Goal: Task Accomplishment & Management: Manage account settings

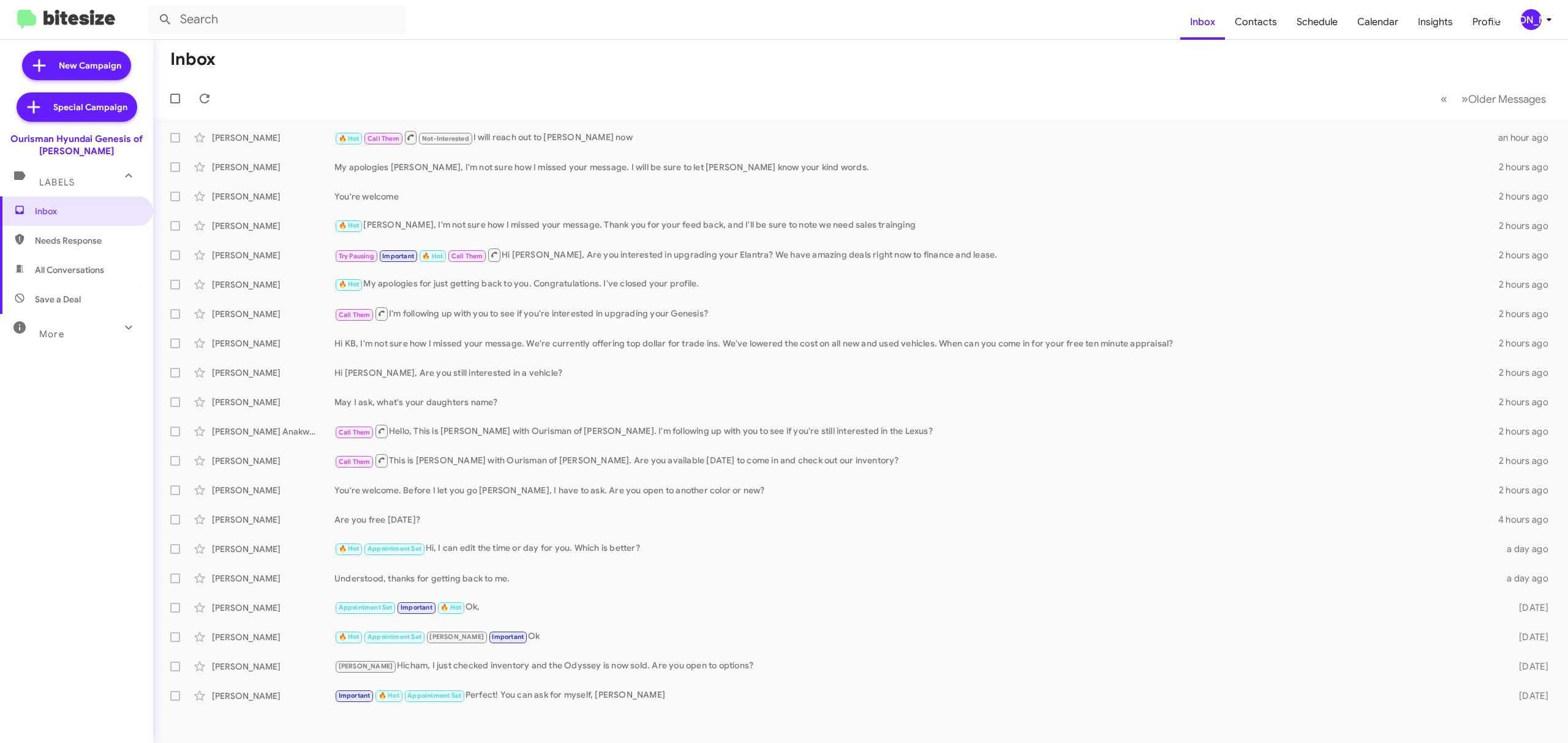
click at [1516, 15] on button "[PERSON_NAME]" at bounding box center [1533, 20] width 44 height 21
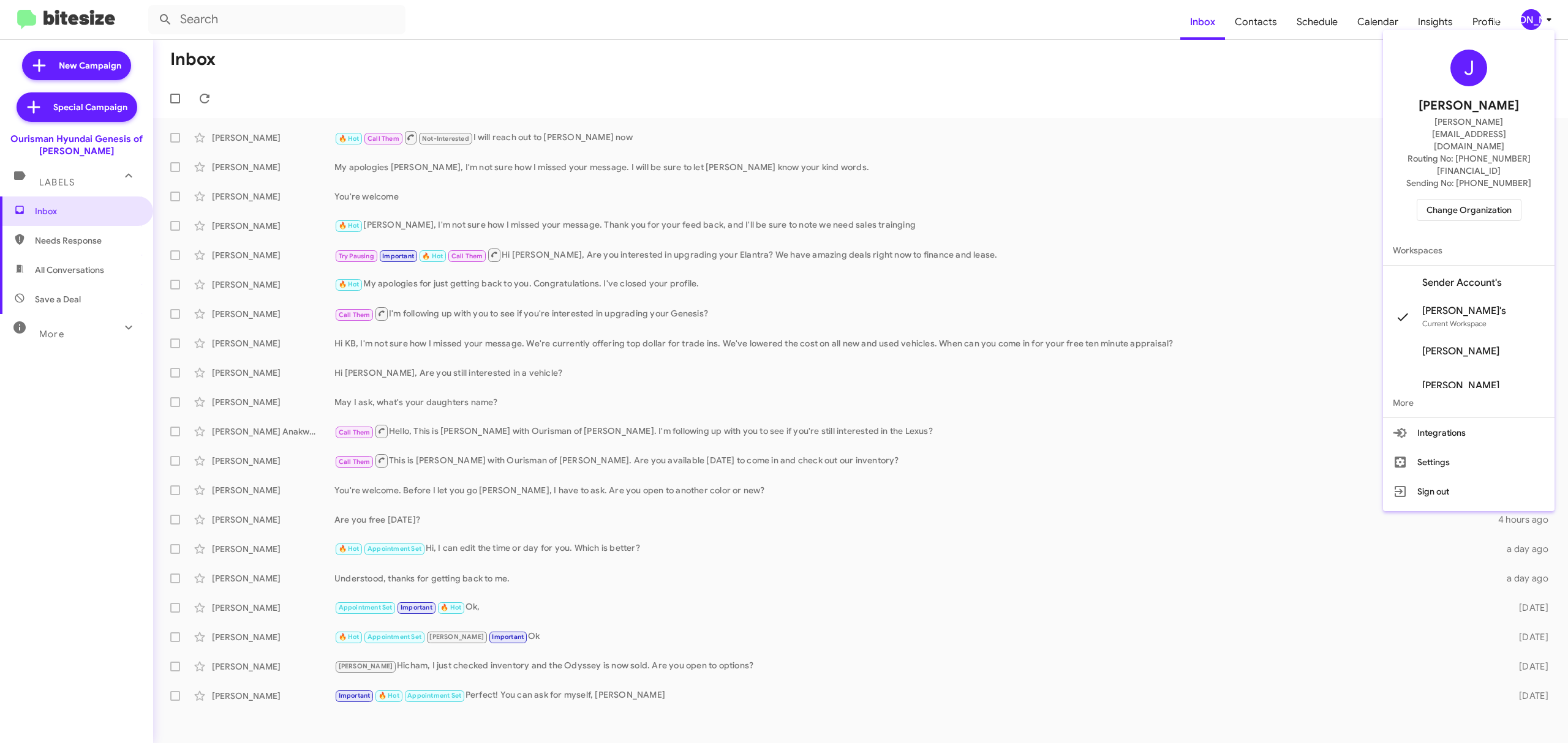
click at [1469, 200] on span "Change Organization" at bounding box center [1469, 211] width 85 height 21
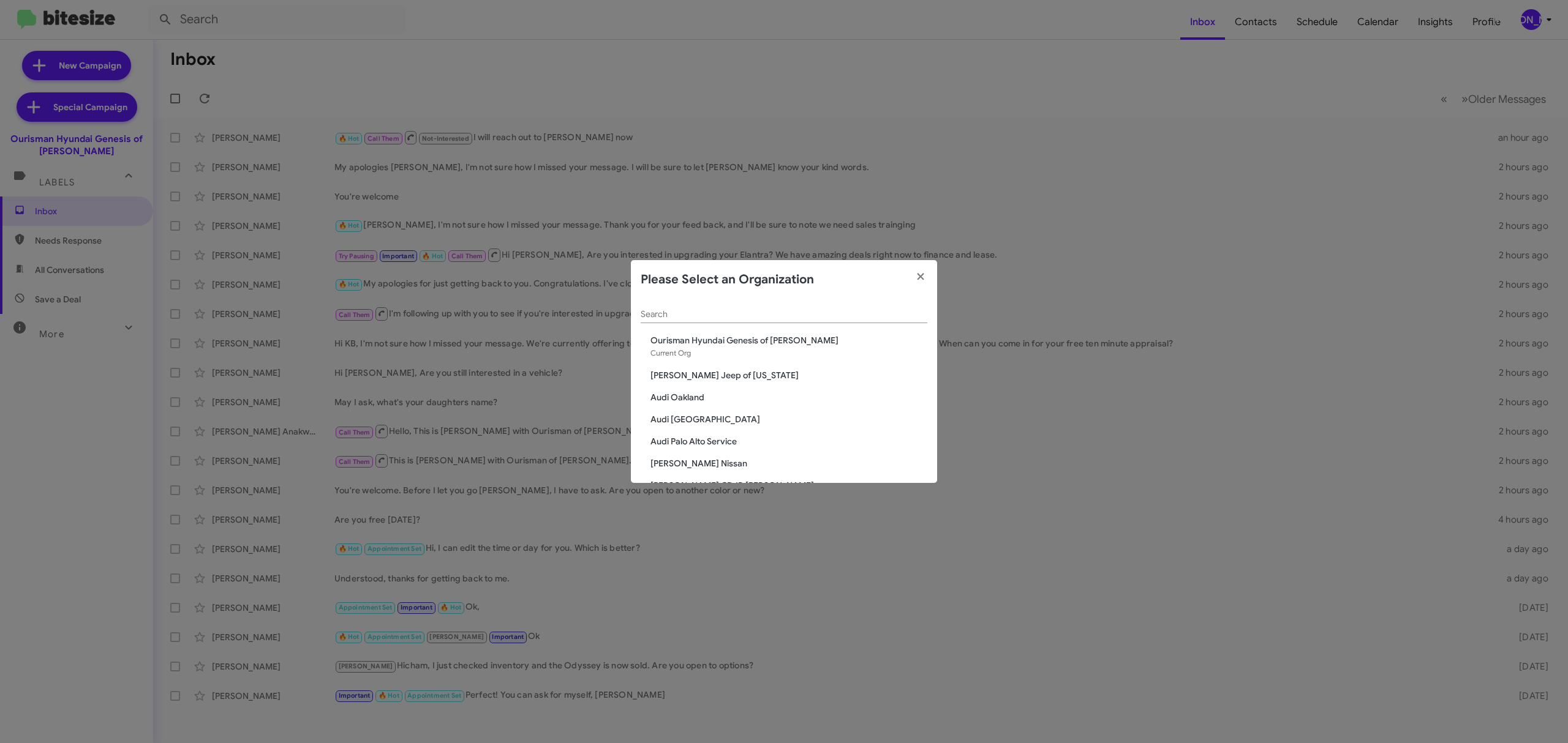
click at [773, 302] on div "Search" at bounding box center [784, 311] width 287 height 24
click at [767, 313] on input "Search" at bounding box center [784, 315] width 287 height 10
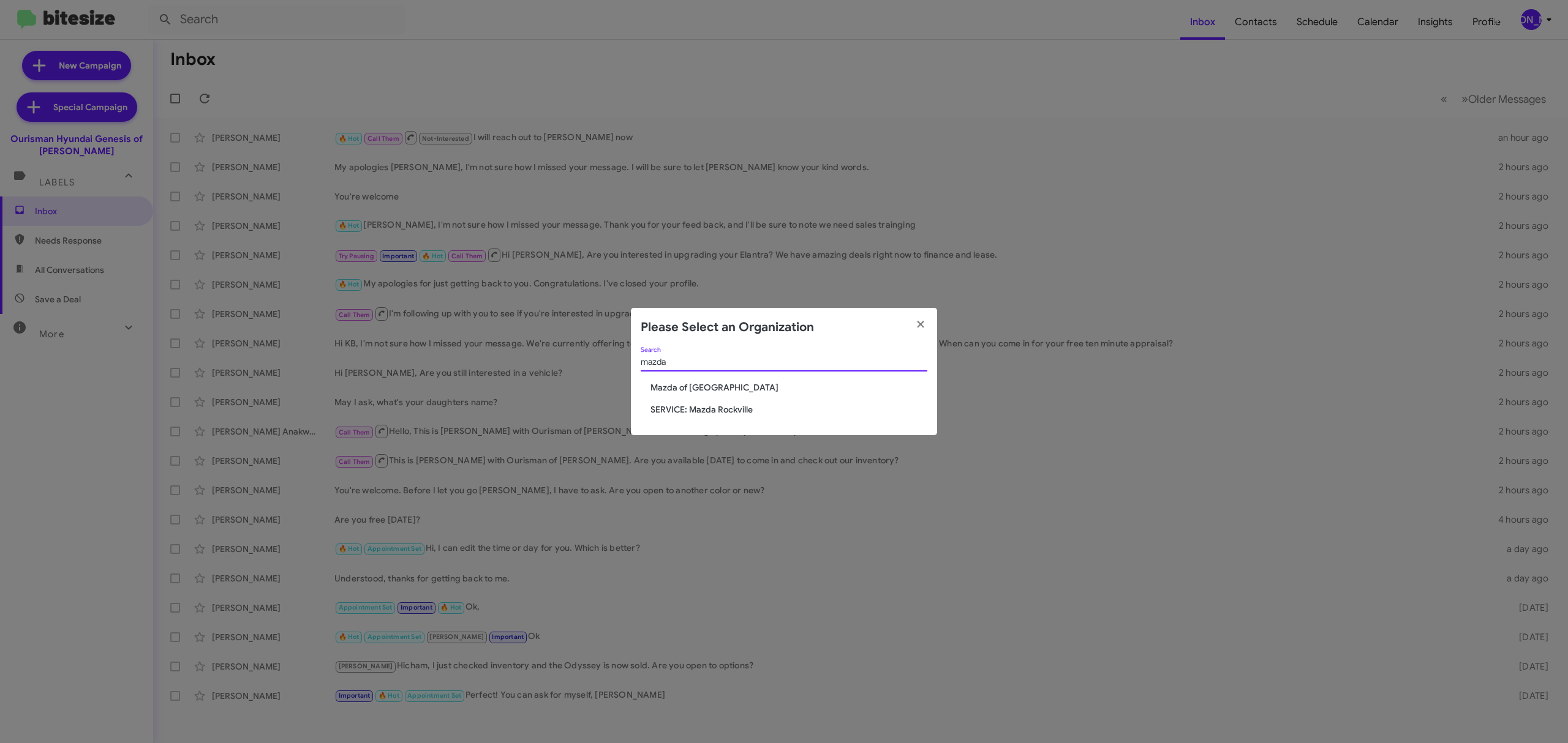
type input "mazda"
click at [651, 390] on span "Mazda of [GEOGRAPHIC_DATA]" at bounding box center [789, 387] width 276 height 13
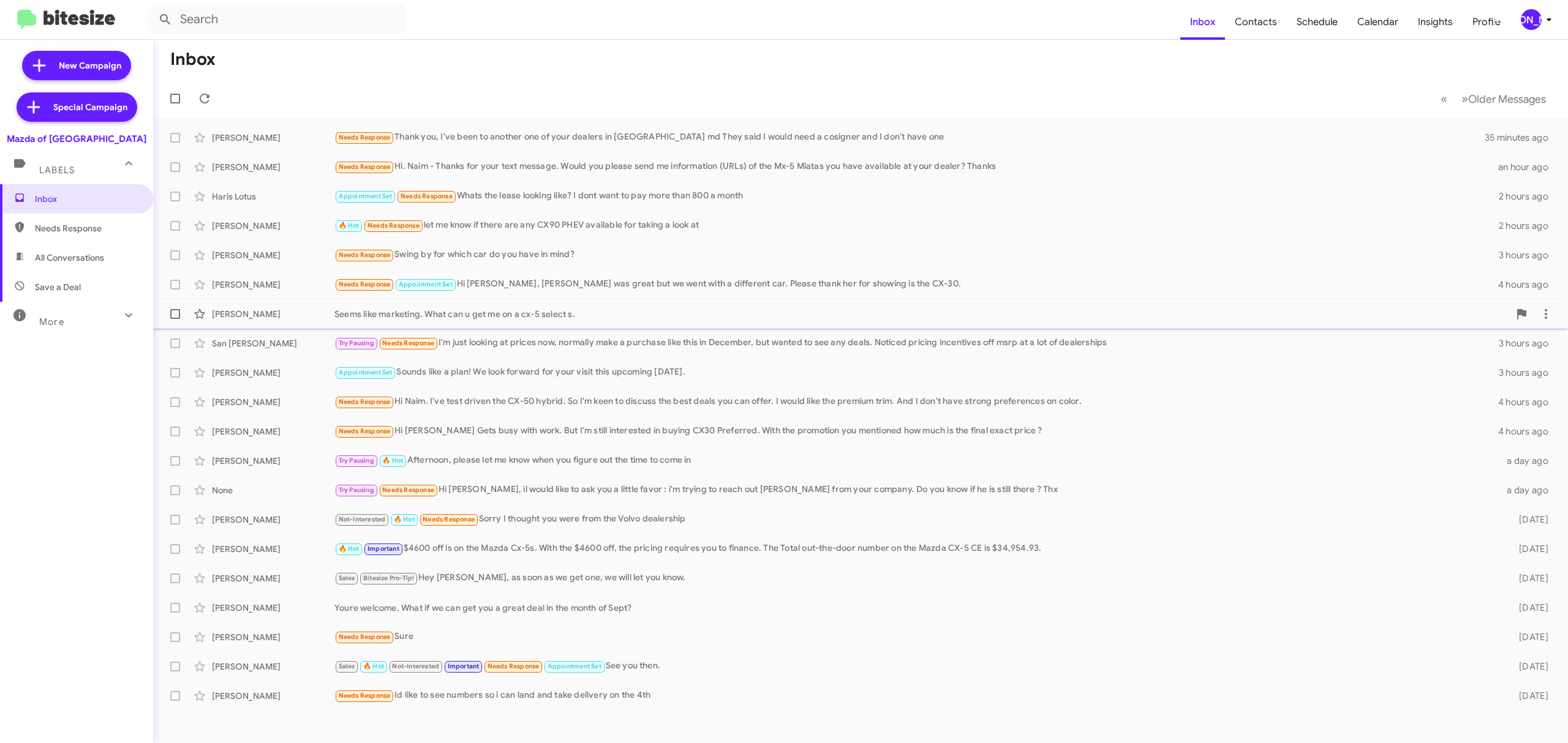
click at [180, 311] on label at bounding box center [175, 313] width 24 height 24
click at [175, 319] on input "checkbox" at bounding box center [175, 319] width 1 height 1
checkbox input "true"
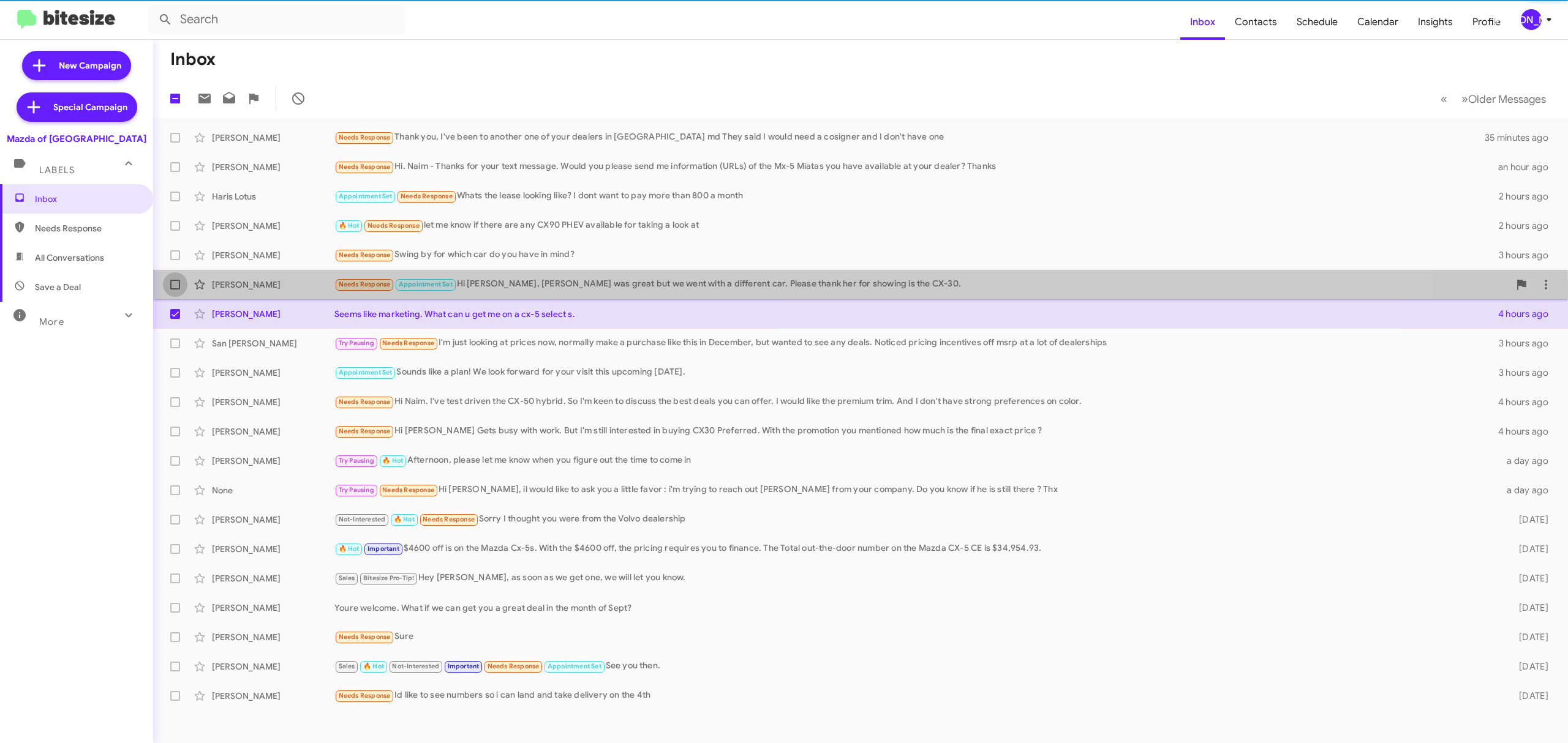
click at [178, 287] on span at bounding box center [175, 285] width 10 height 10
click at [175, 290] on input "checkbox" at bounding box center [175, 290] width 1 height 1
checkbox input "true"
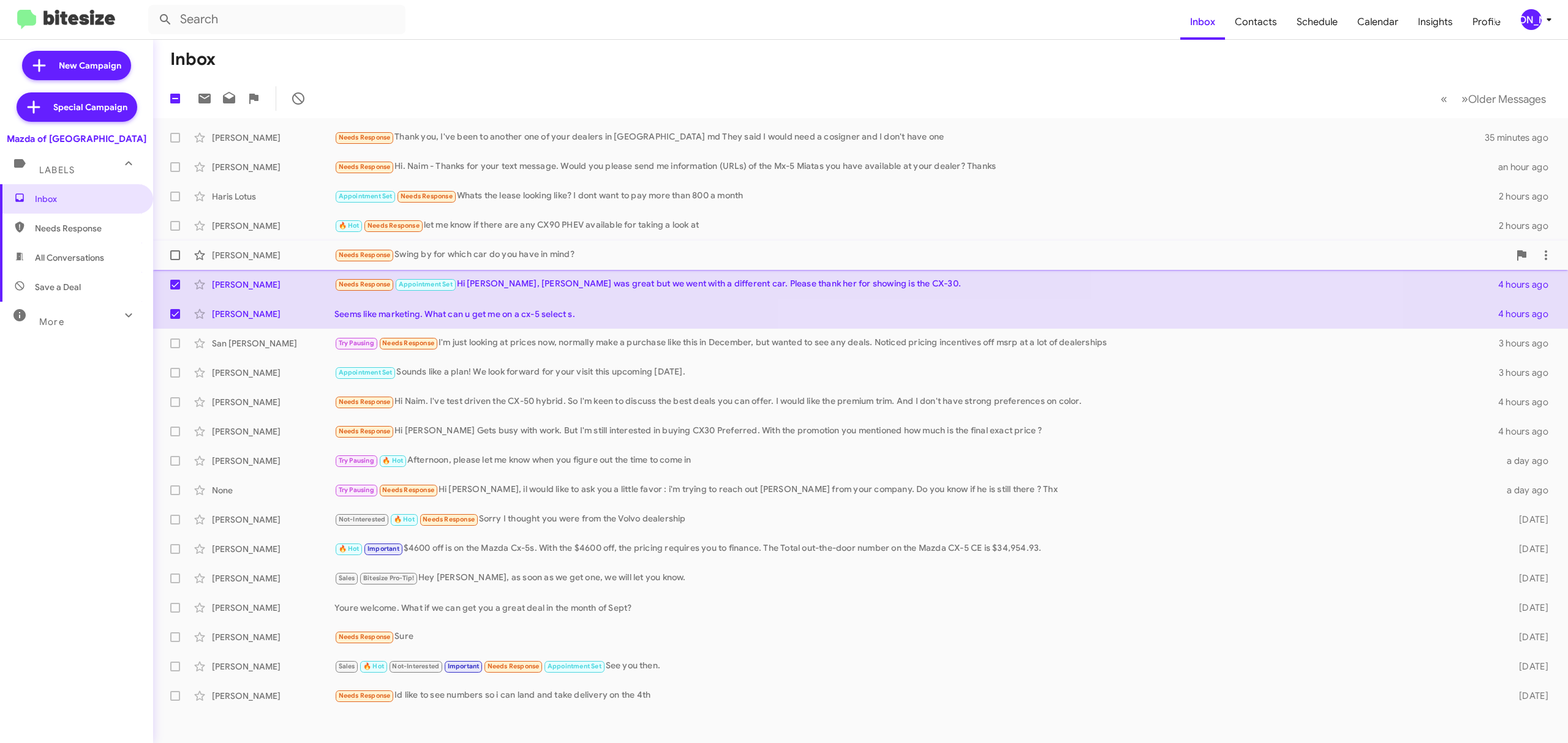
click at [179, 258] on label at bounding box center [175, 255] width 24 height 24
click at [175, 260] on input "checkbox" at bounding box center [175, 260] width 1 height 1
checkbox input "true"
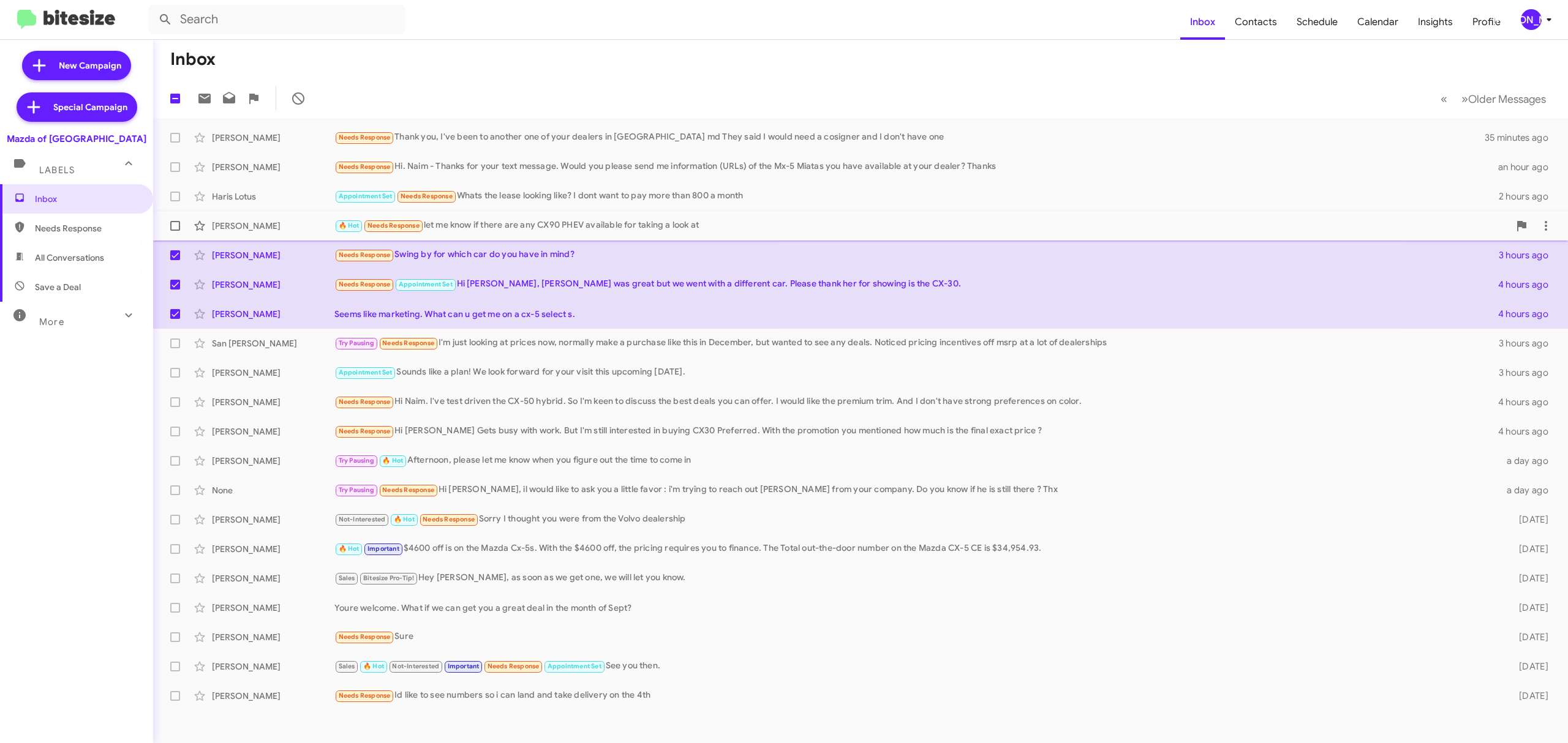
click at [171, 226] on span at bounding box center [175, 226] width 10 height 10
click at [175, 231] on input "checkbox" at bounding box center [175, 231] width 1 height 1
checkbox input "true"
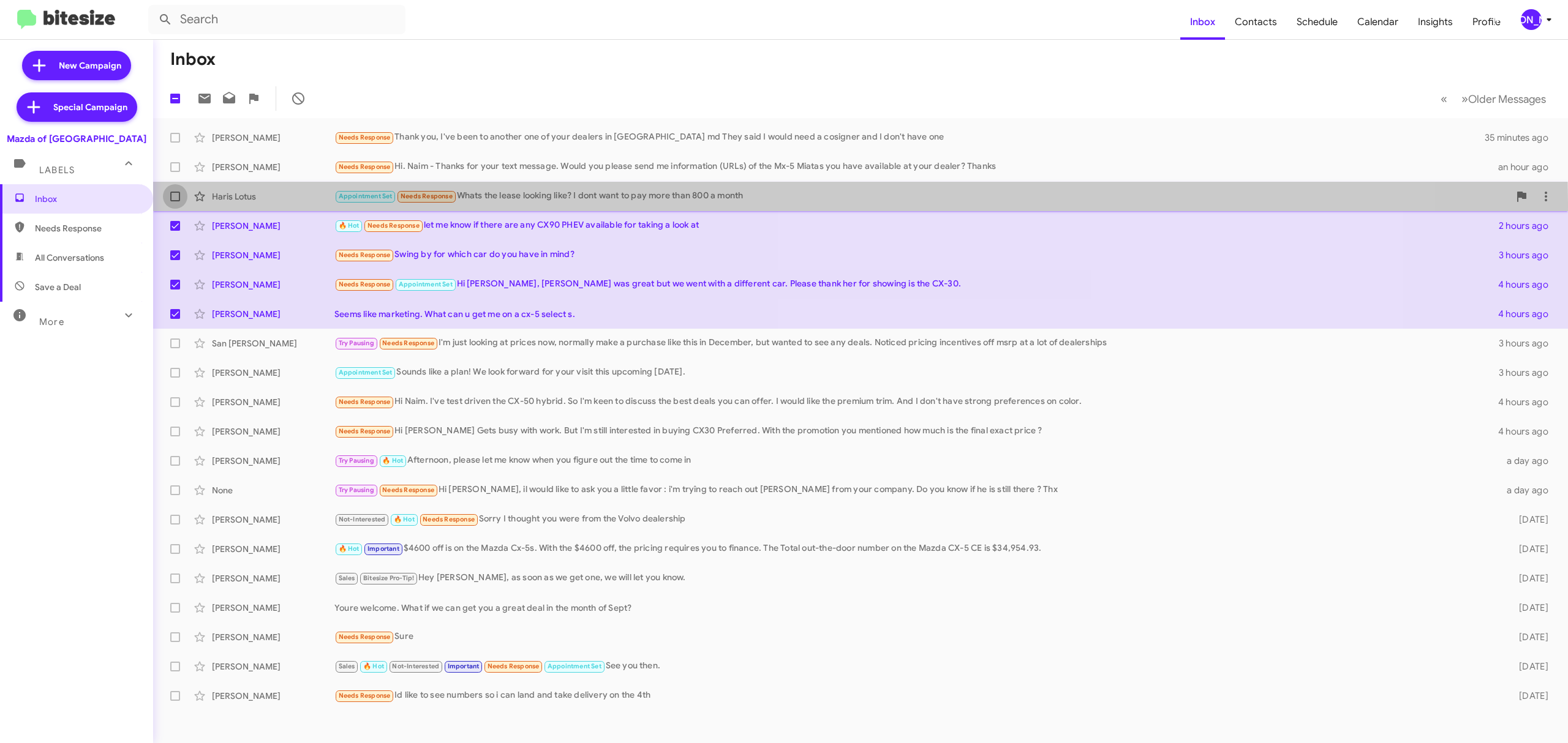
click at [179, 201] on label at bounding box center [175, 196] width 24 height 24
click at [175, 201] on input "checkbox" at bounding box center [175, 201] width 1 height 1
checkbox input "true"
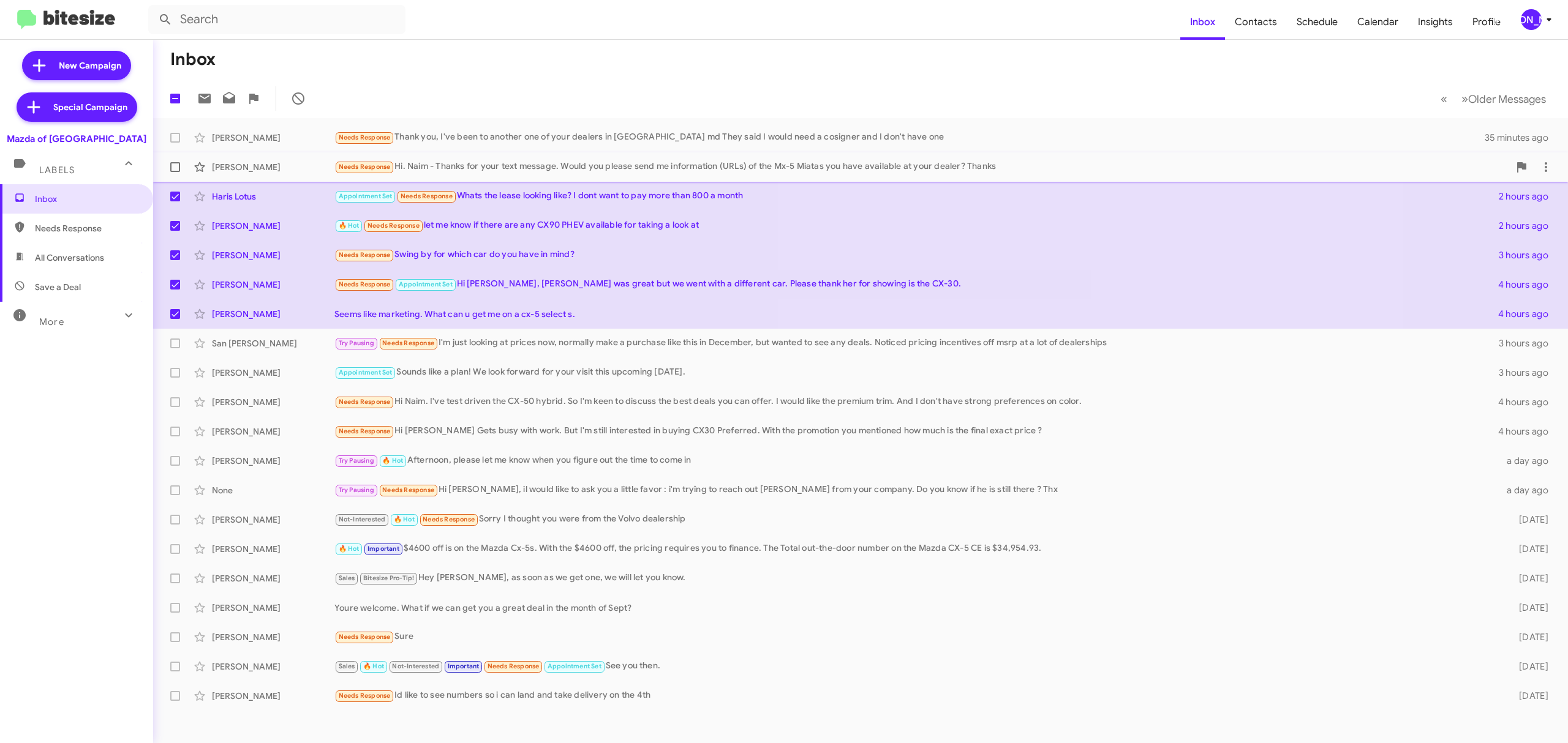
click at [175, 172] on label at bounding box center [175, 166] width 24 height 24
click at [175, 172] on input "checkbox" at bounding box center [175, 172] width 1 height 1
checkbox input "true"
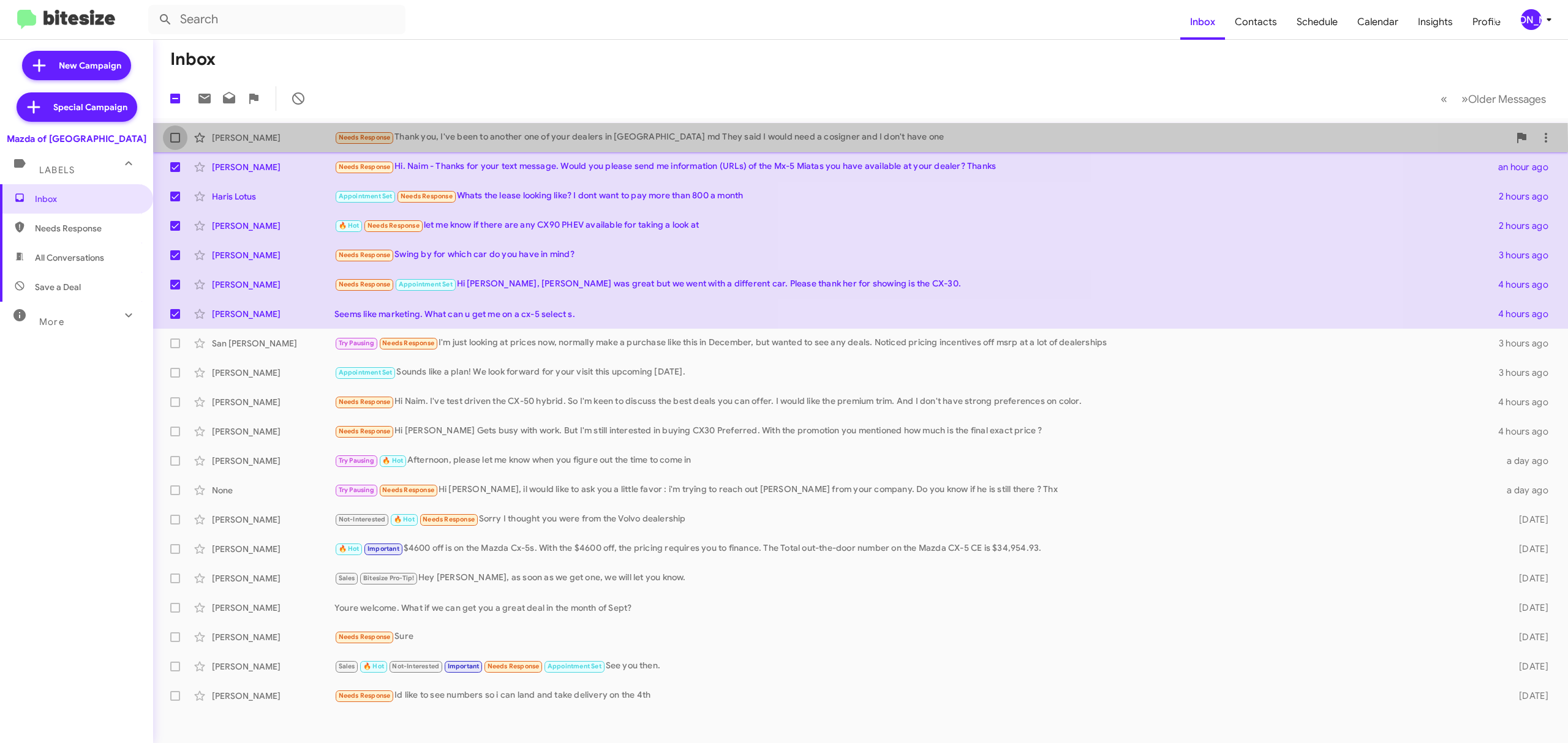
click at [180, 146] on label at bounding box center [175, 137] width 24 height 24
click at [175, 143] on input "checkbox" at bounding box center [175, 143] width 1 height 1
checkbox input "true"
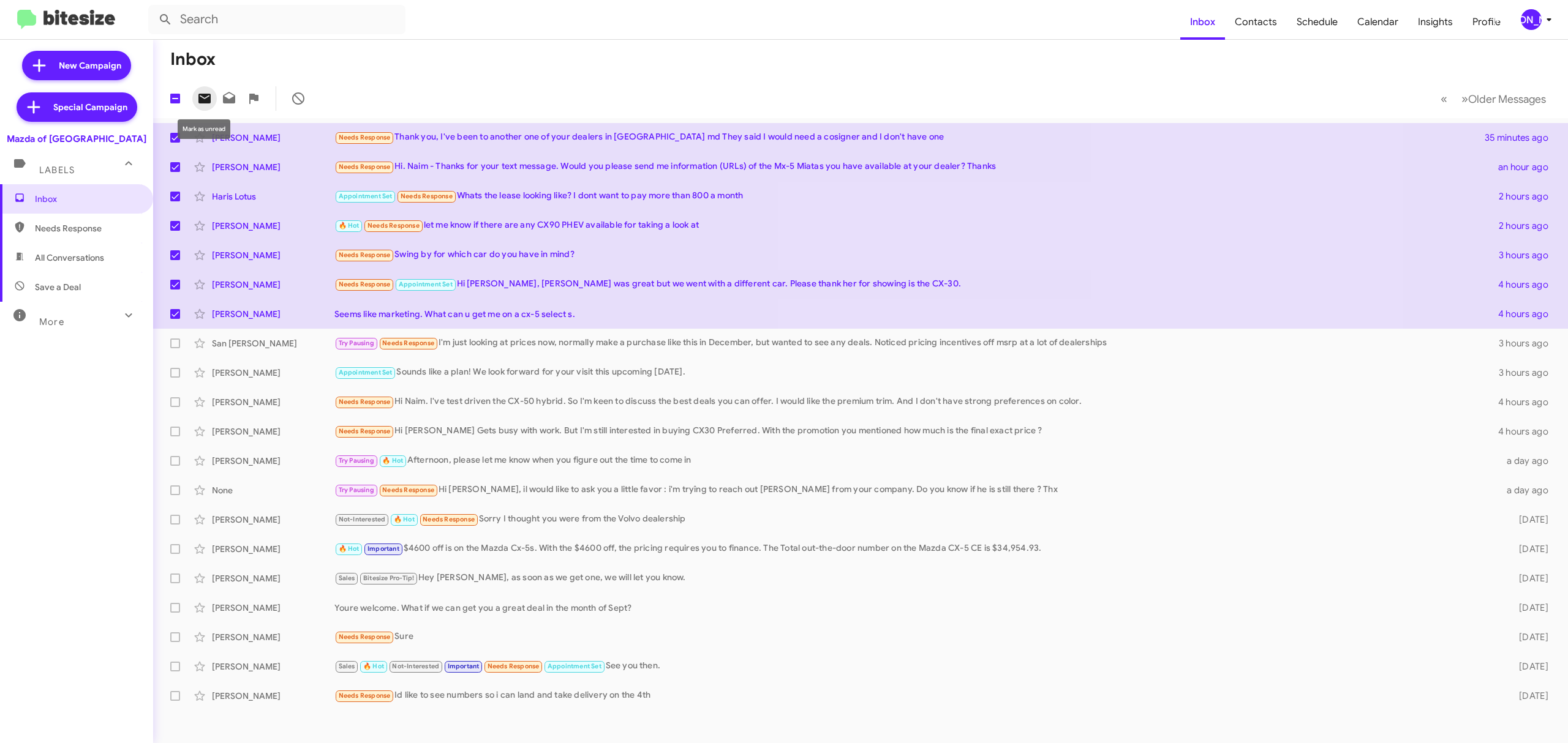
click at [203, 91] on icon at bounding box center [204, 98] width 15 height 14
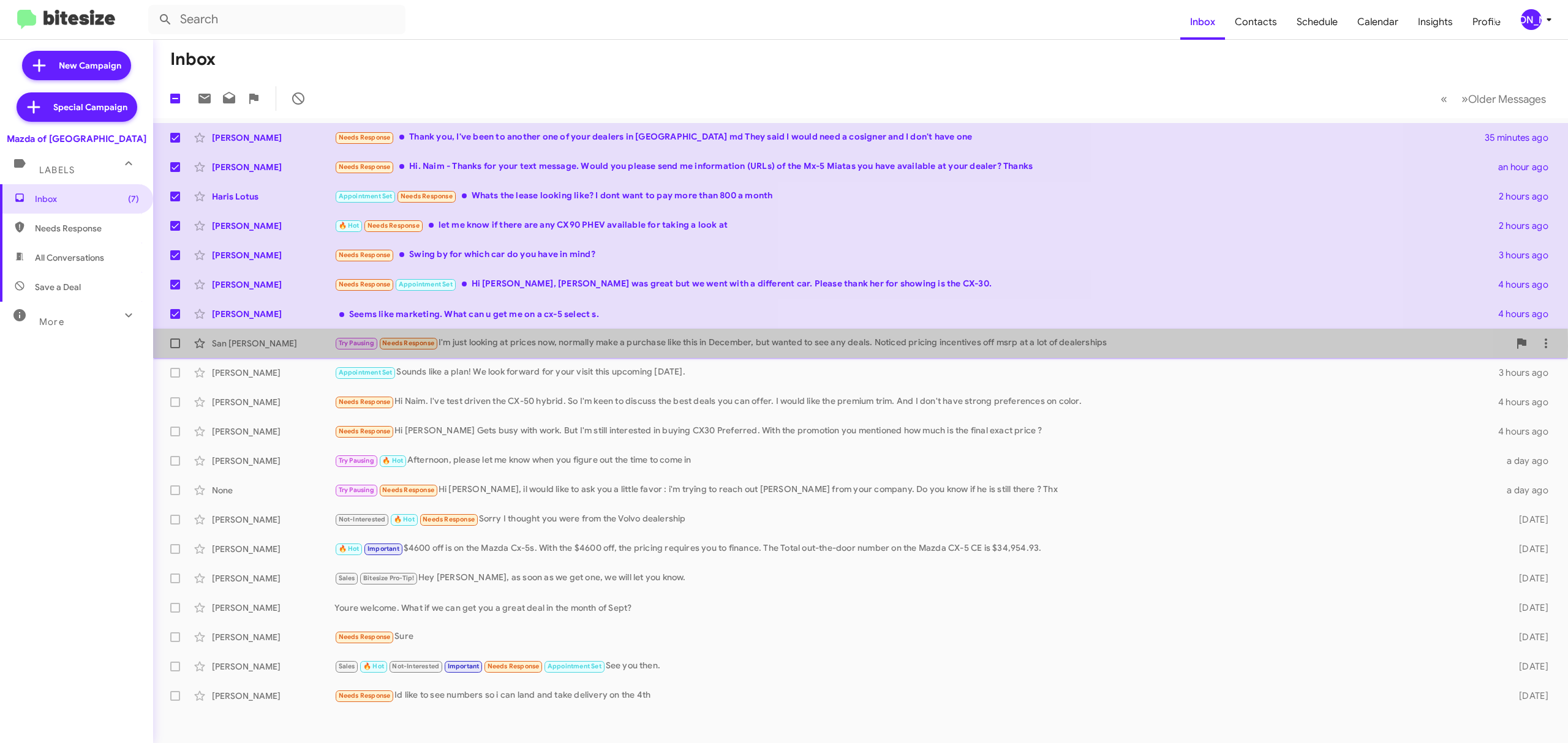
click at [596, 347] on div "Try Pausing Needs Response I'm just looking at prices now, normally make a purc…" at bounding box center [921, 343] width 1175 height 14
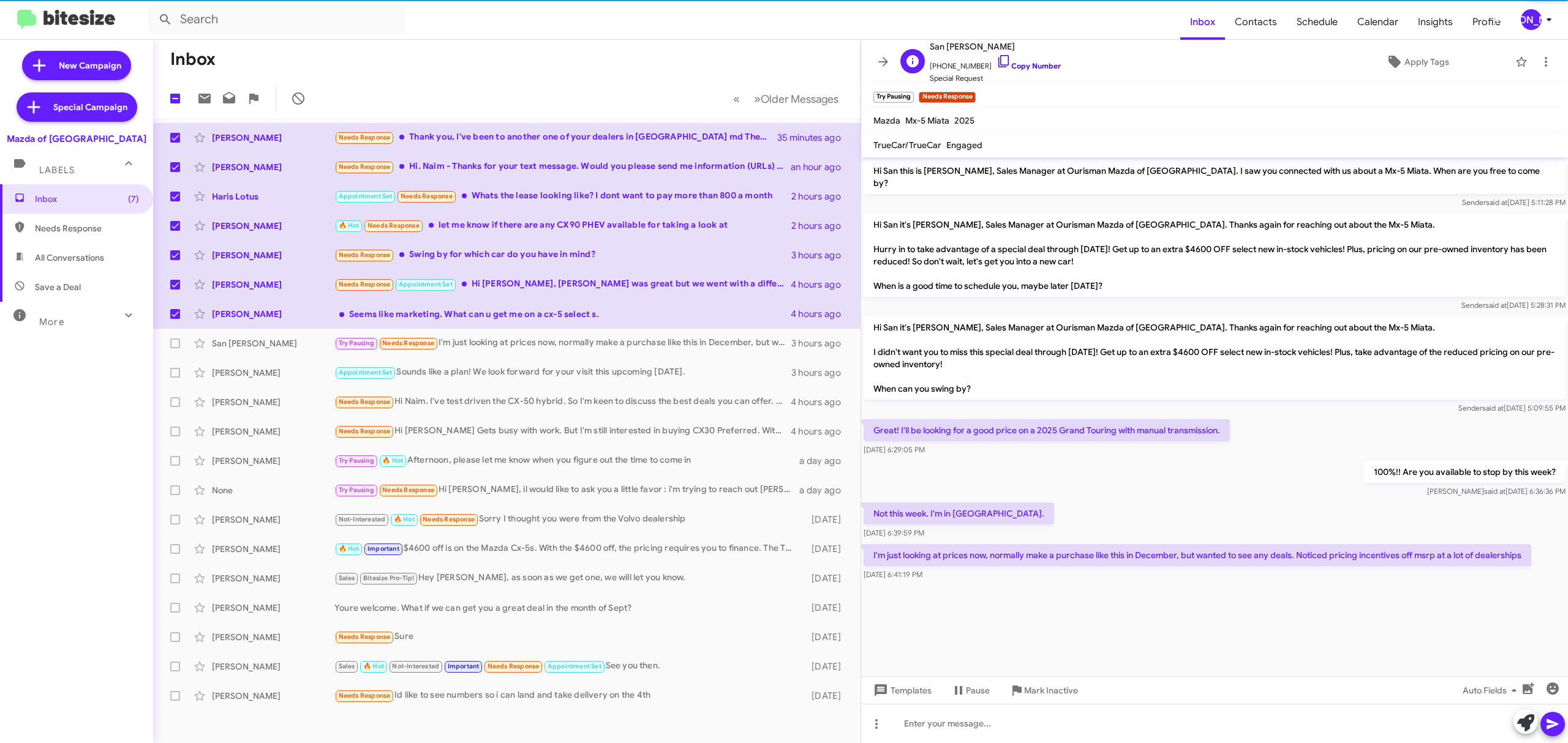
click at [1018, 65] on link "Copy Number" at bounding box center [1029, 66] width 65 height 10
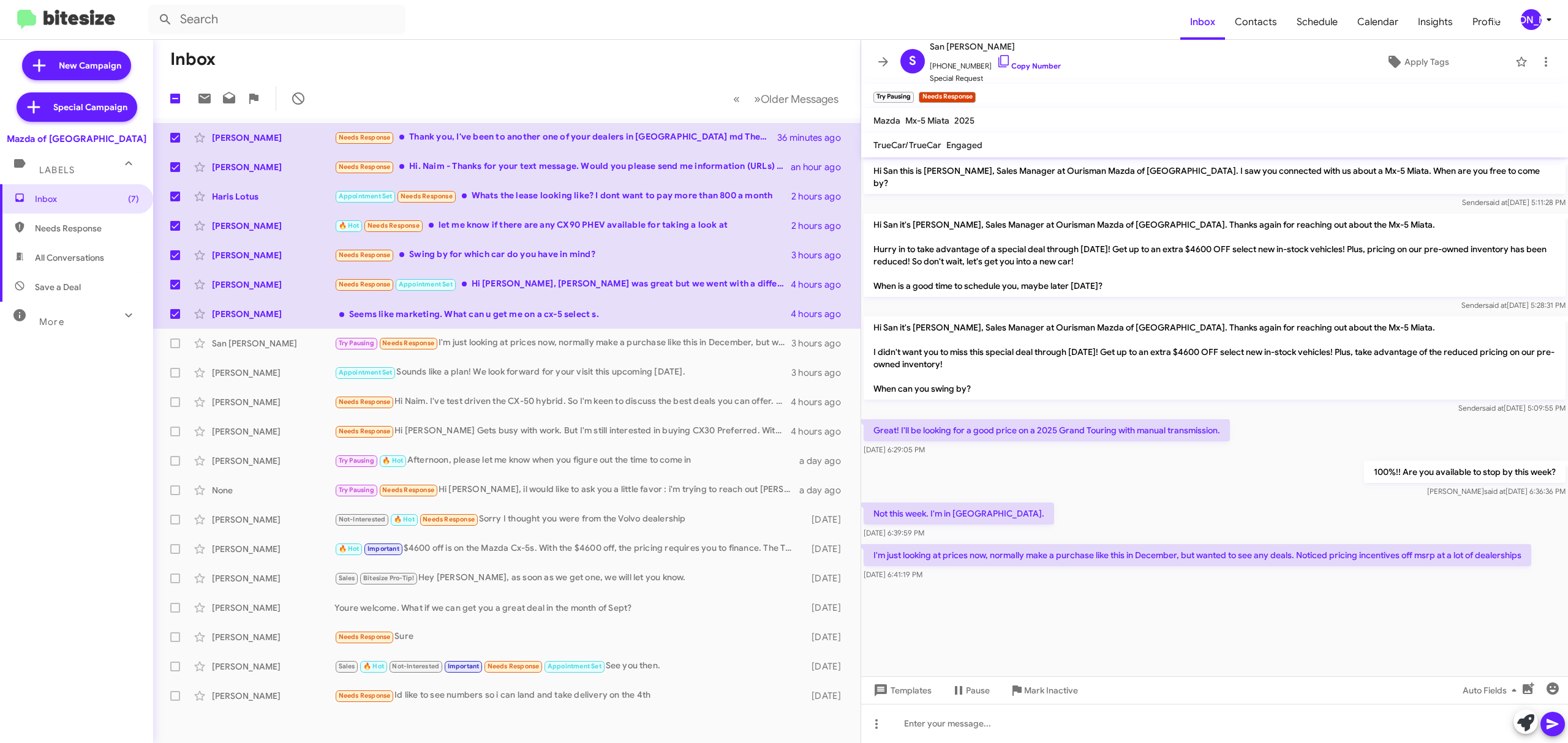
click at [1536, 17] on div "[PERSON_NAME]" at bounding box center [1532, 20] width 21 height 21
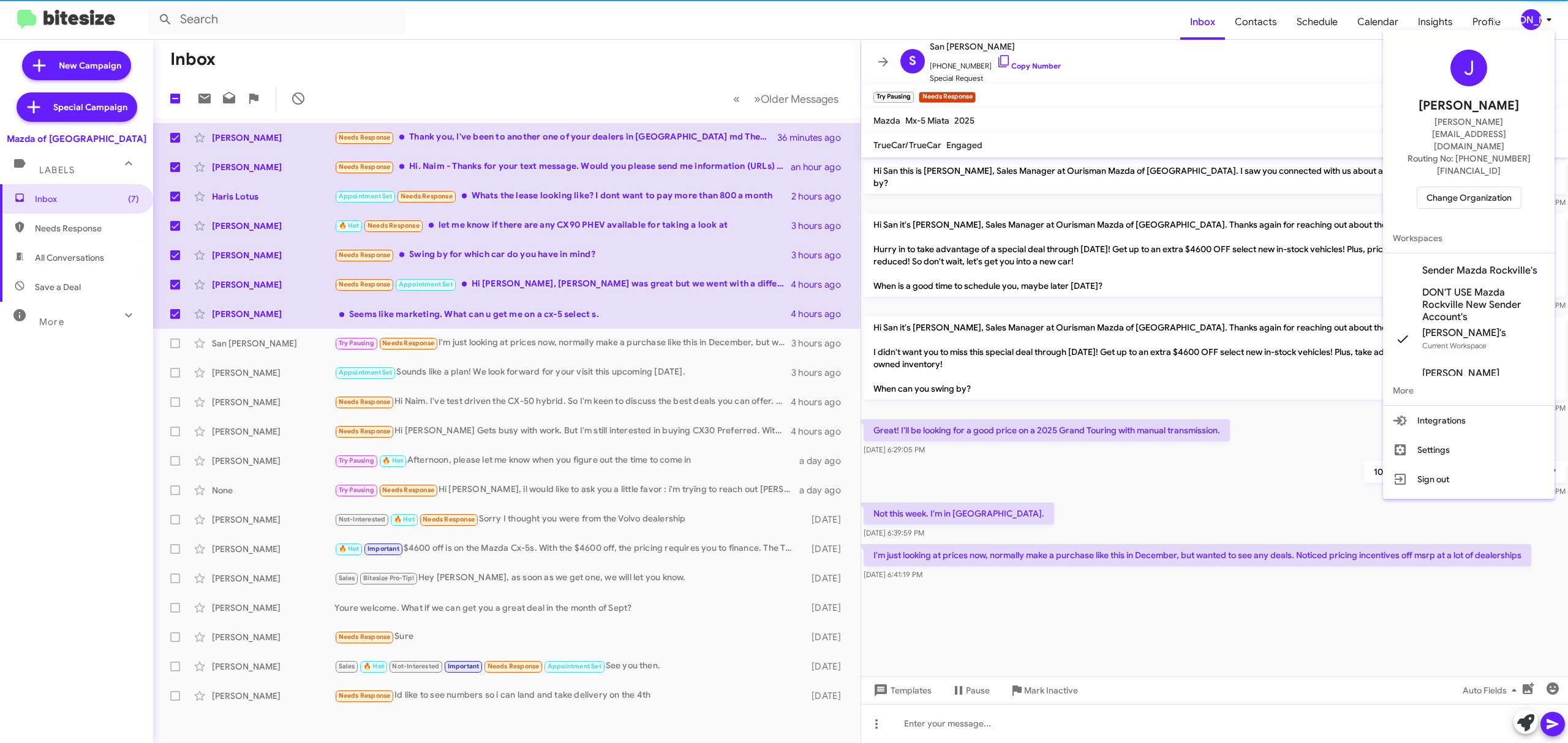
click at [1447, 187] on span "Change Organization" at bounding box center [1469, 198] width 85 height 21
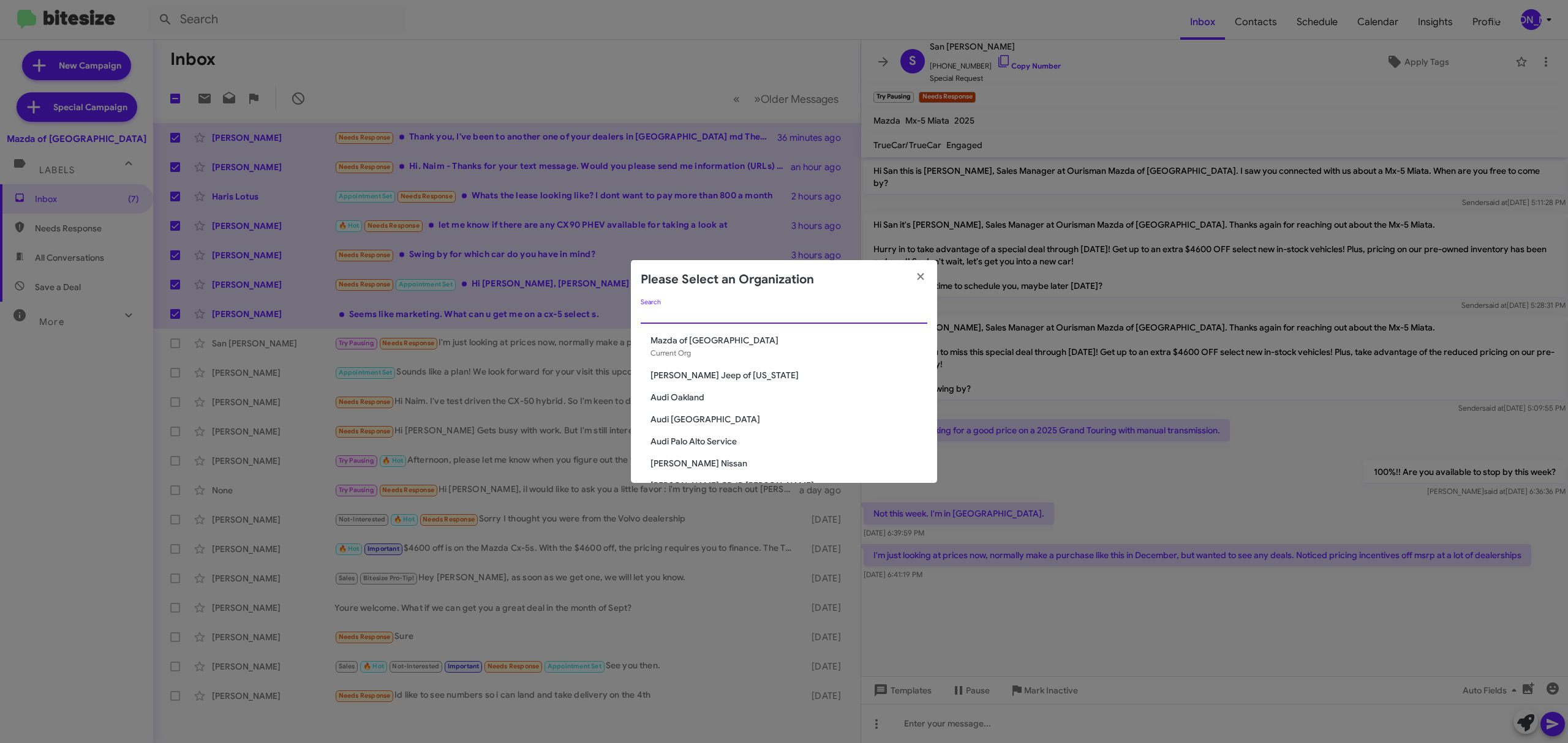
click at [745, 317] on input "Search" at bounding box center [784, 315] width 287 height 10
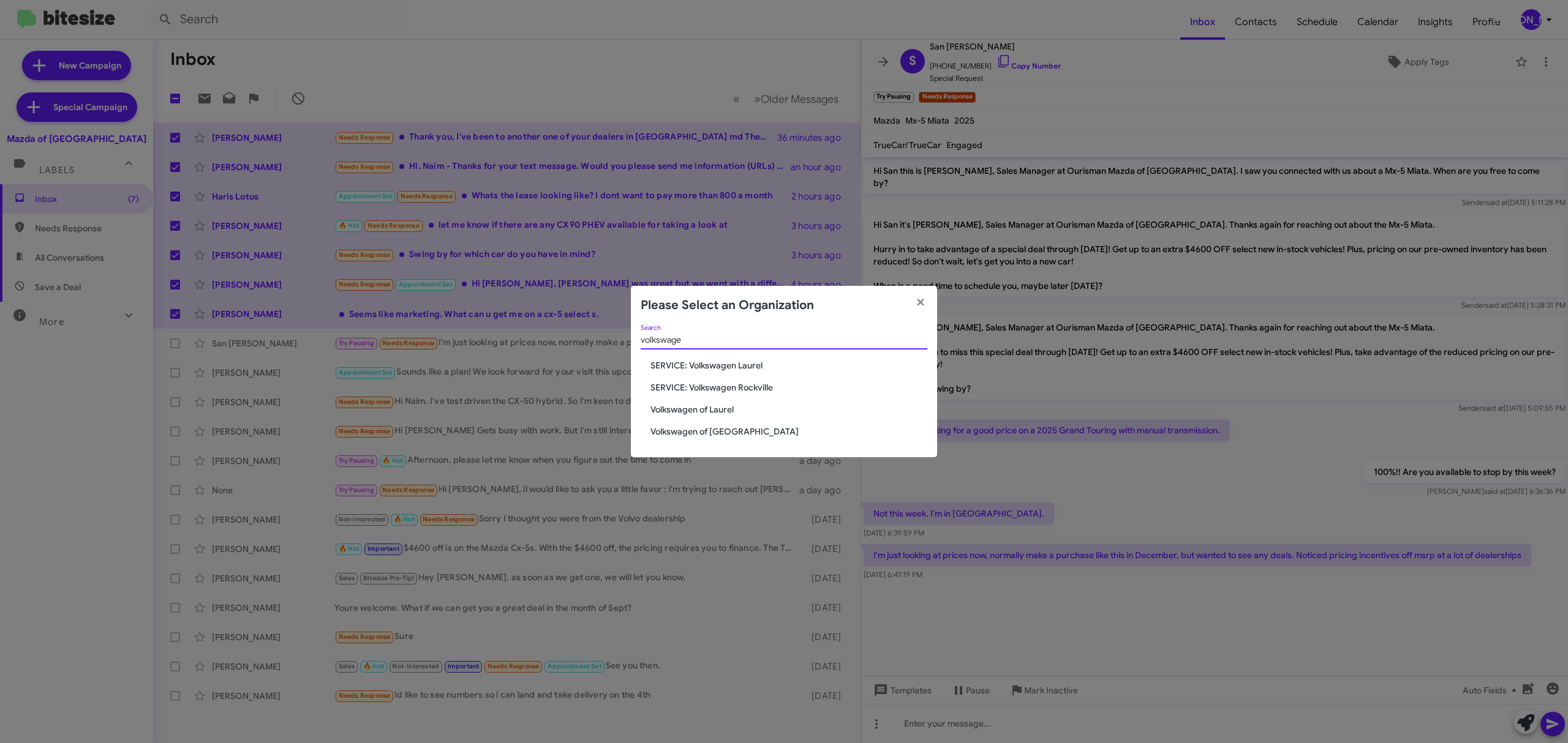
type input "volkswage"
click at [716, 410] on span "Volkswagen of Laurel" at bounding box center [789, 410] width 276 height 13
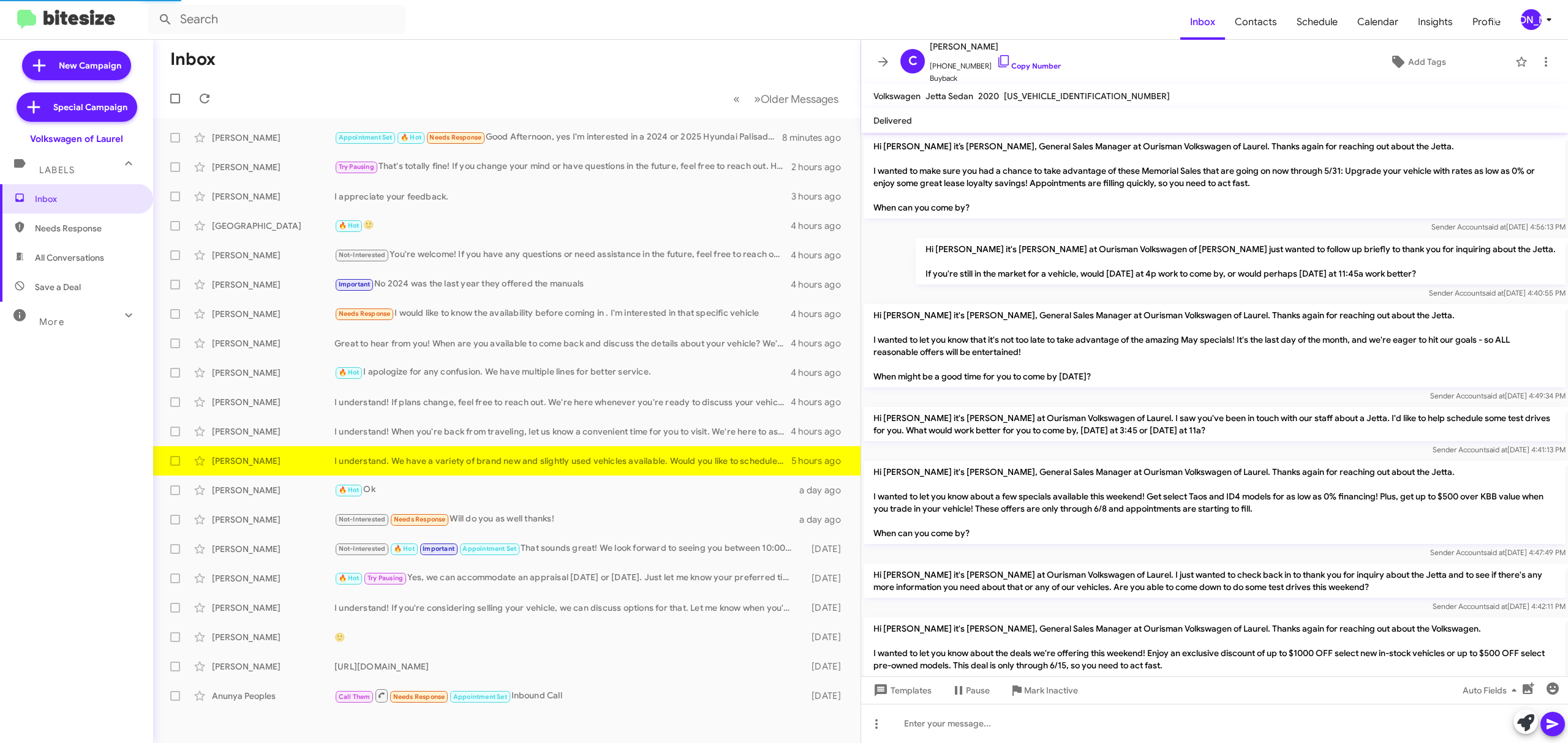
scroll to position [815, 0]
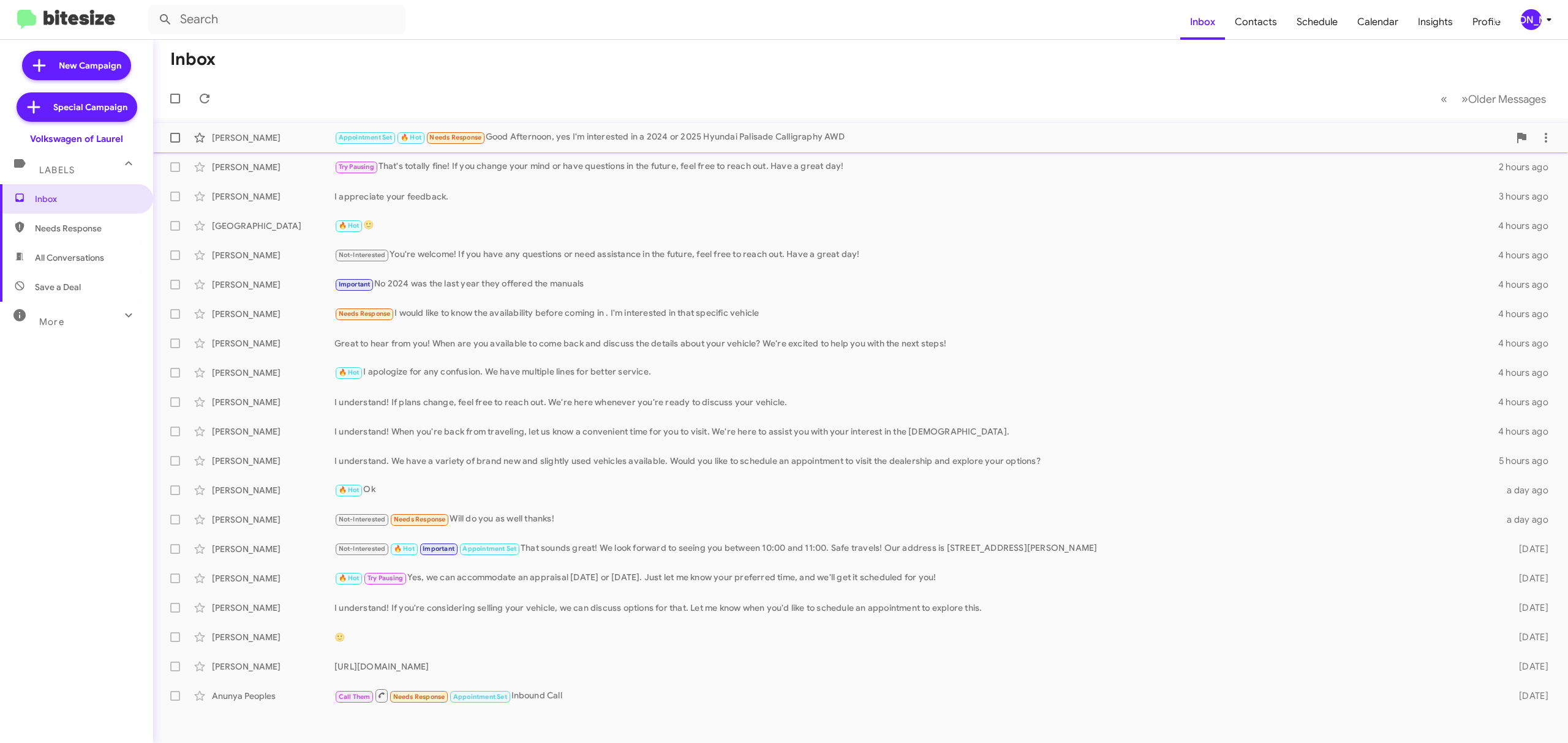
click at [178, 138] on span at bounding box center [175, 138] width 10 height 10
click at [175, 143] on input "checkbox" at bounding box center [175, 143] width 1 height 1
checkbox input "true"
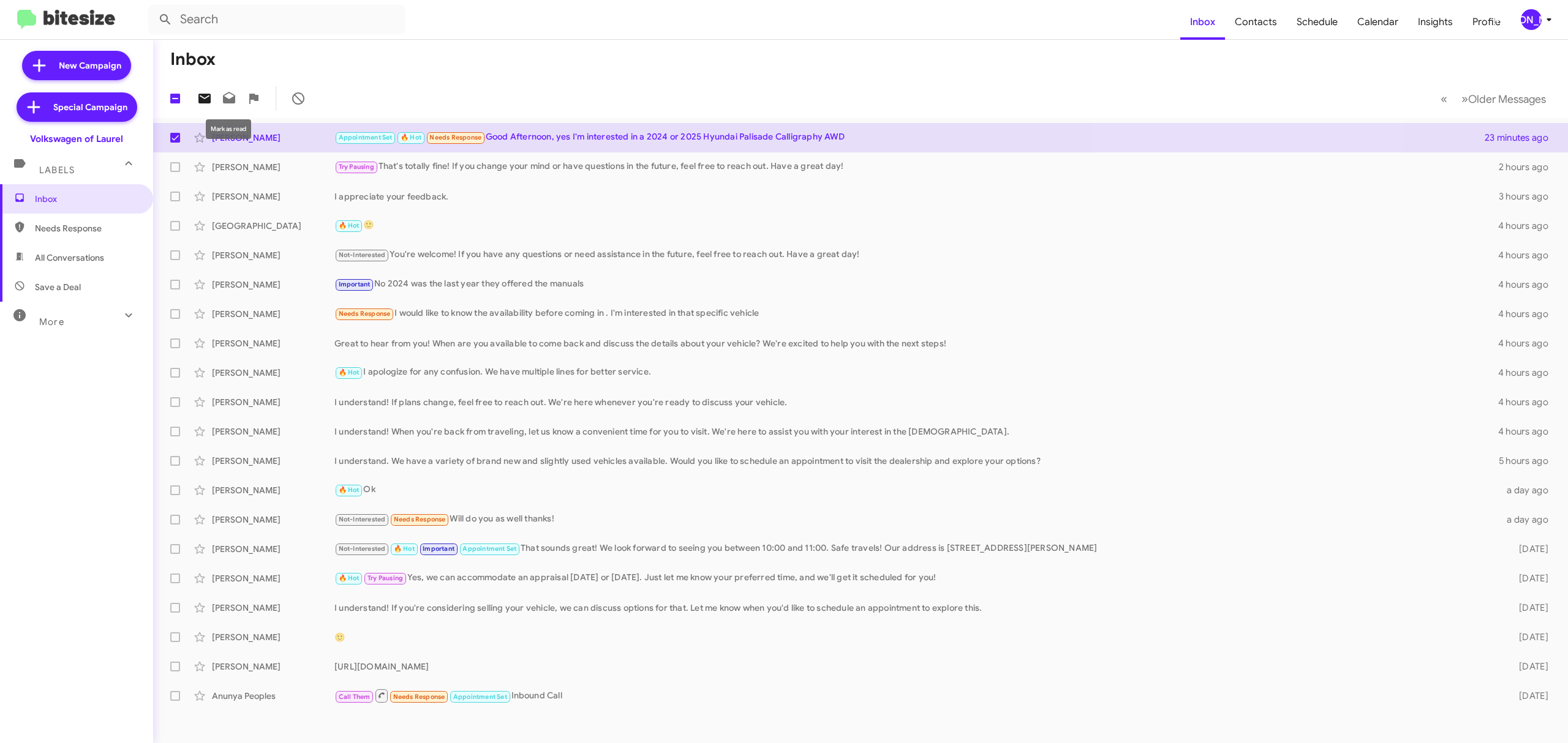
click at [212, 100] on span at bounding box center [204, 98] width 24 height 14
click at [1536, 13] on div "[PERSON_NAME]" at bounding box center [1532, 20] width 21 height 21
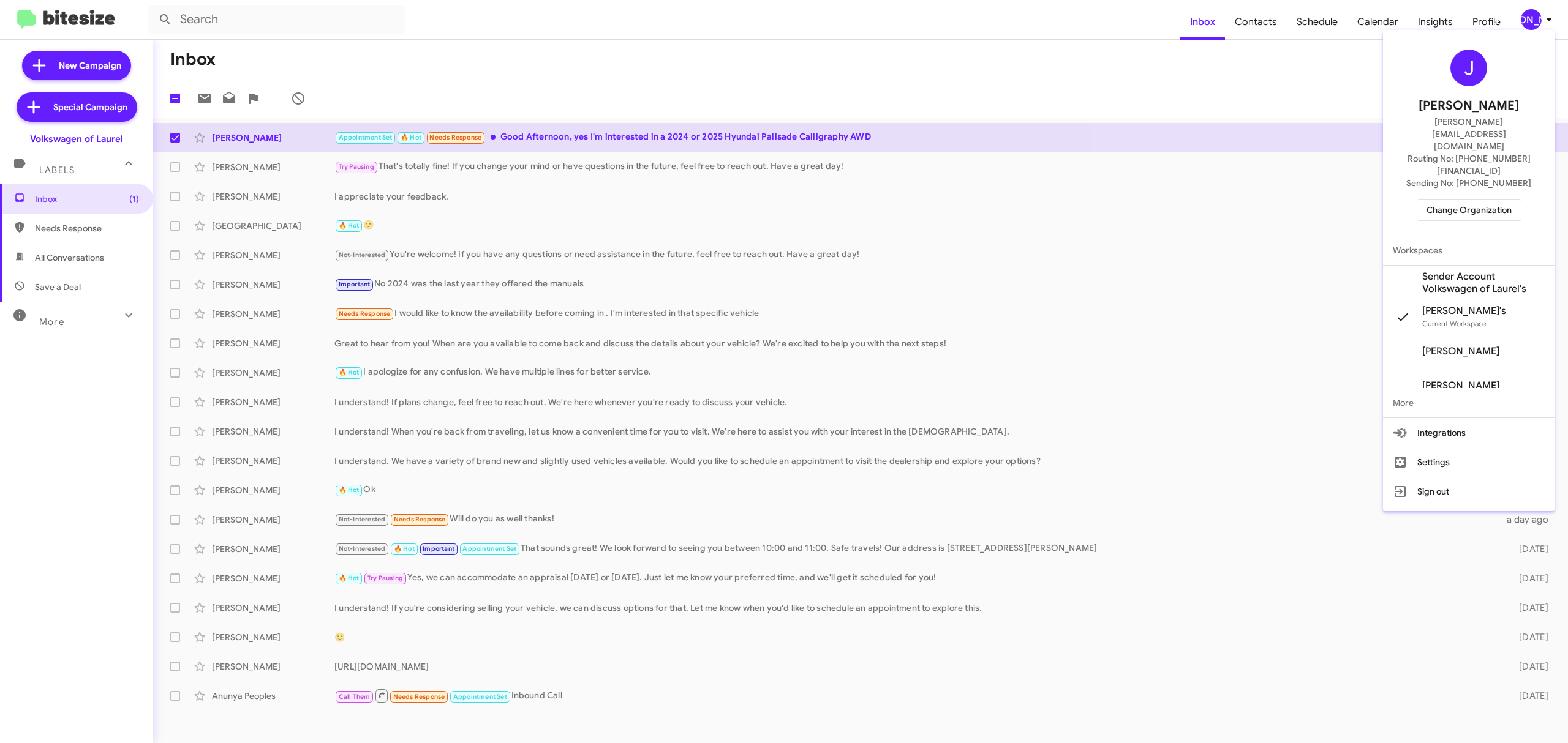
click at [1456, 200] on span "Change Organization" at bounding box center [1469, 211] width 85 height 21
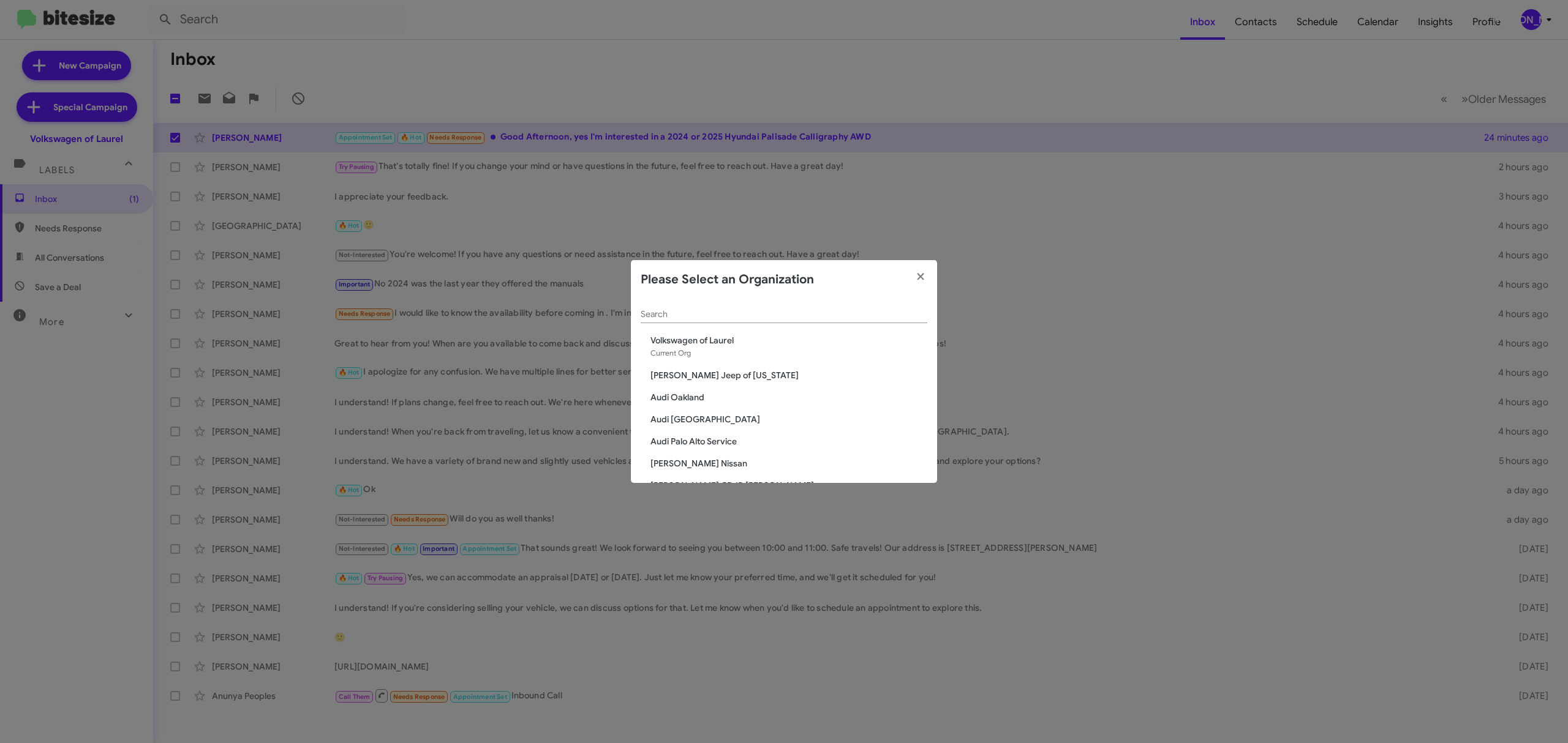
click at [799, 306] on div "Search" at bounding box center [784, 311] width 287 height 24
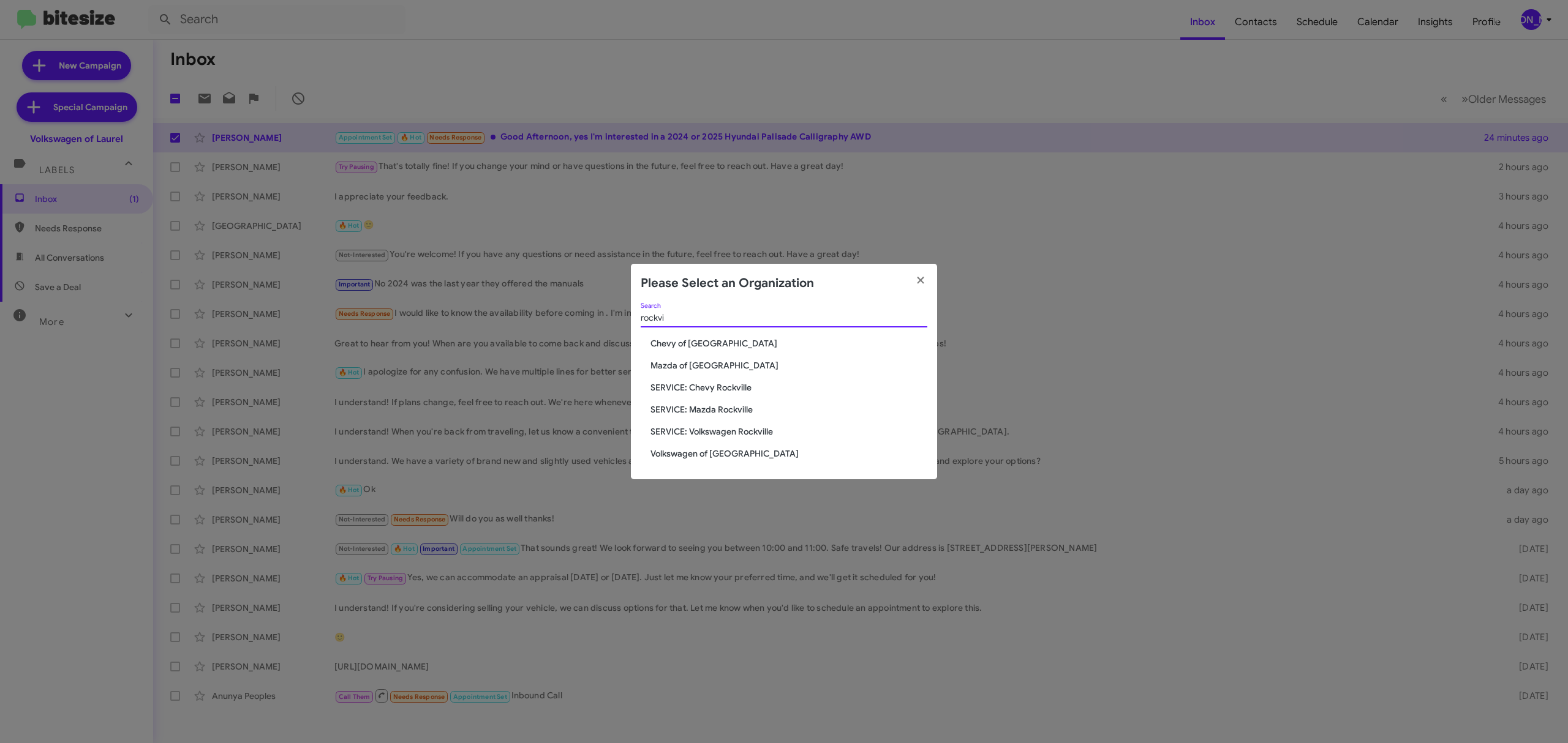
type input "rockvi"
click at [723, 451] on span "Volkswagen of [GEOGRAPHIC_DATA]" at bounding box center [789, 453] width 276 height 13
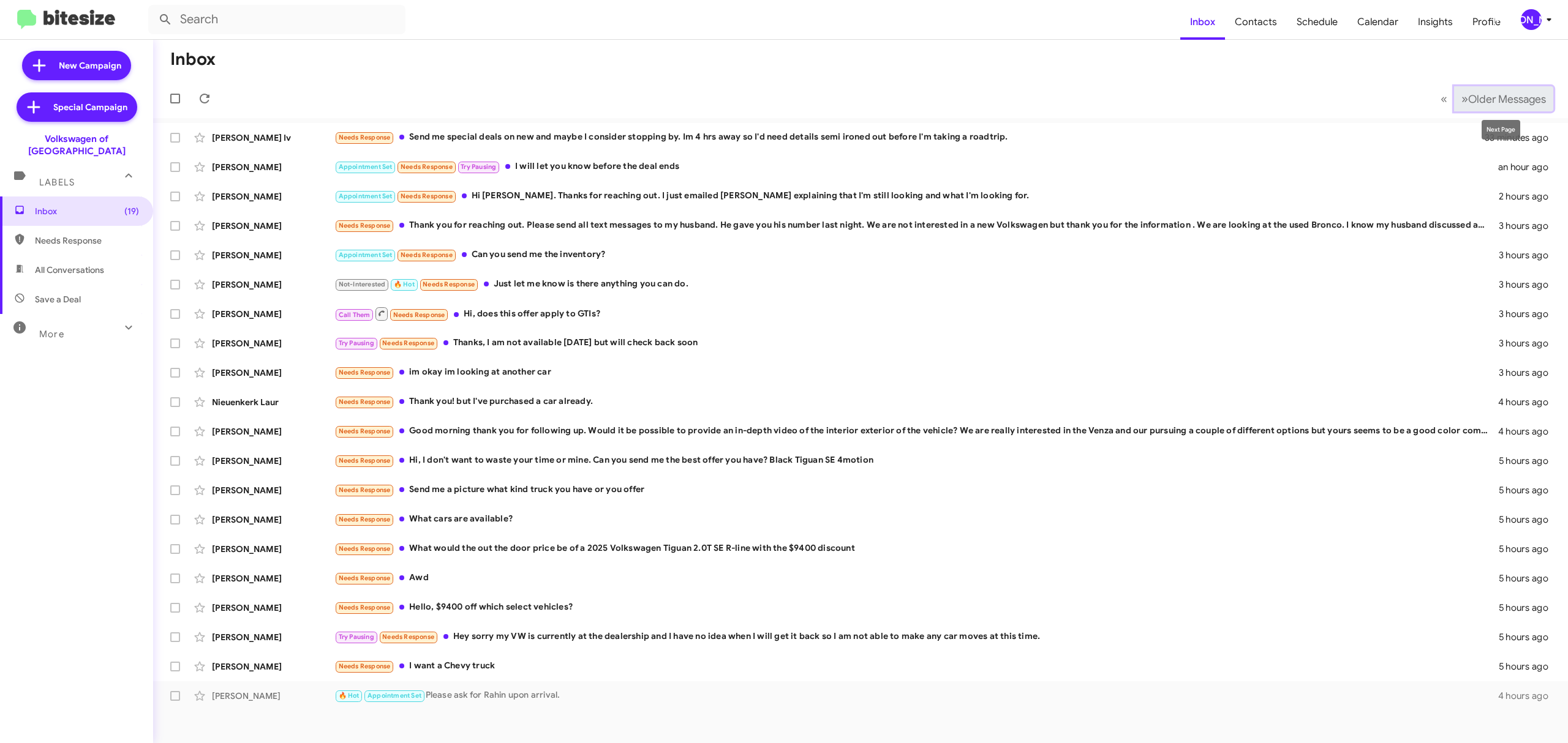
click at [1483, 101] on span "Older Messages" at bounding box center [1507, 100] width 77 height 14
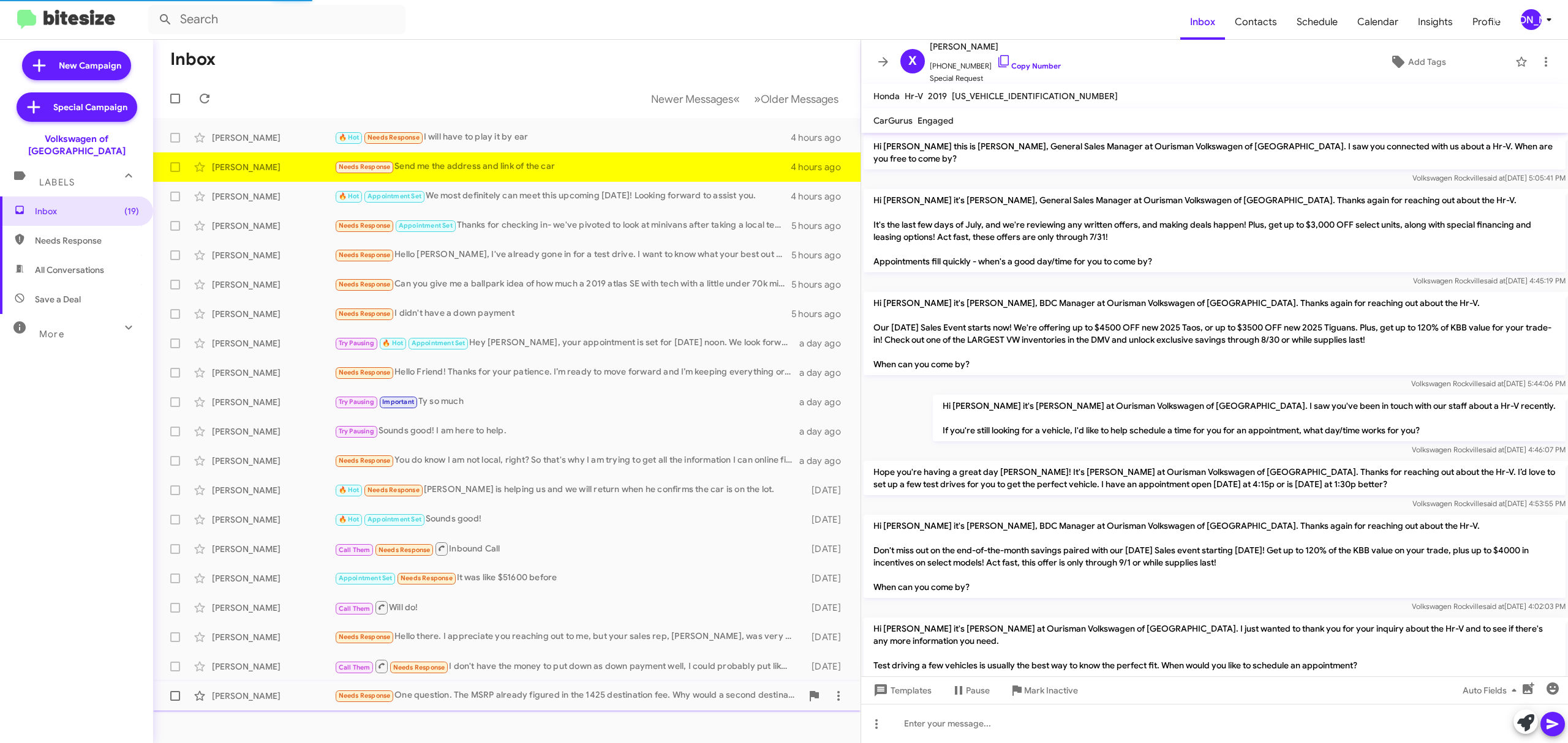
scroll to position [466, 0]
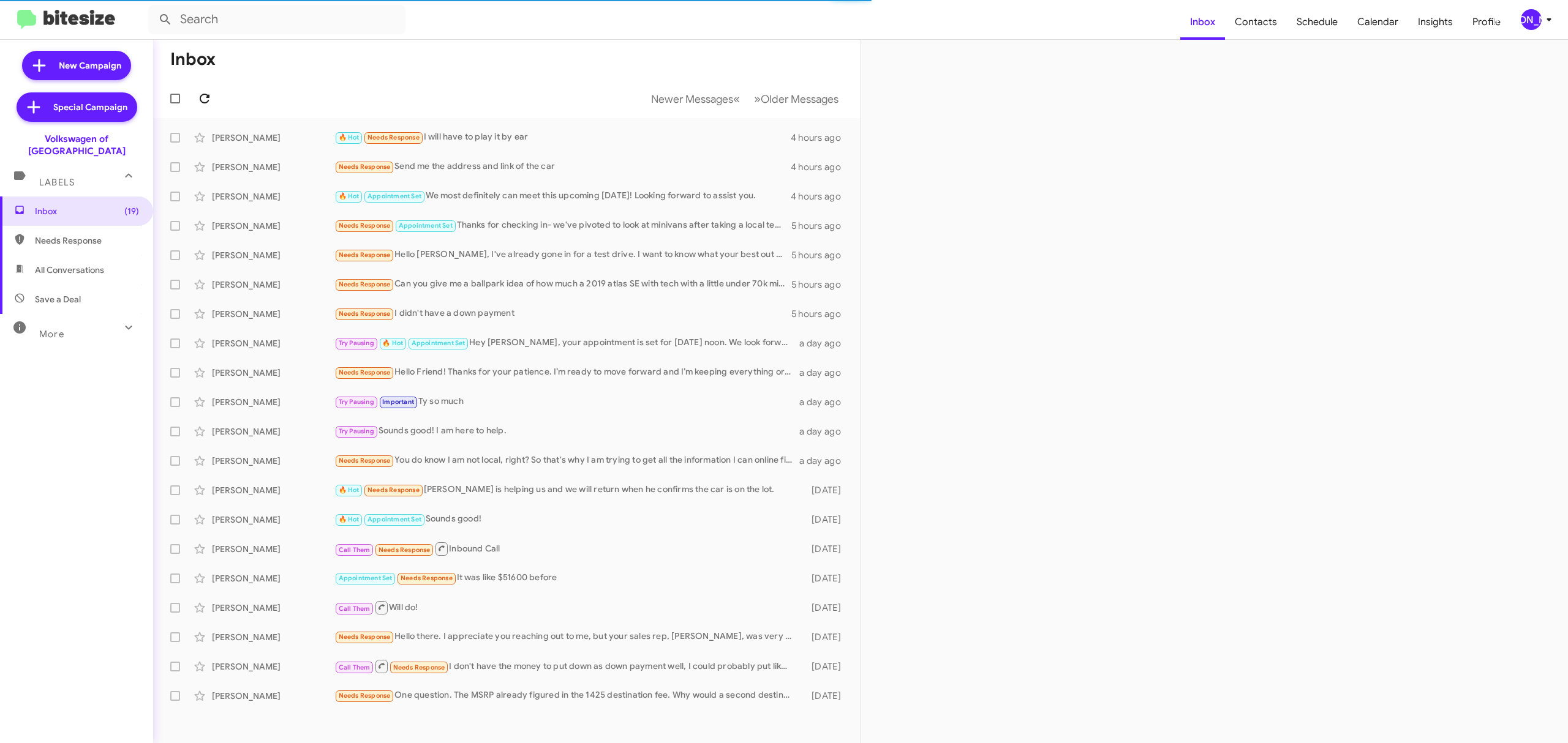
click at [204, 98] on icon at bounding box center [204, 98] width 15 height 14
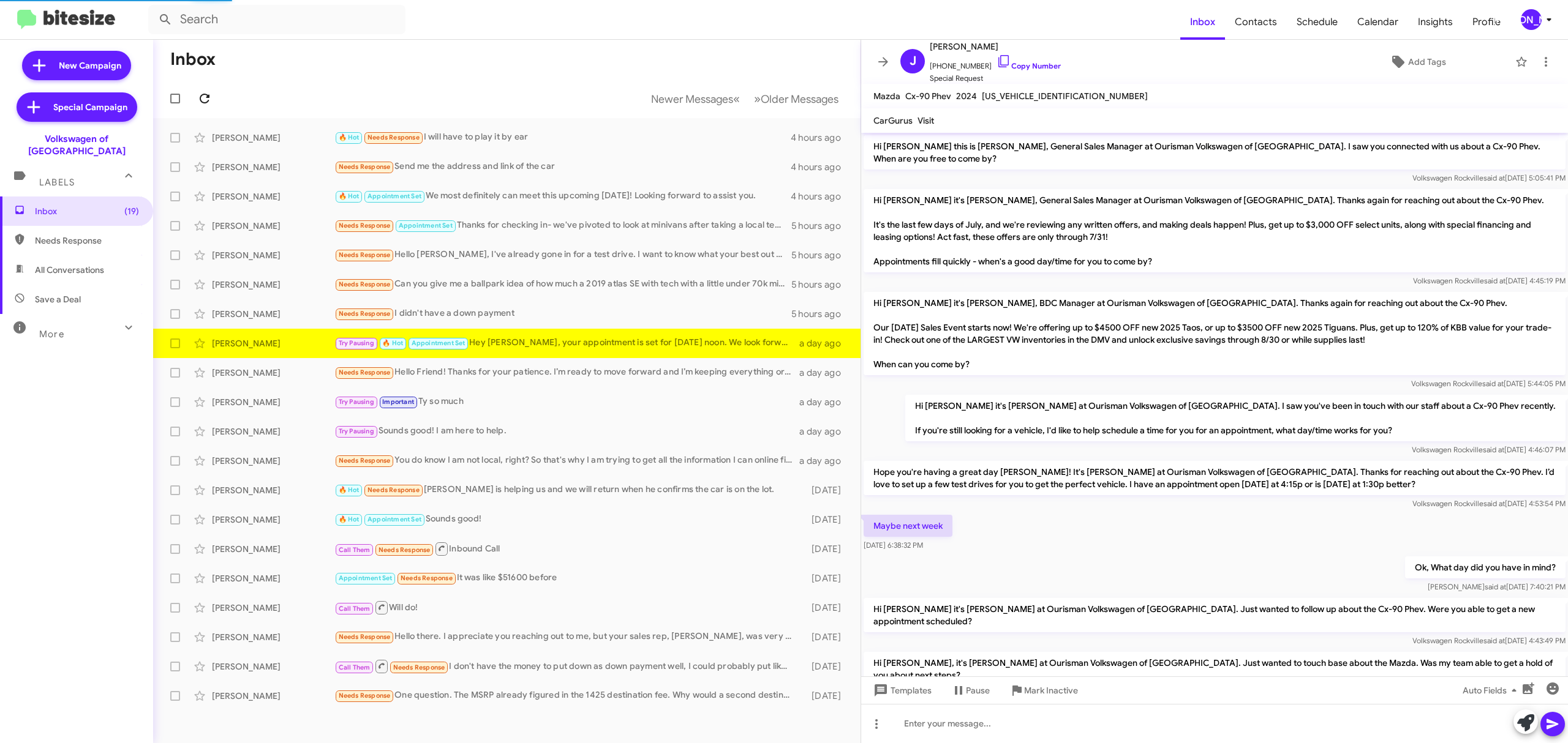
scroll to position [320, 0]
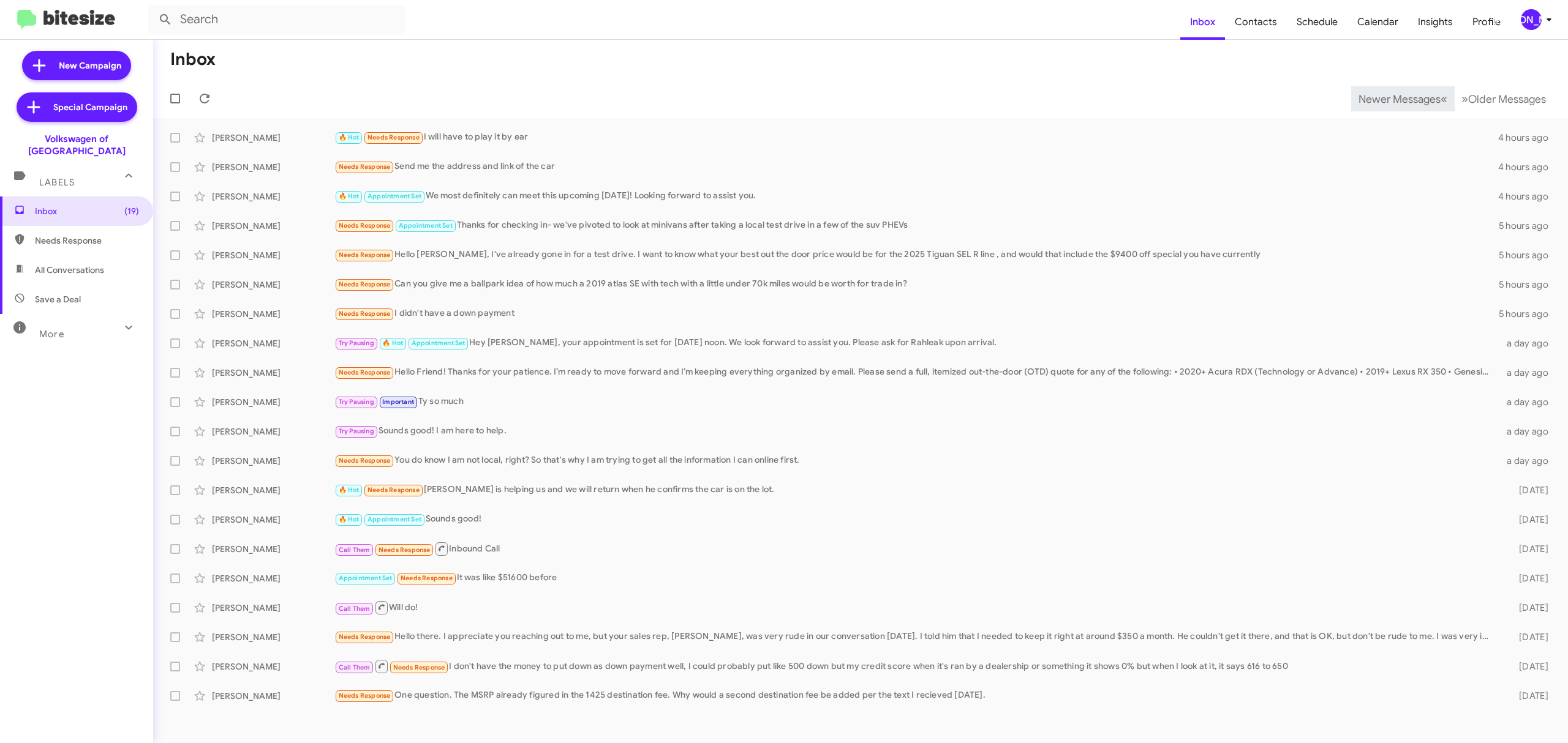
click at [1390, 98] on span "Newer Messages" at bounding box center [1400, 100] width 82 height 14
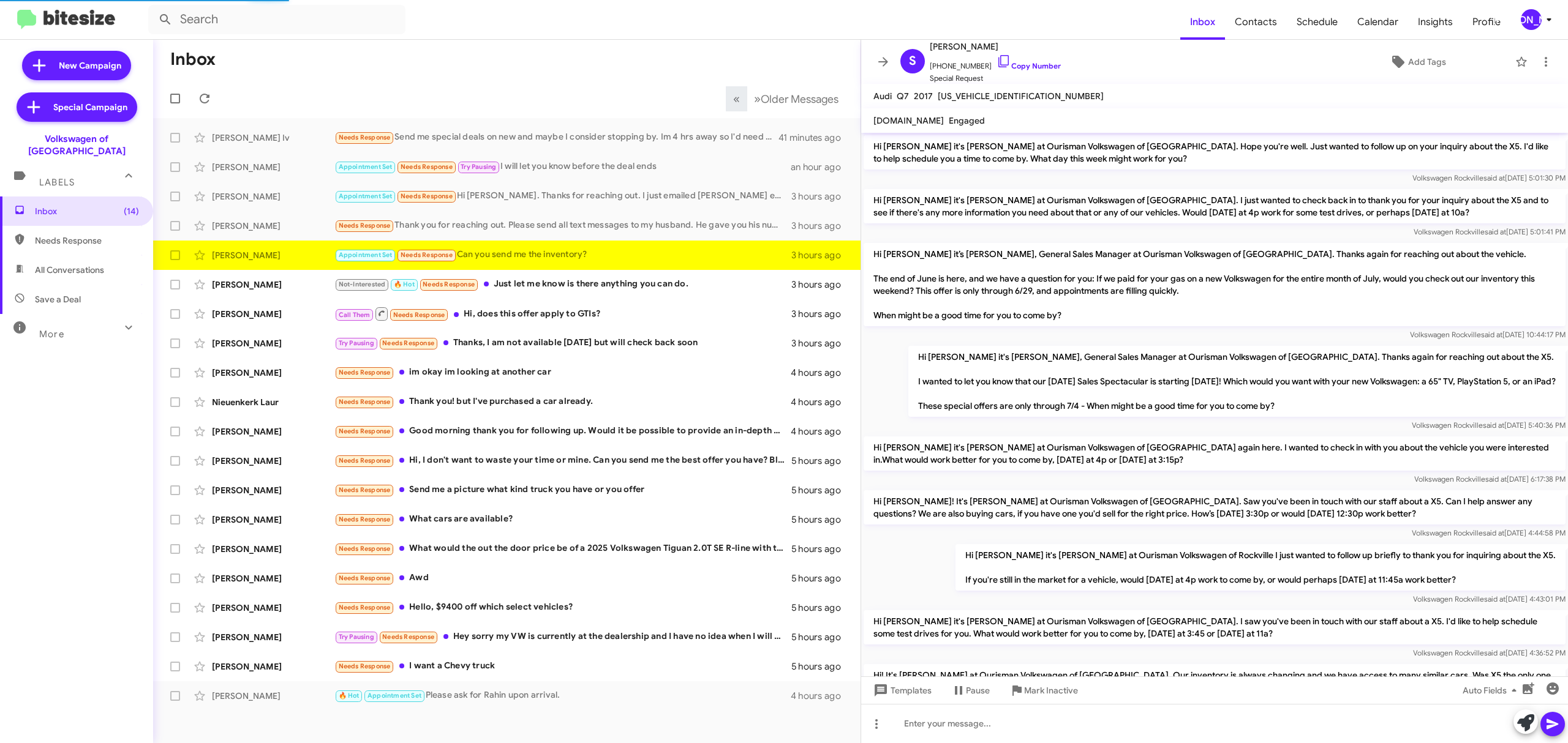
scroll to position [755, 0]
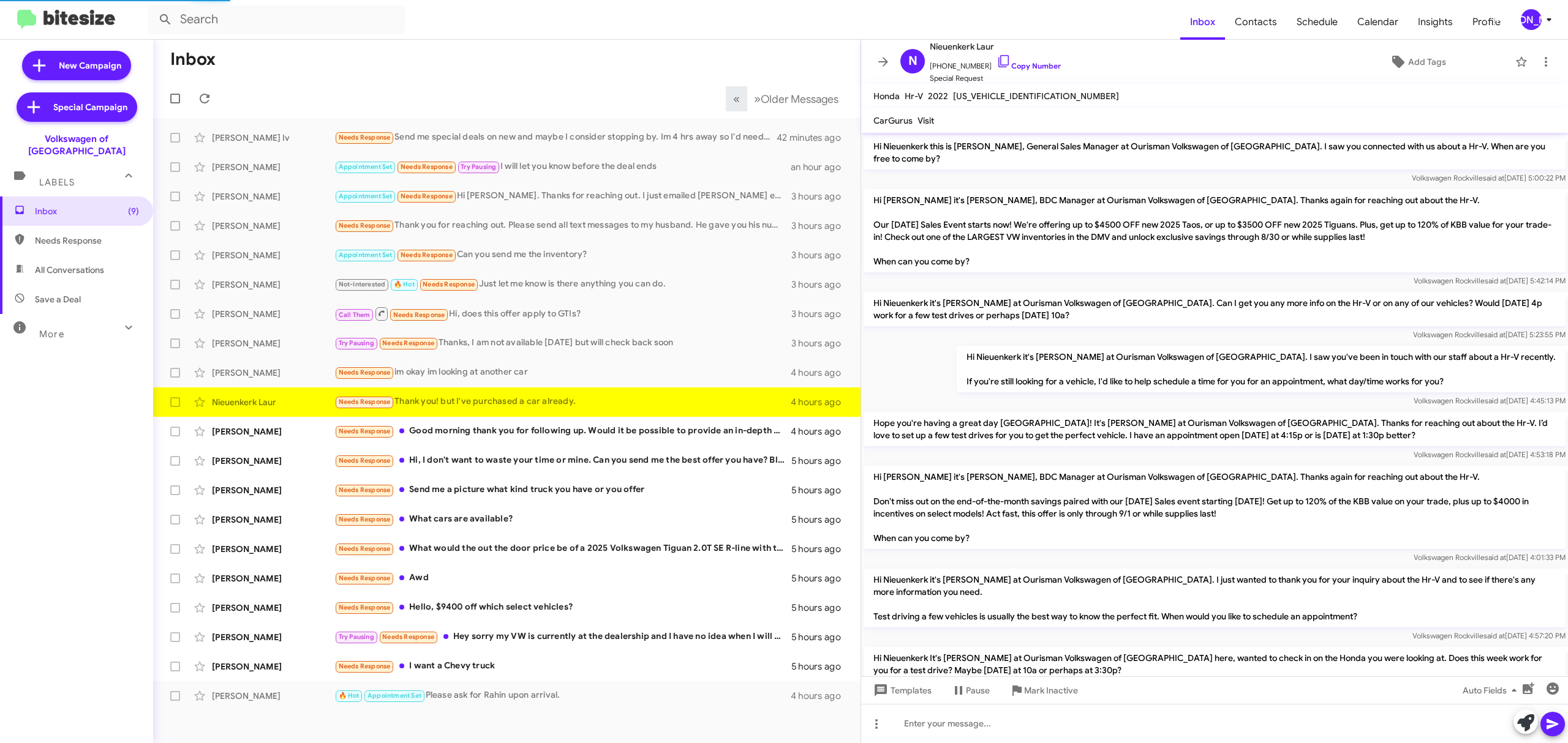
scroll to position [417, 0]
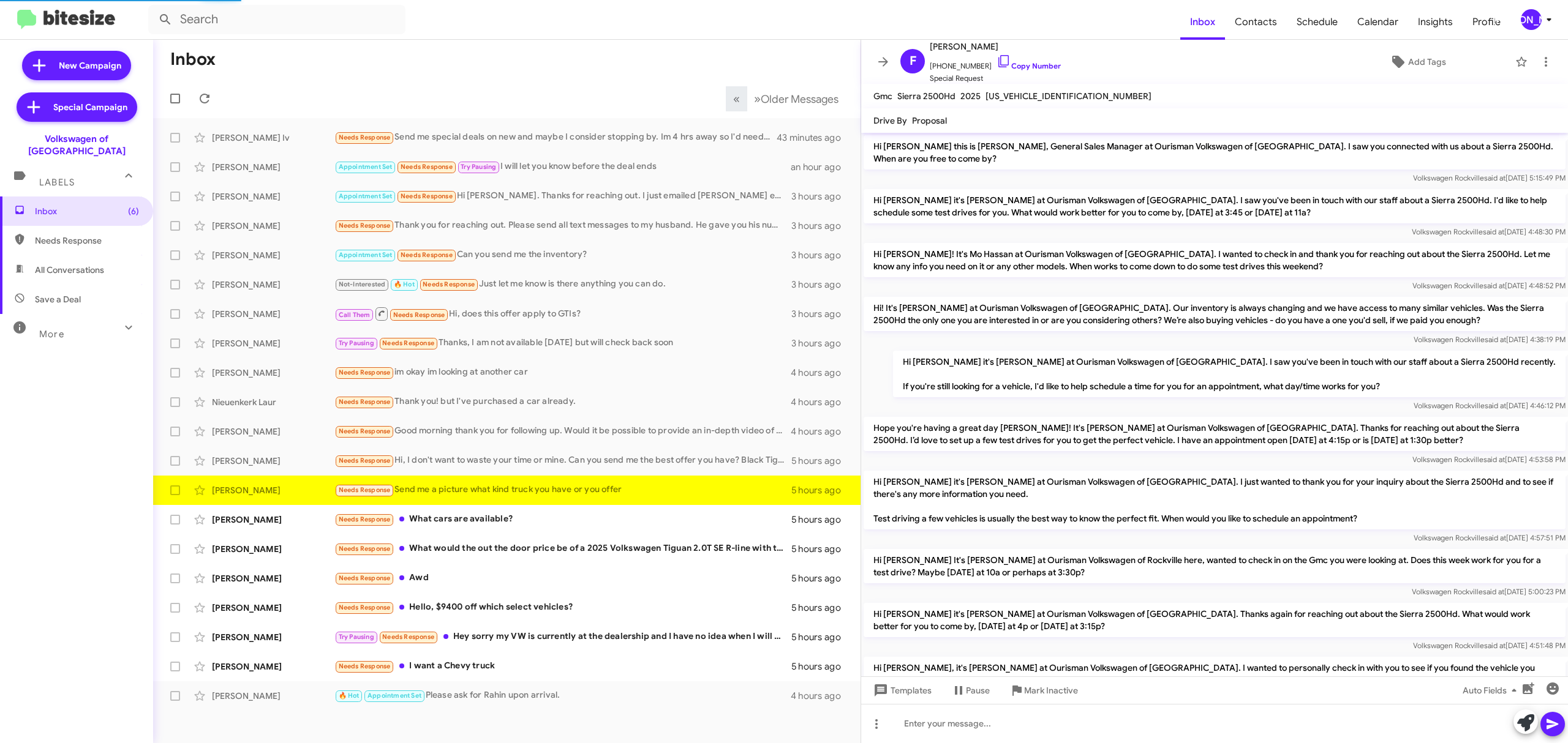
scroll to position [282, 0]
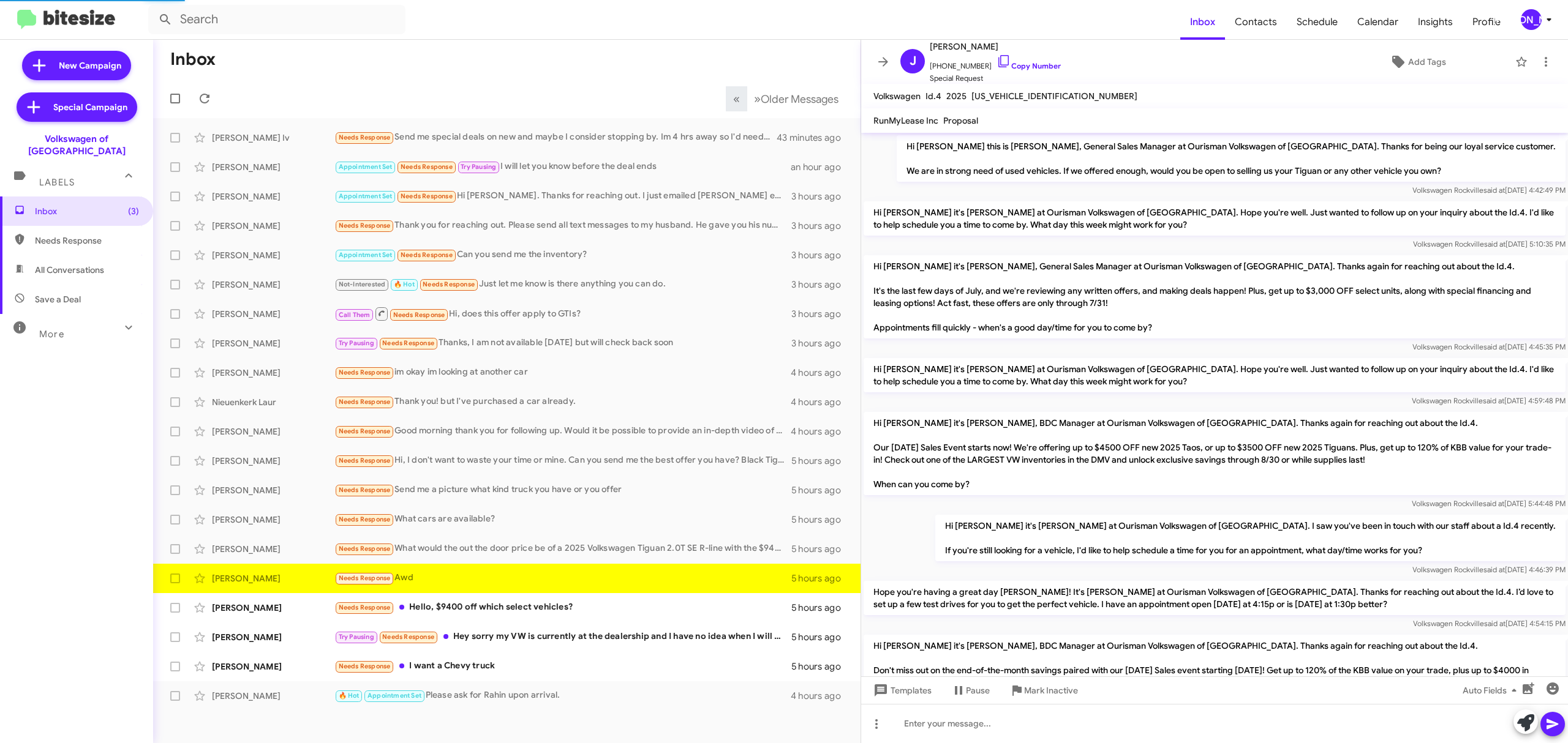
scroll to position [649, 0]
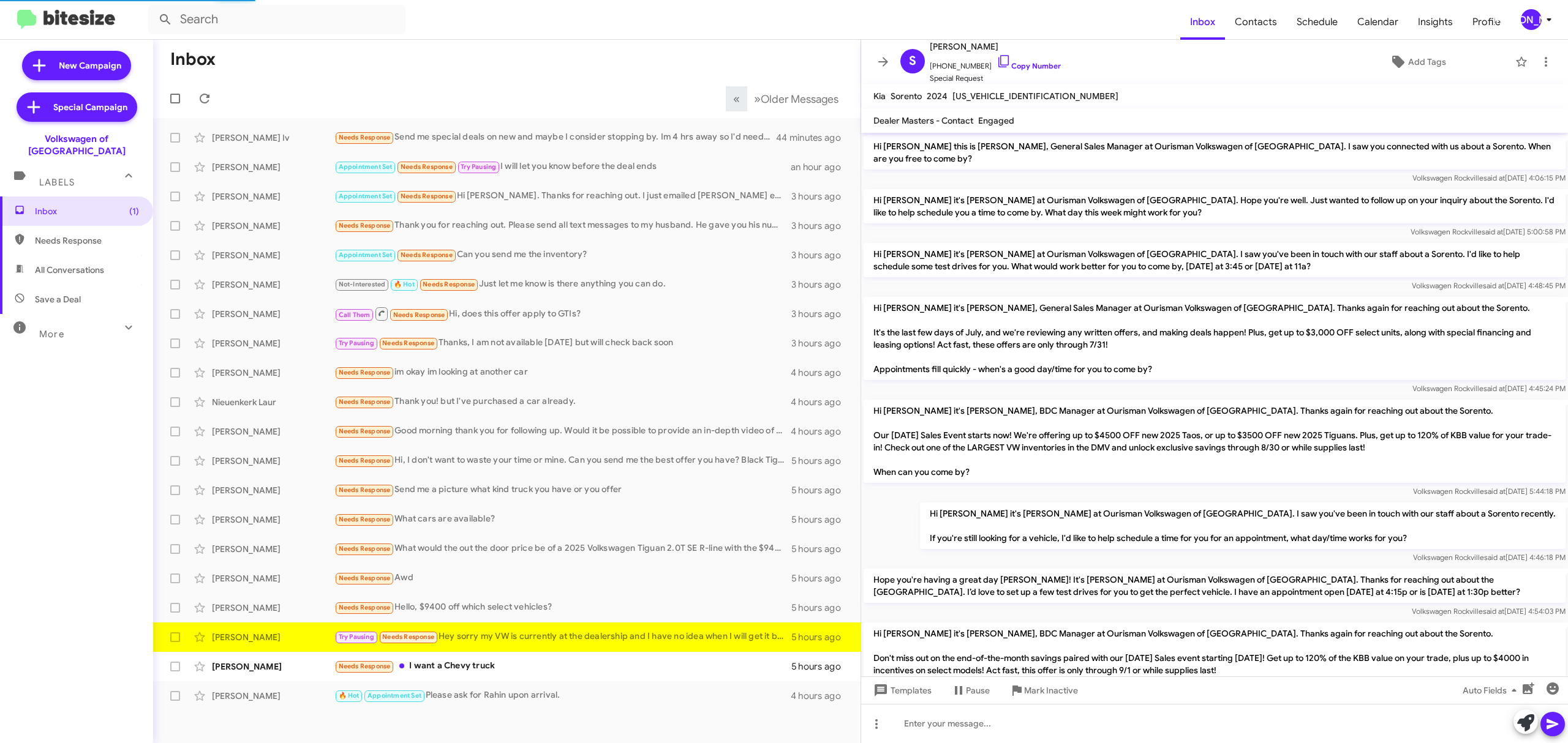
scroll to position [579, 0]
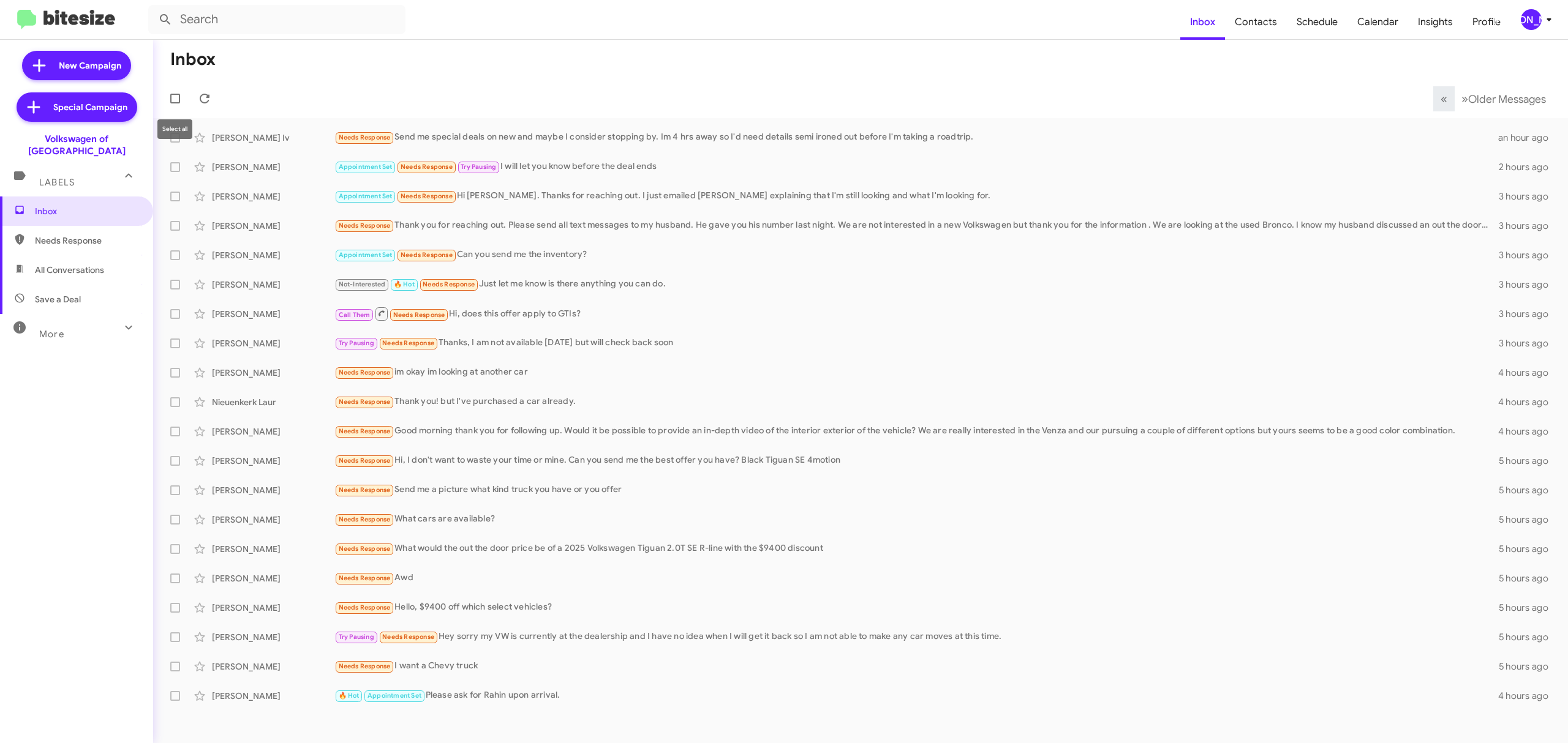
click at [170, 100] on span at bounding box center [175, 99] width 10 height 10
click at [175, 103] on input "checkbox" at bounding box center [175, 103] width 1 height 1
checkbox input "true"
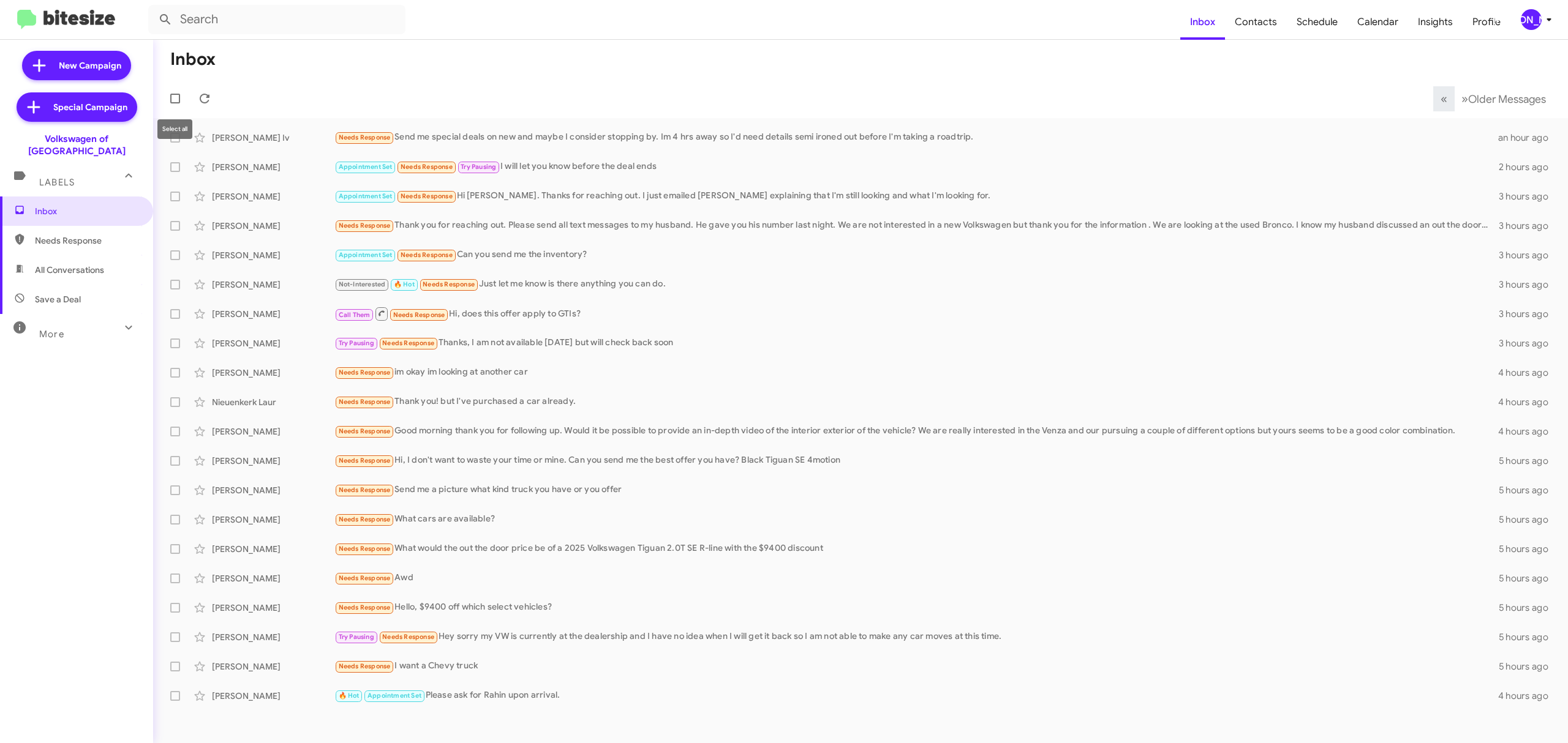
checkbox input "true"
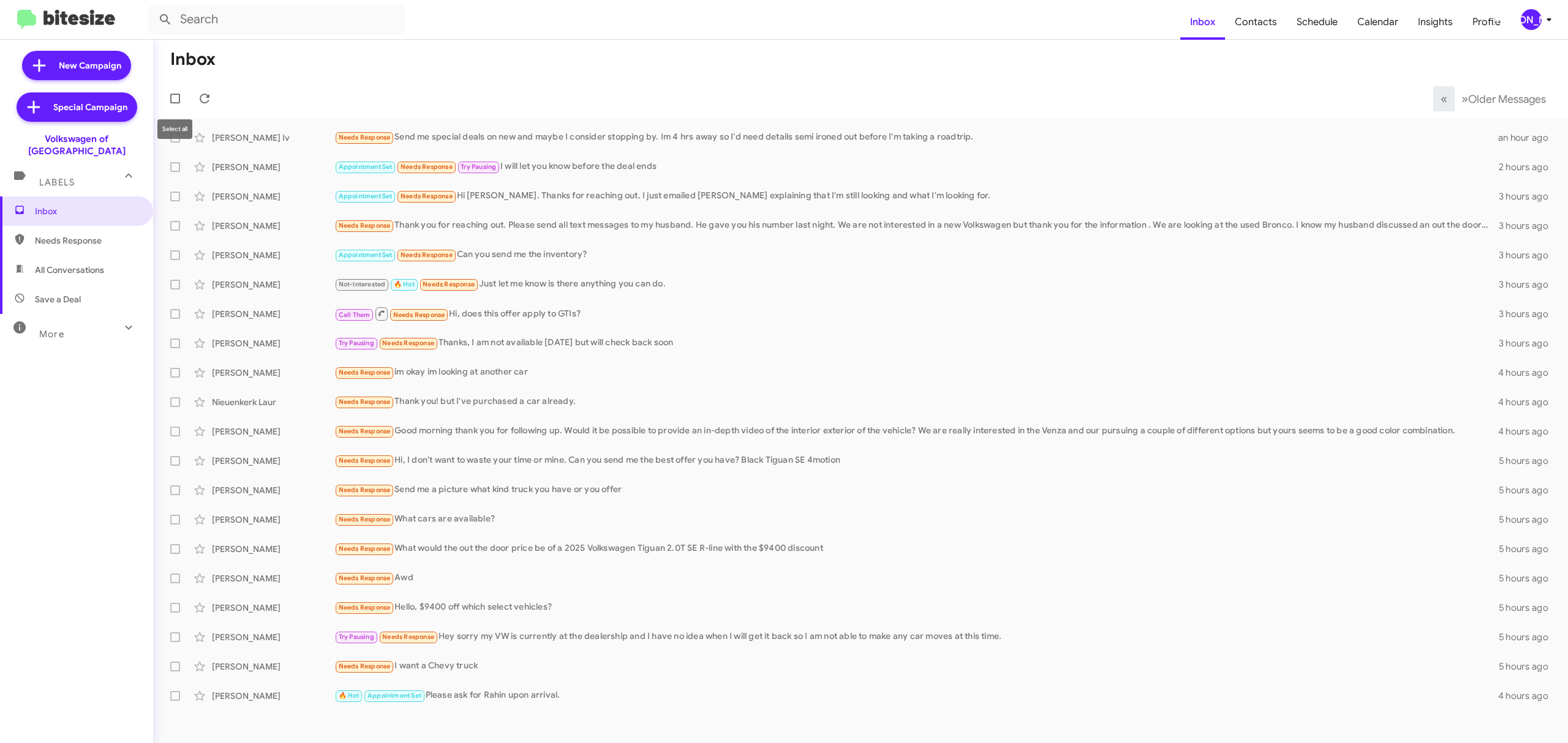
checkbox input "true"
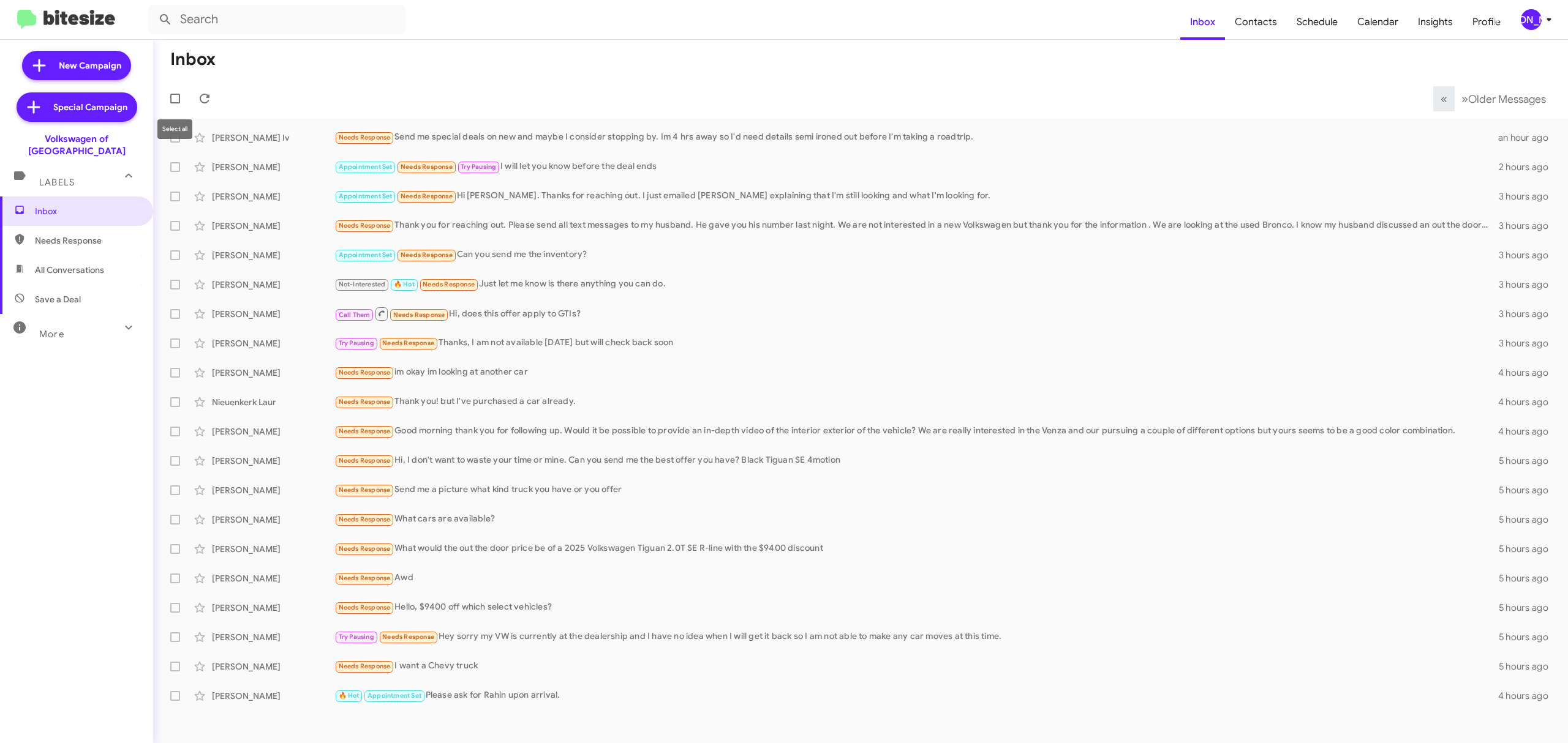
checkbox input "true"
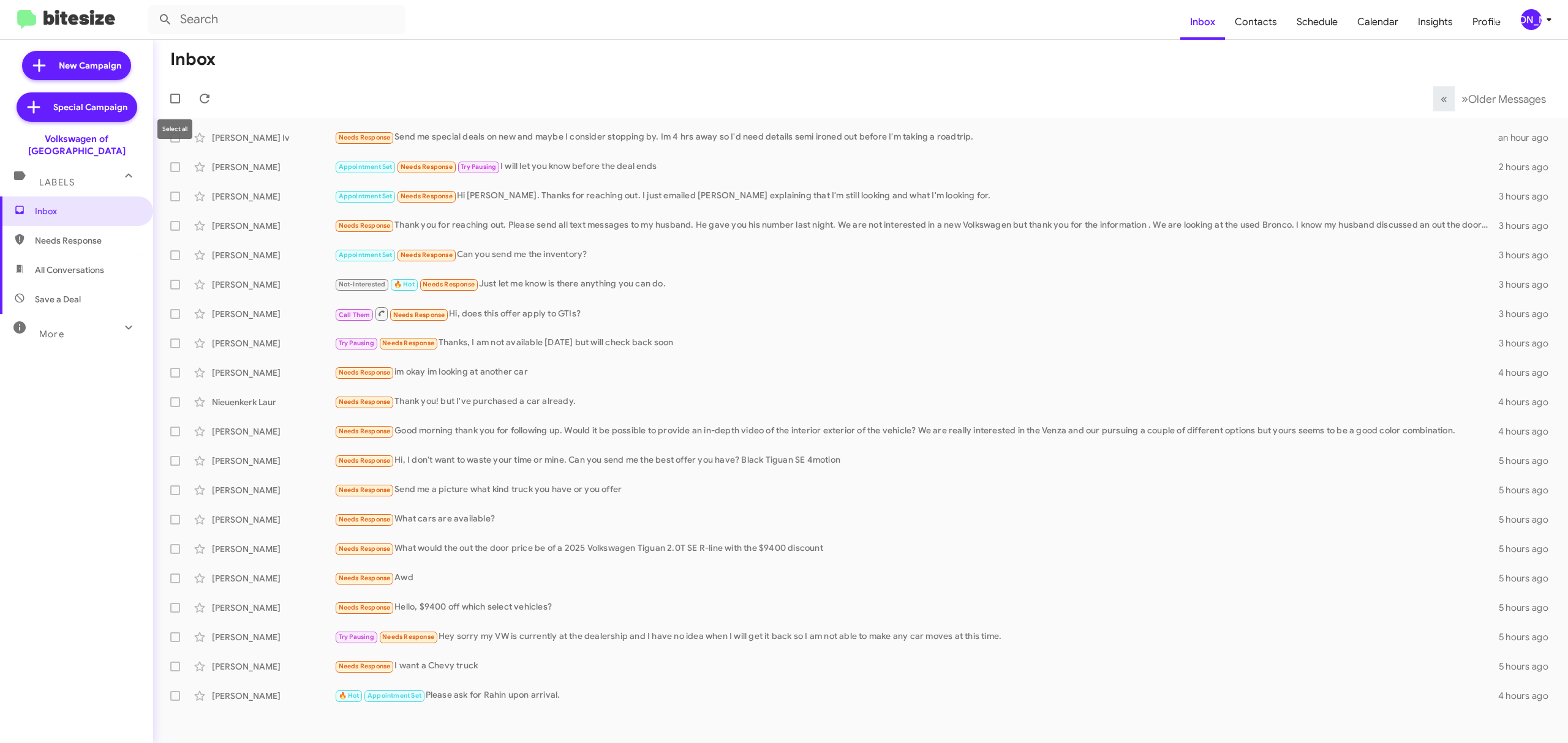
checkbox input "true"
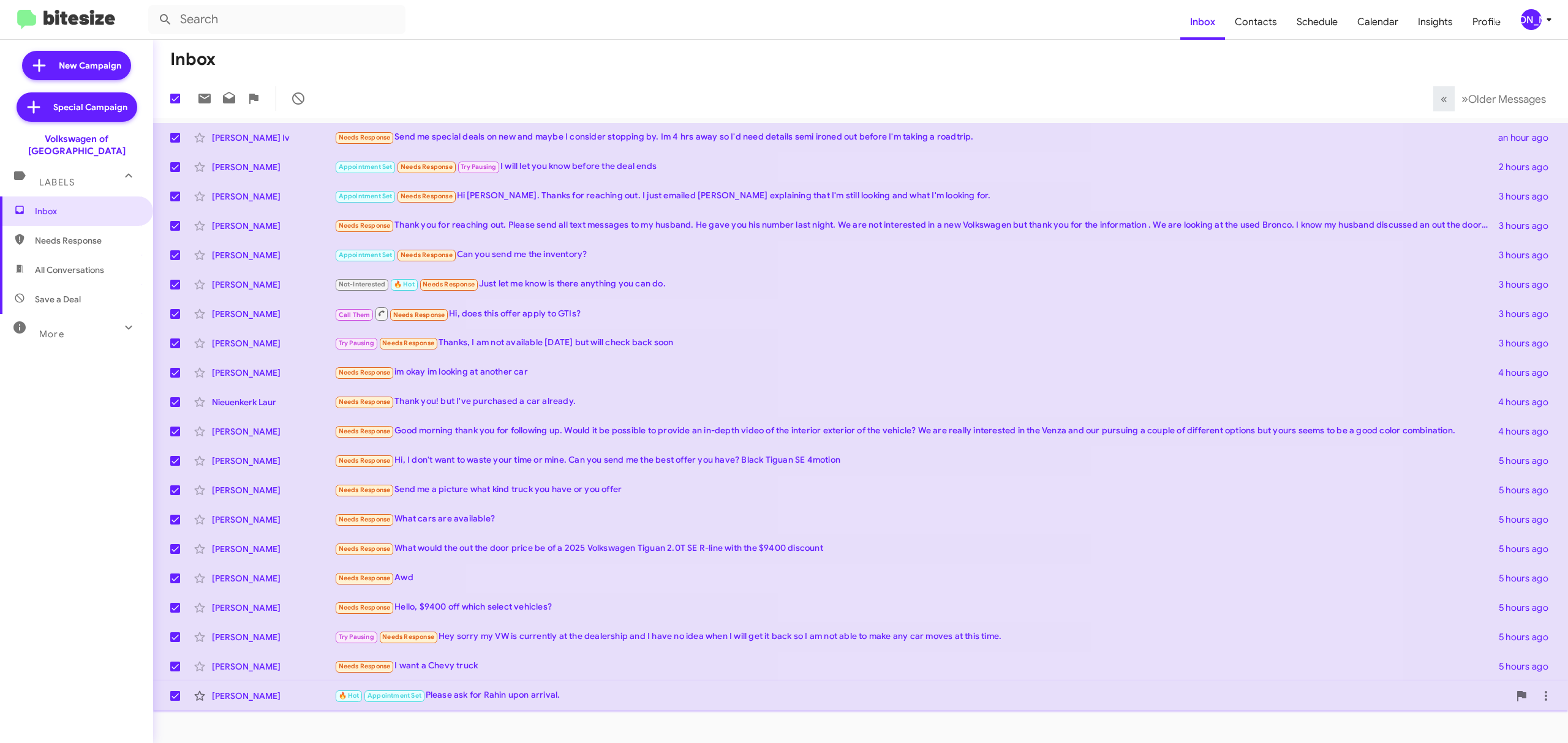
click at [165, 706] on label at bounding box center [175, 696] width 24 height 24
click at [175, 701] on input "checkbox" at bounding box center [175, 701] width 1 height 1
checkbox input "false"
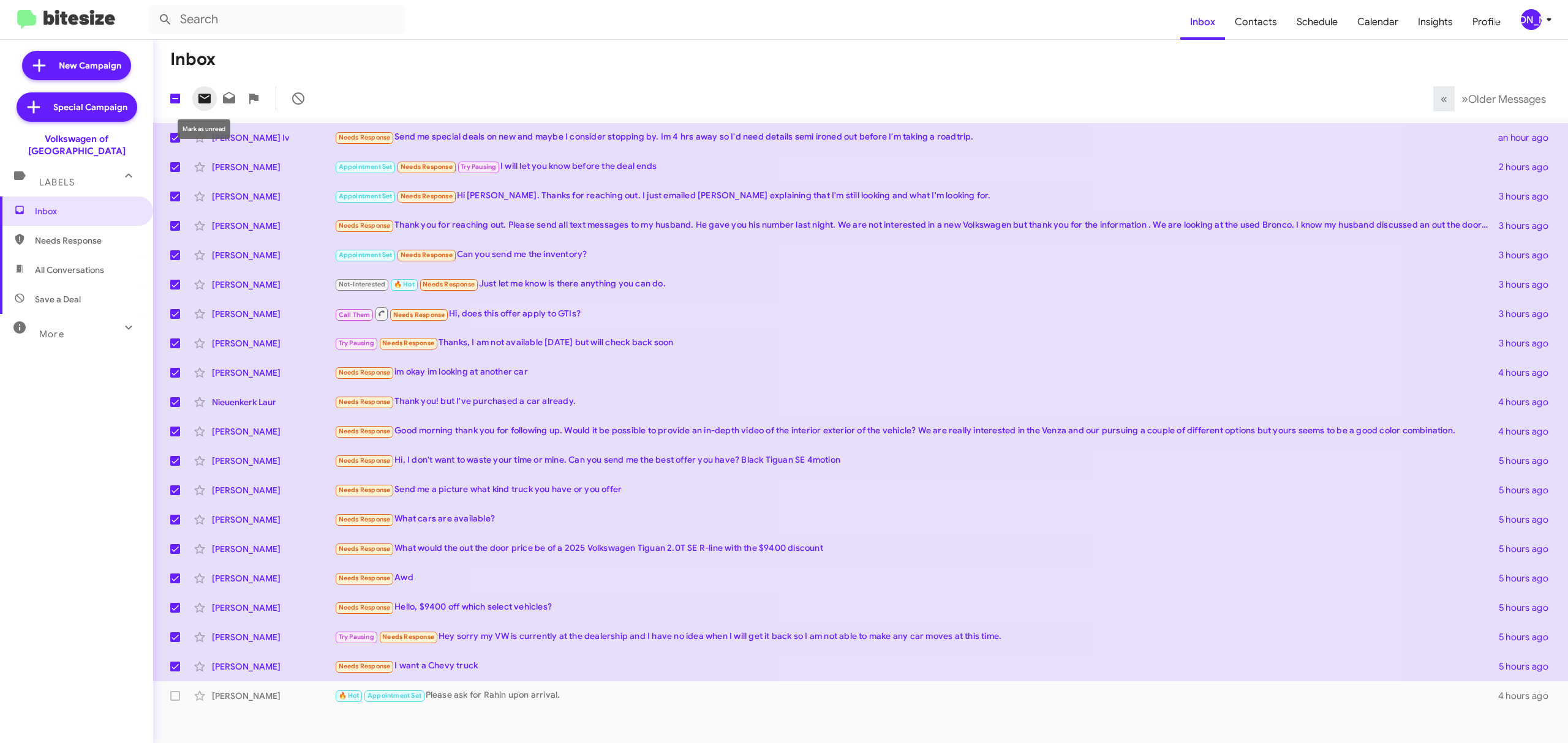
click at [207, 96] on icon at bounding box center [204, 99] width 13 height 10
click at [1543, 20] on icon at bounding box center [1549, 19] width 15 height 14
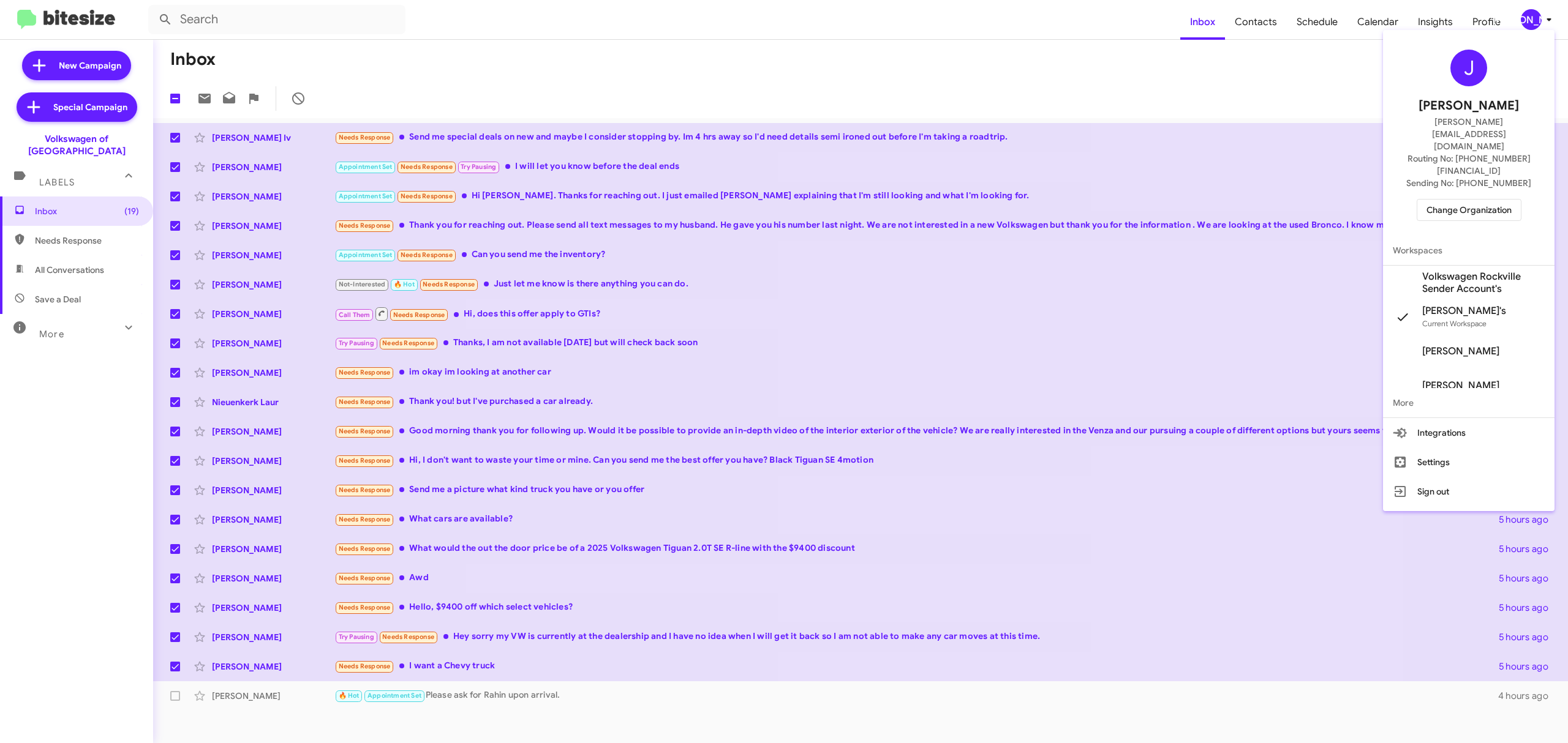
click at [1437, 200] on span "Change Organization" at bounding box center [1469, 211] width 85 height 21
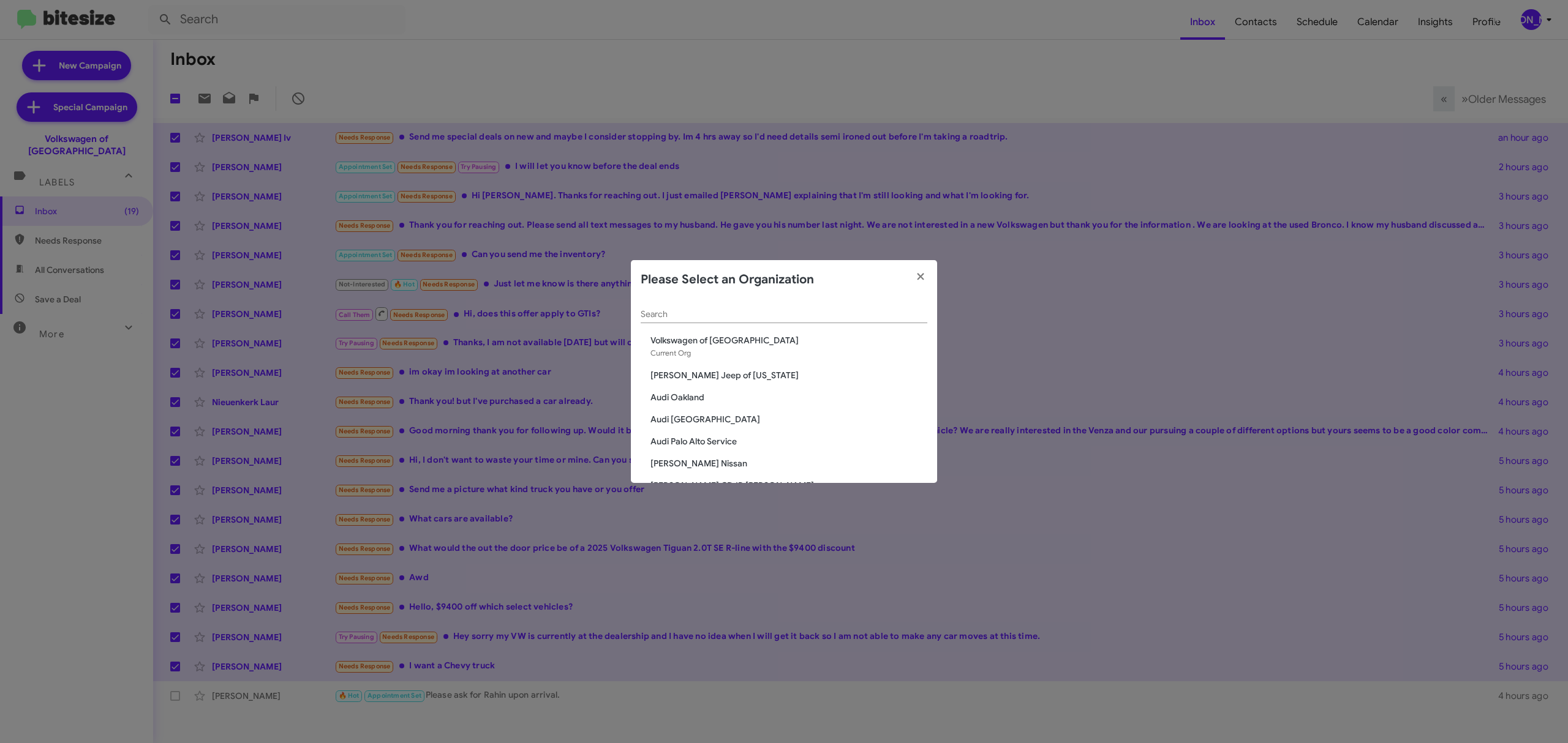
click at [844, 311] on input "Search" at bounding box center [784, 315] width 287 height 10
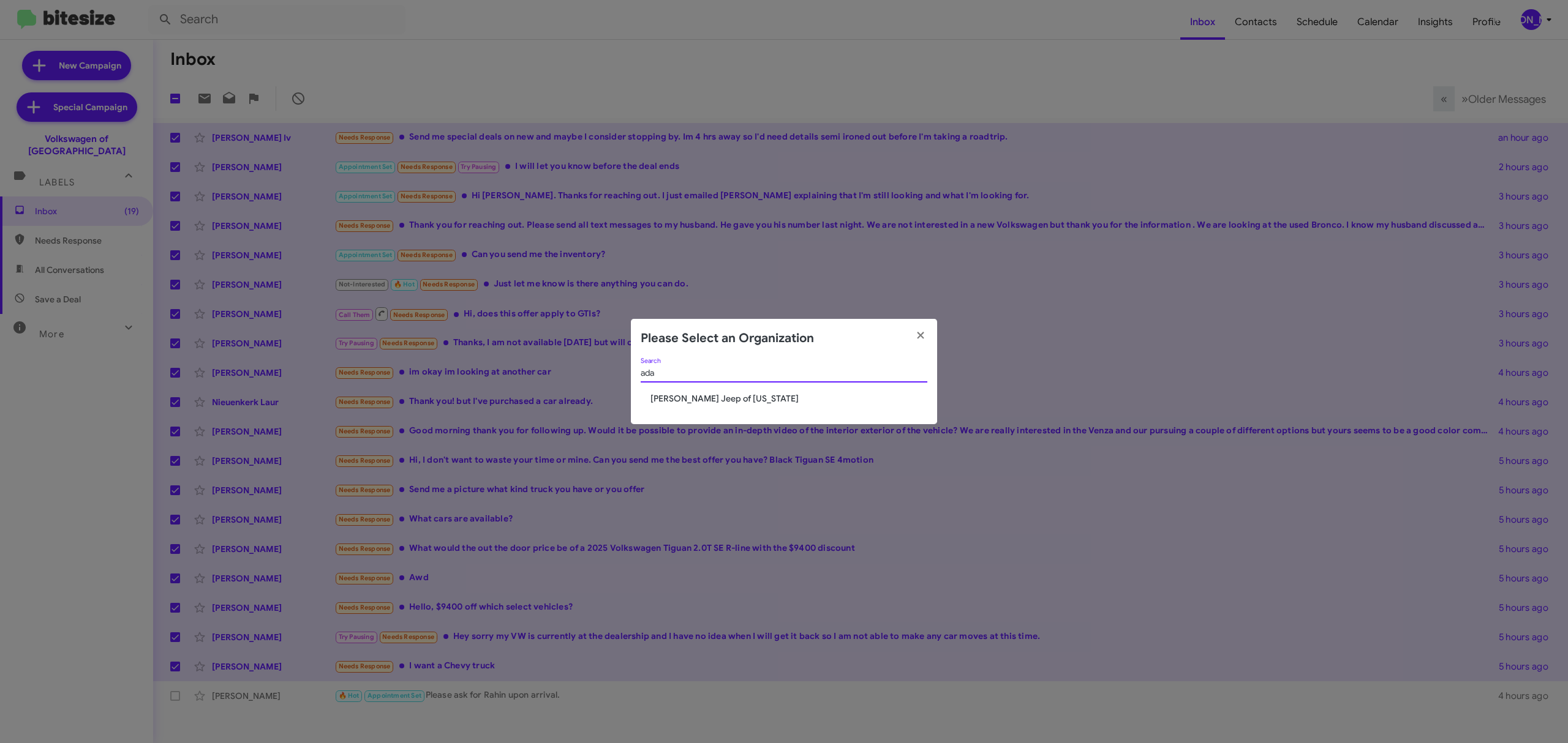
type input "ada"
click at [716, 394] on div "ada Search Adams Jeep of Maryland" at bounding box center [784, 391] width 306 height 67
click at [686, 399] on span "[PERSON_NAME] Jeep of [US_STATE]" at bounding box center [789, 398] width 276 height 13
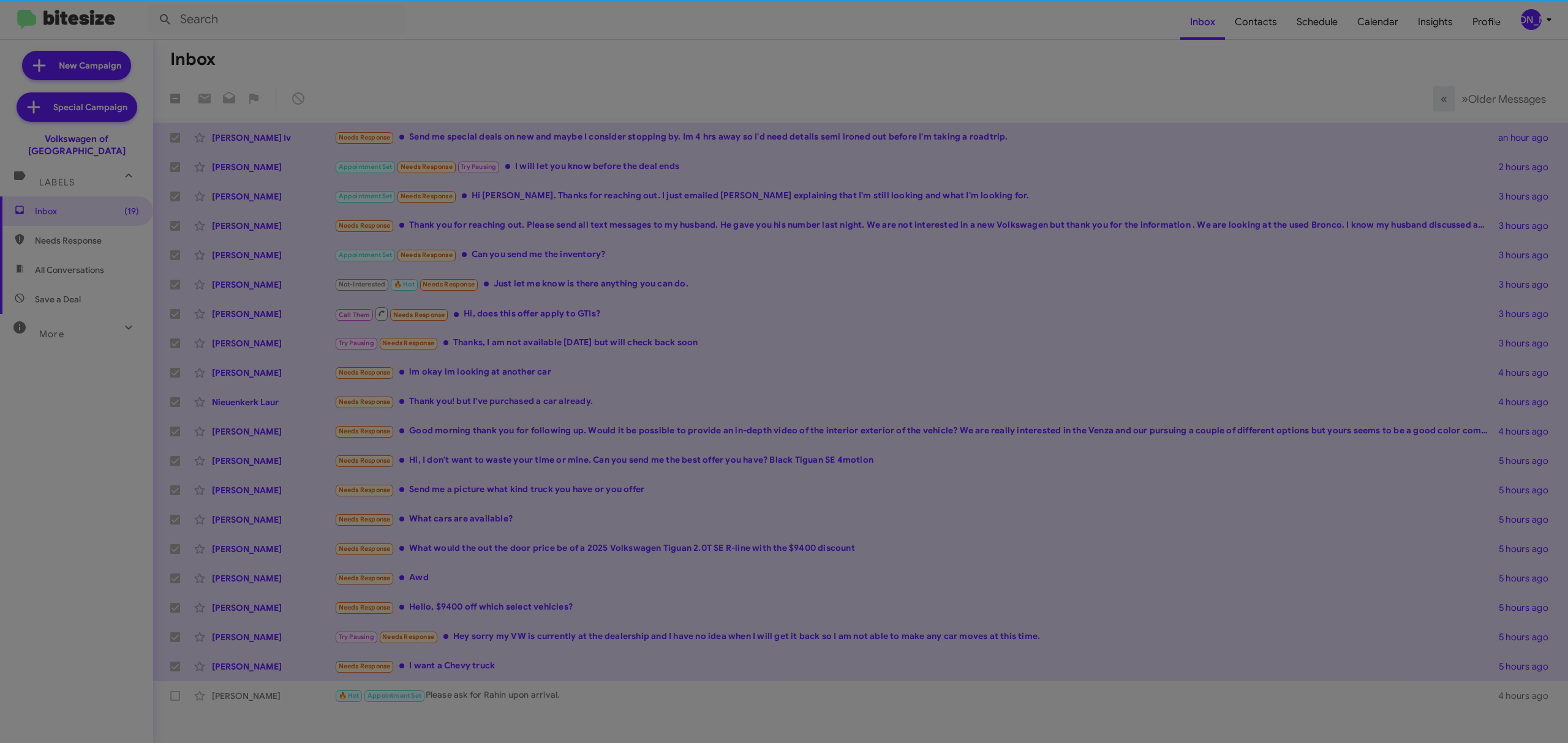
click at [686, 77] on modal-container "Please Select an Organization ada Search Adams Jeep of Maryland" at bounding box center [784, 371] width 1568 height 743
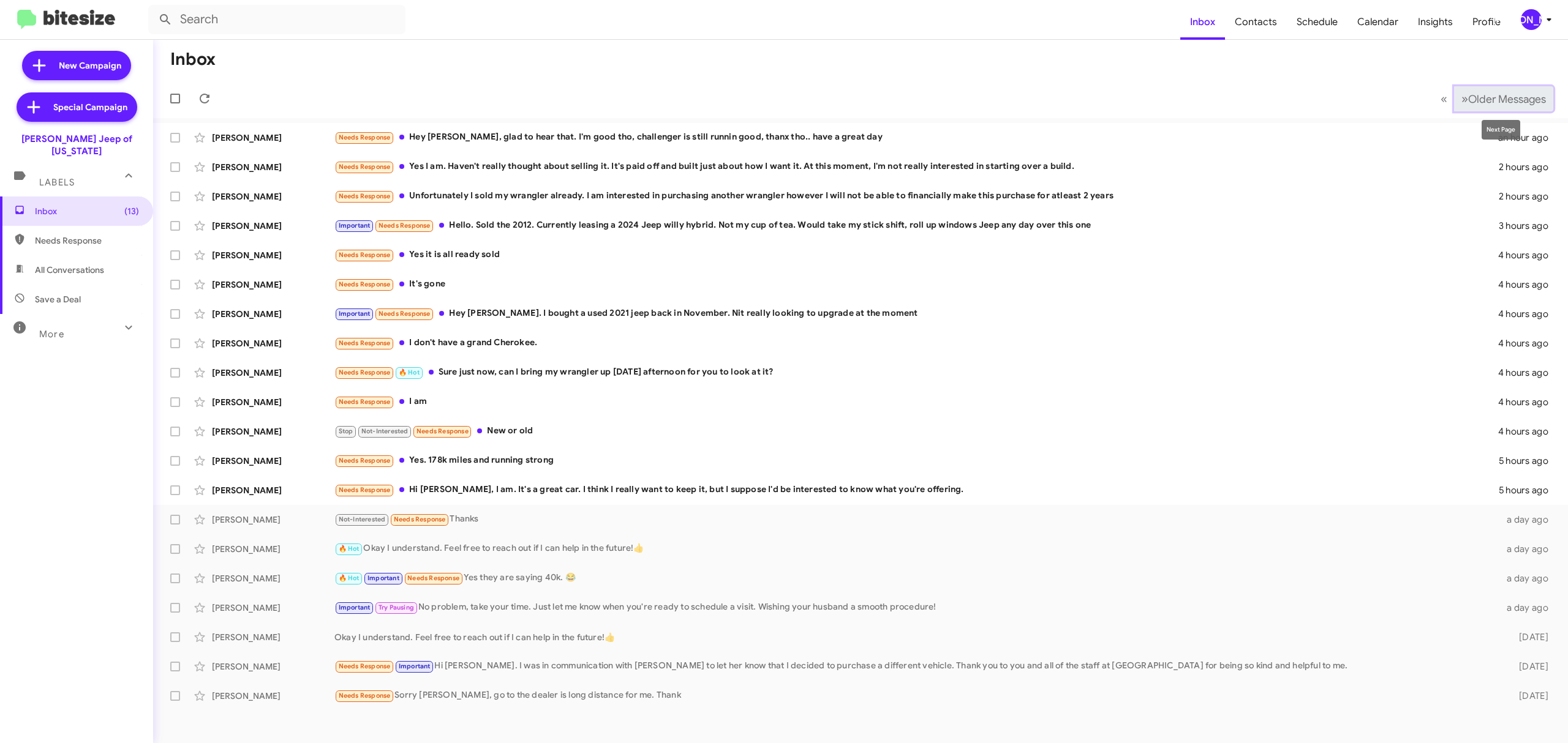
click at [1483, 101] on span "Older Messages" at bounding box center [1507, 100] width 77 height 14
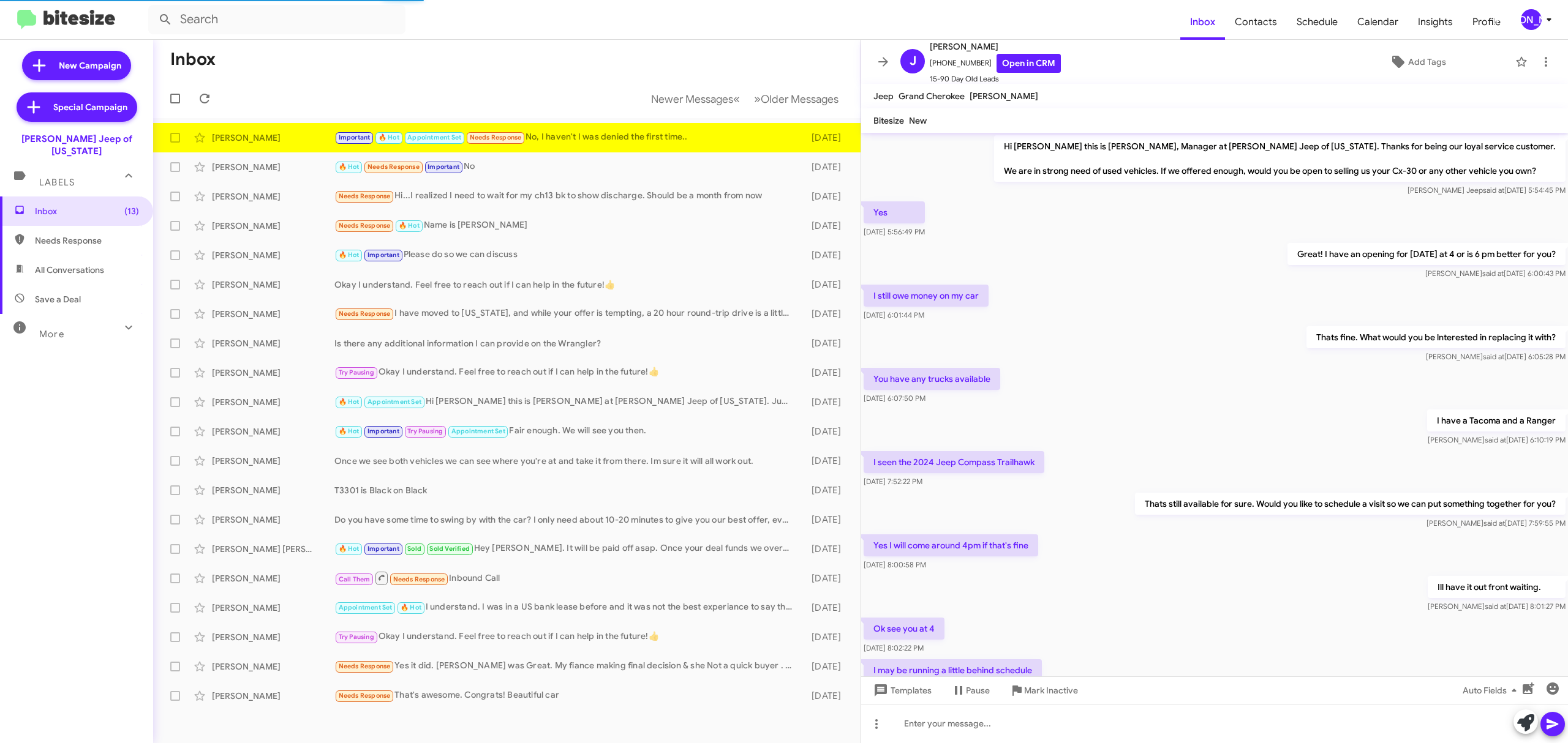
scroll to position [234, 0]
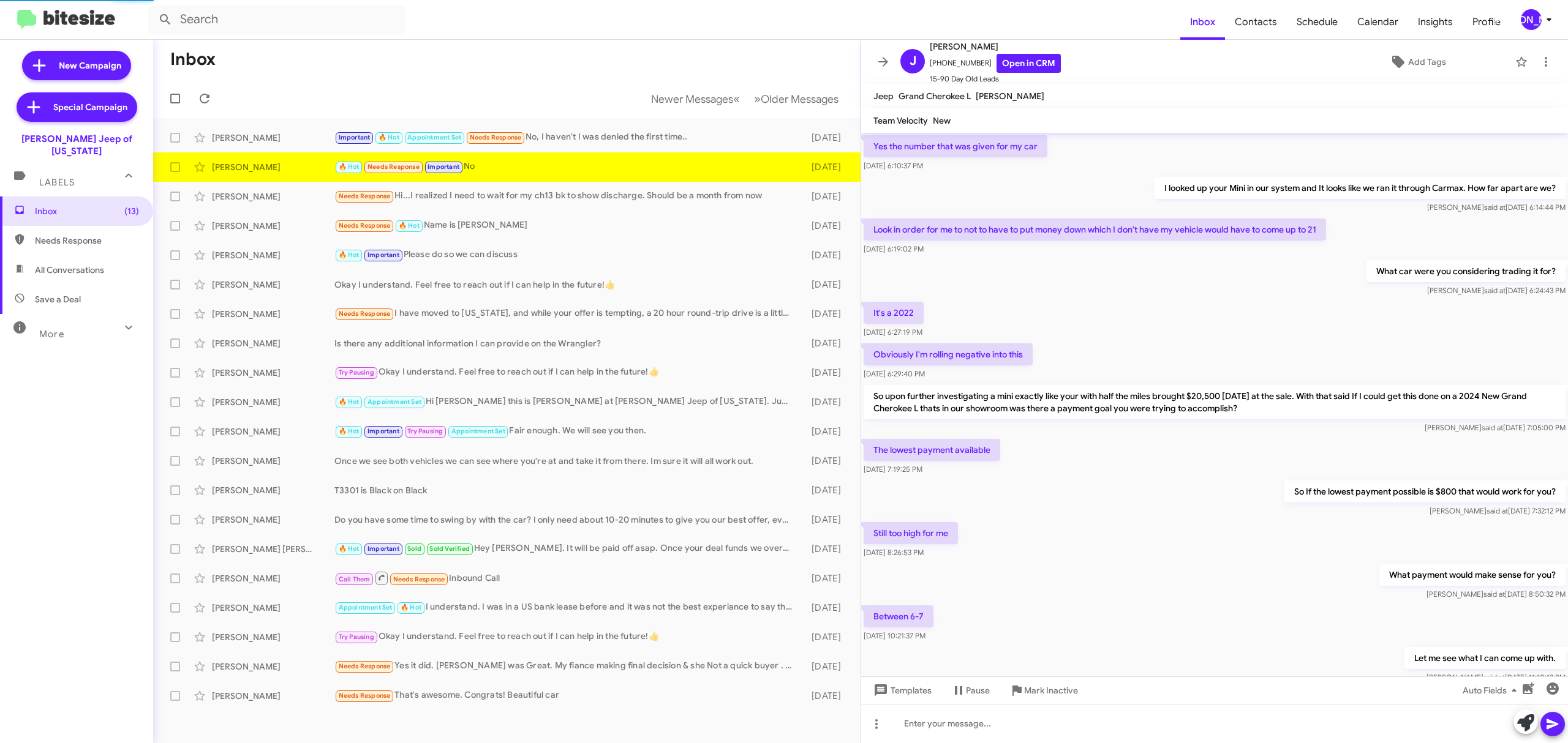
scroll to position [326, 0]
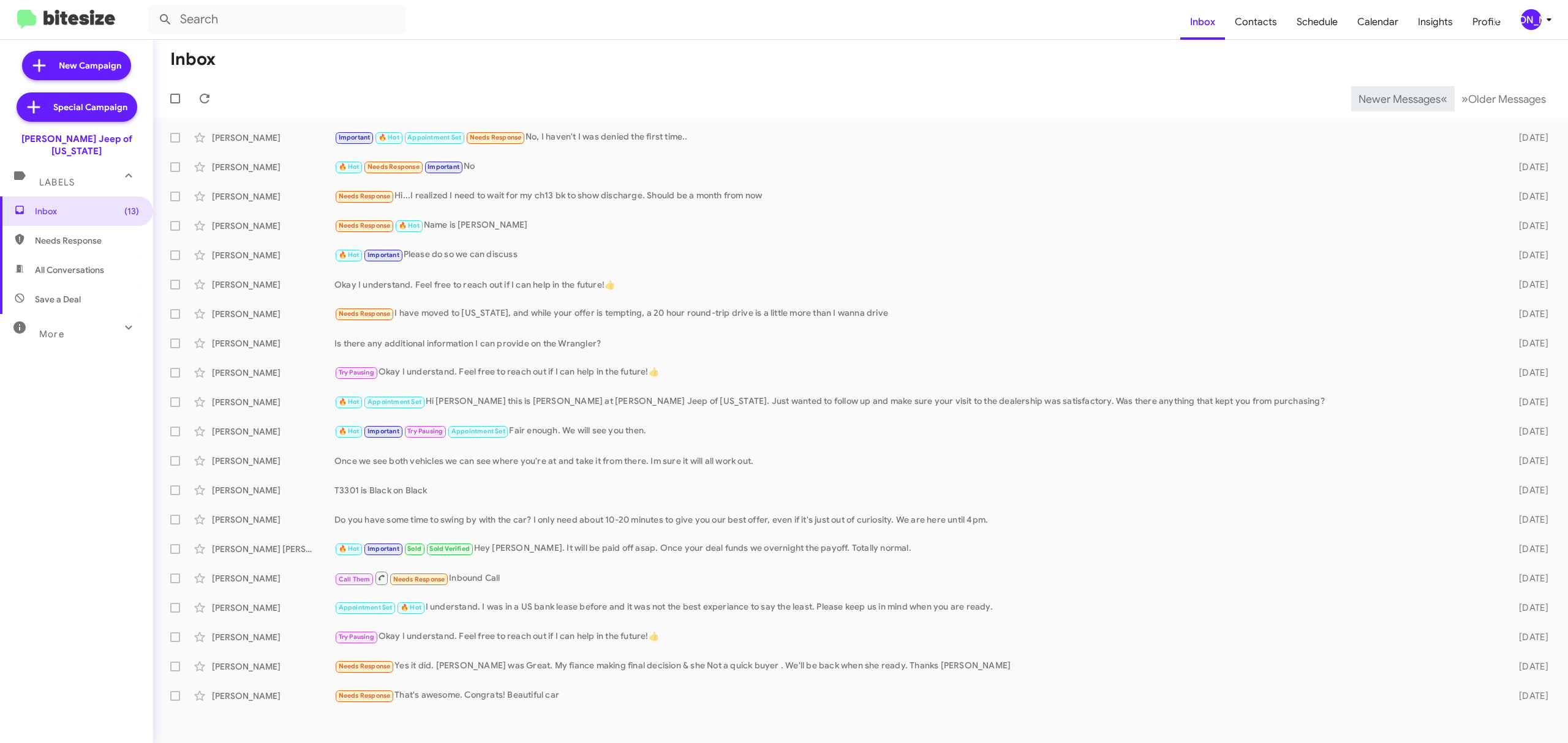
click at [1390, 98] on span "Newer Messages" at bounding box center [1400, 100] width 82 height 14
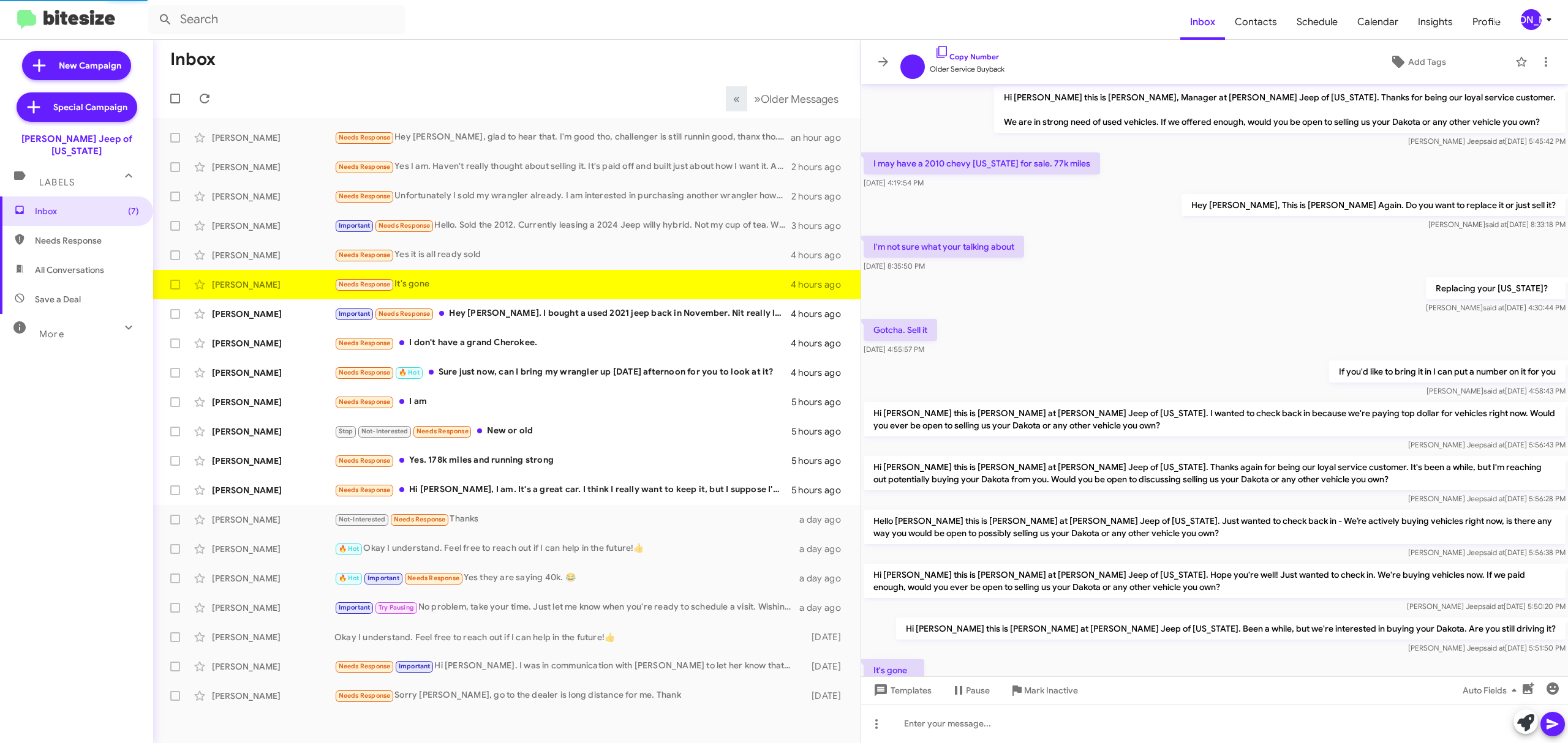
scroll to position [62, 0]
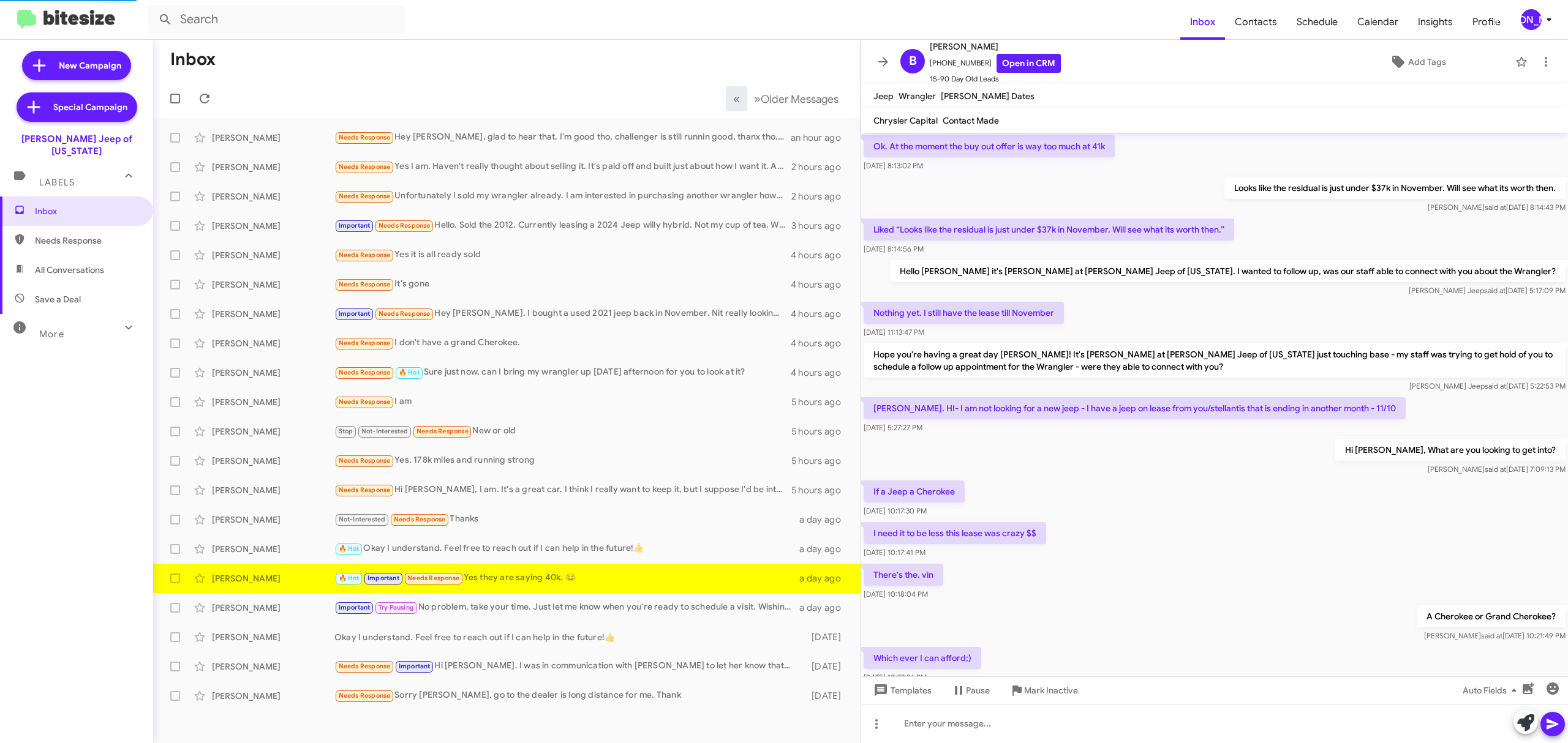
scroll to position [362, 0]
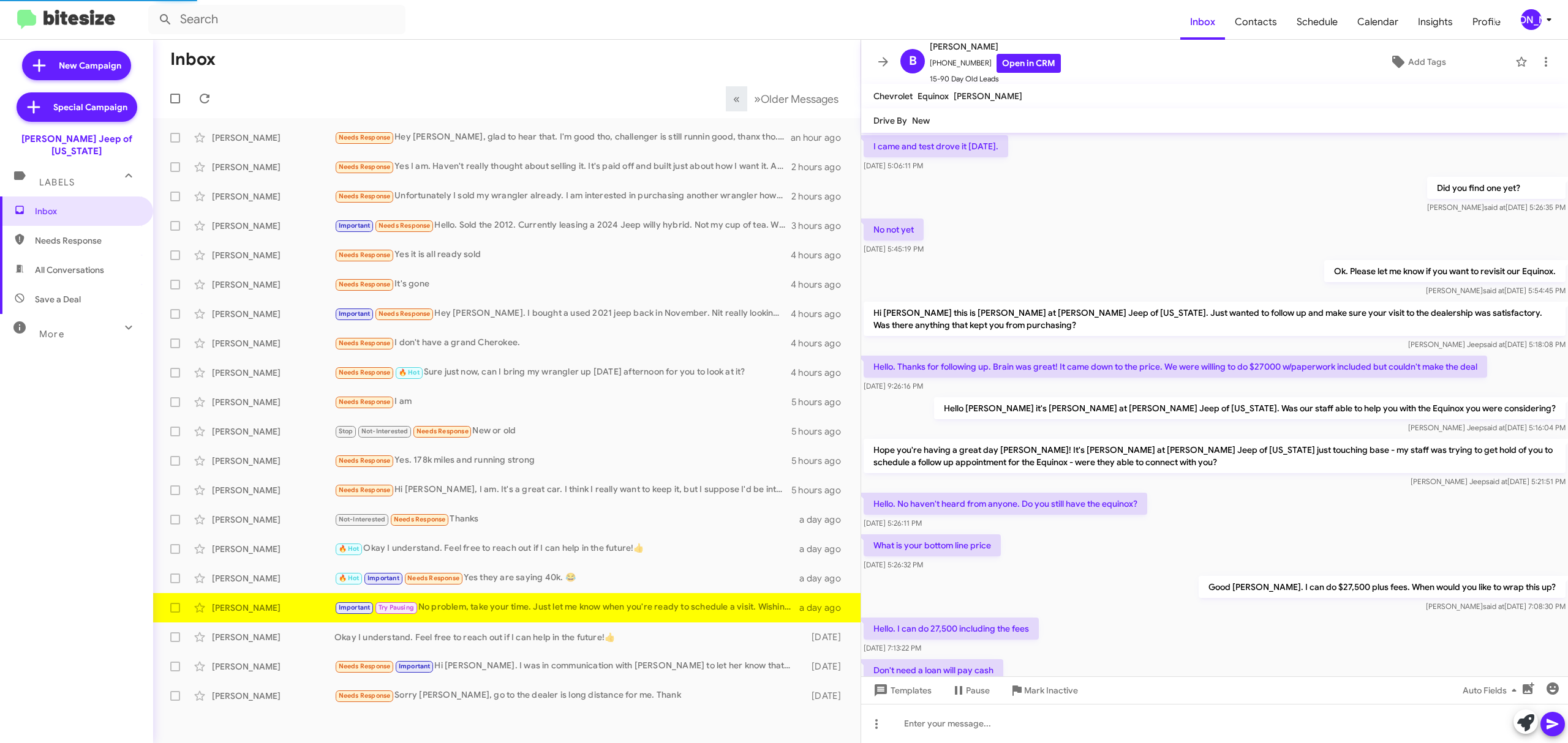
scroll to position [399, 0]
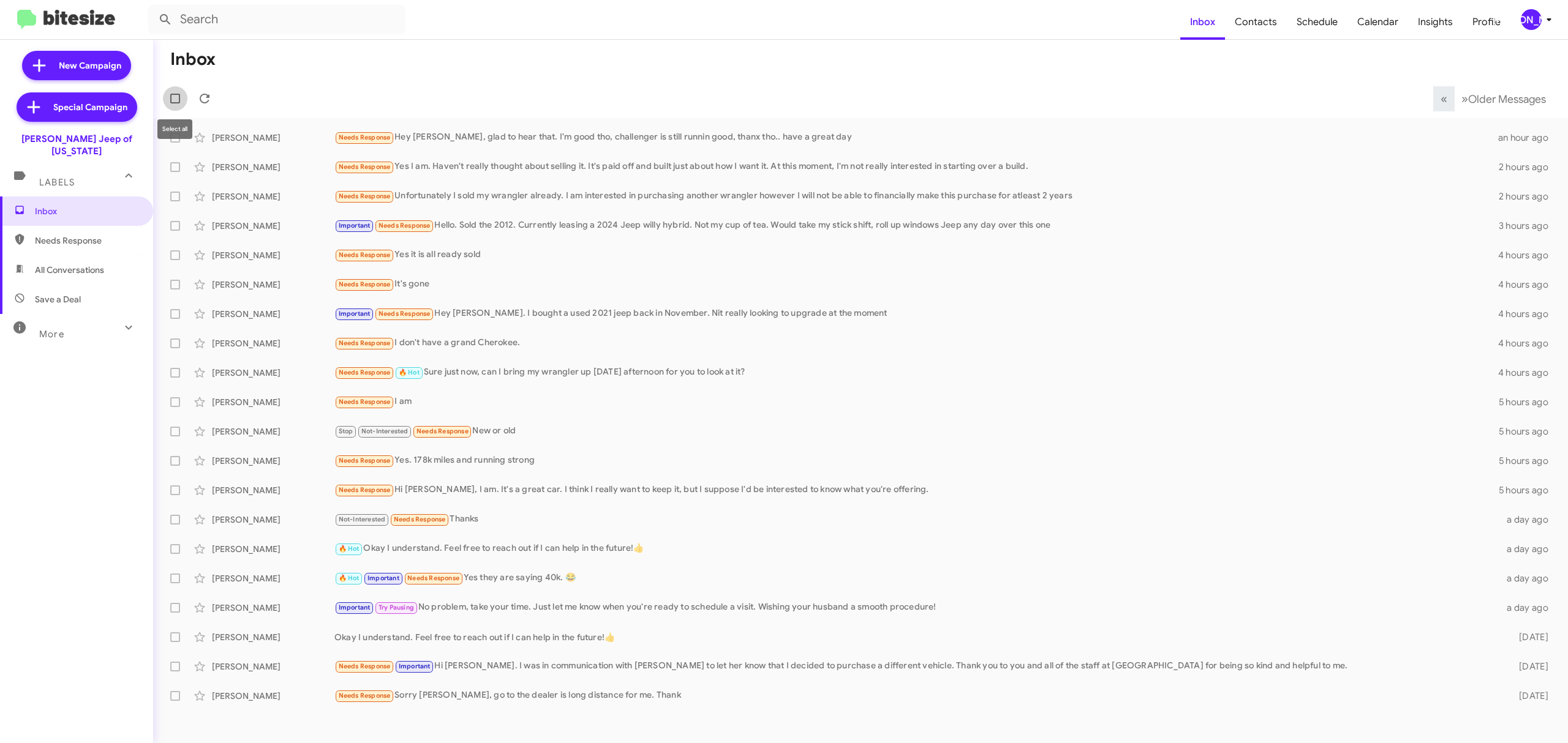
click at [167, 97] on label at bounding box center [175, 98] width 24 height 24
click at [175, 103] on input "checkbox" at bounding box center [175, 103] width 1 height 1
checkbox input "true"
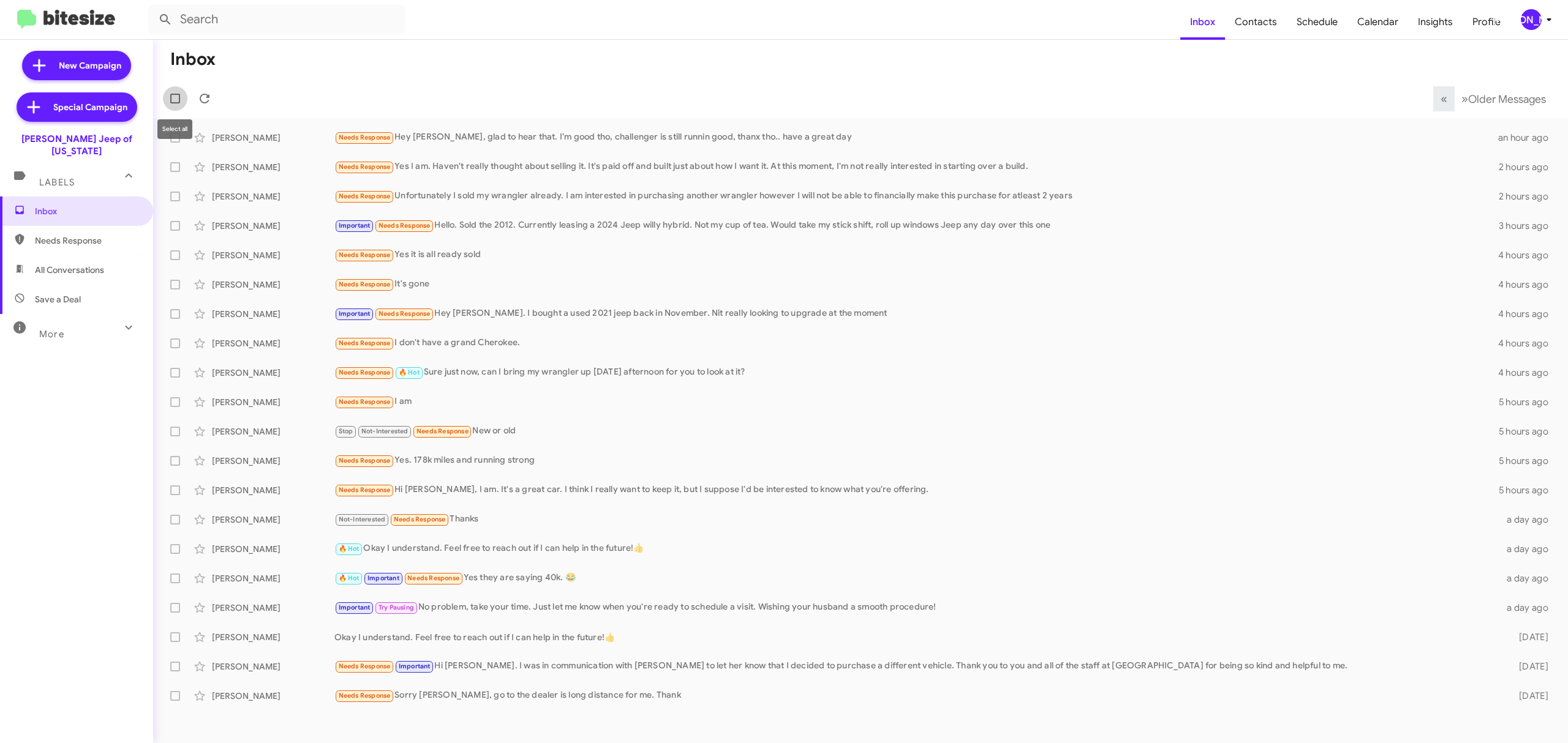
checkbox input "true"
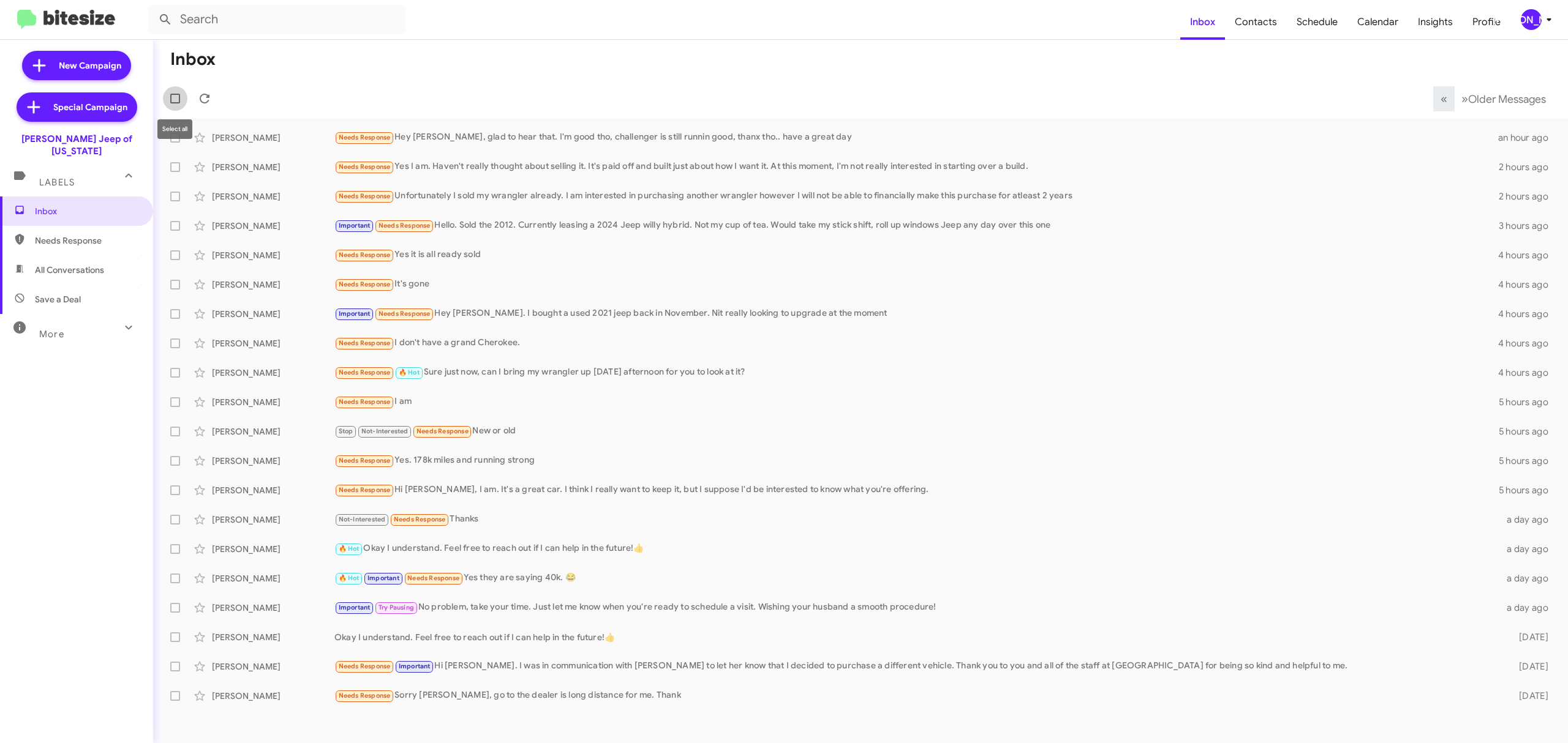
checkbox input "true"
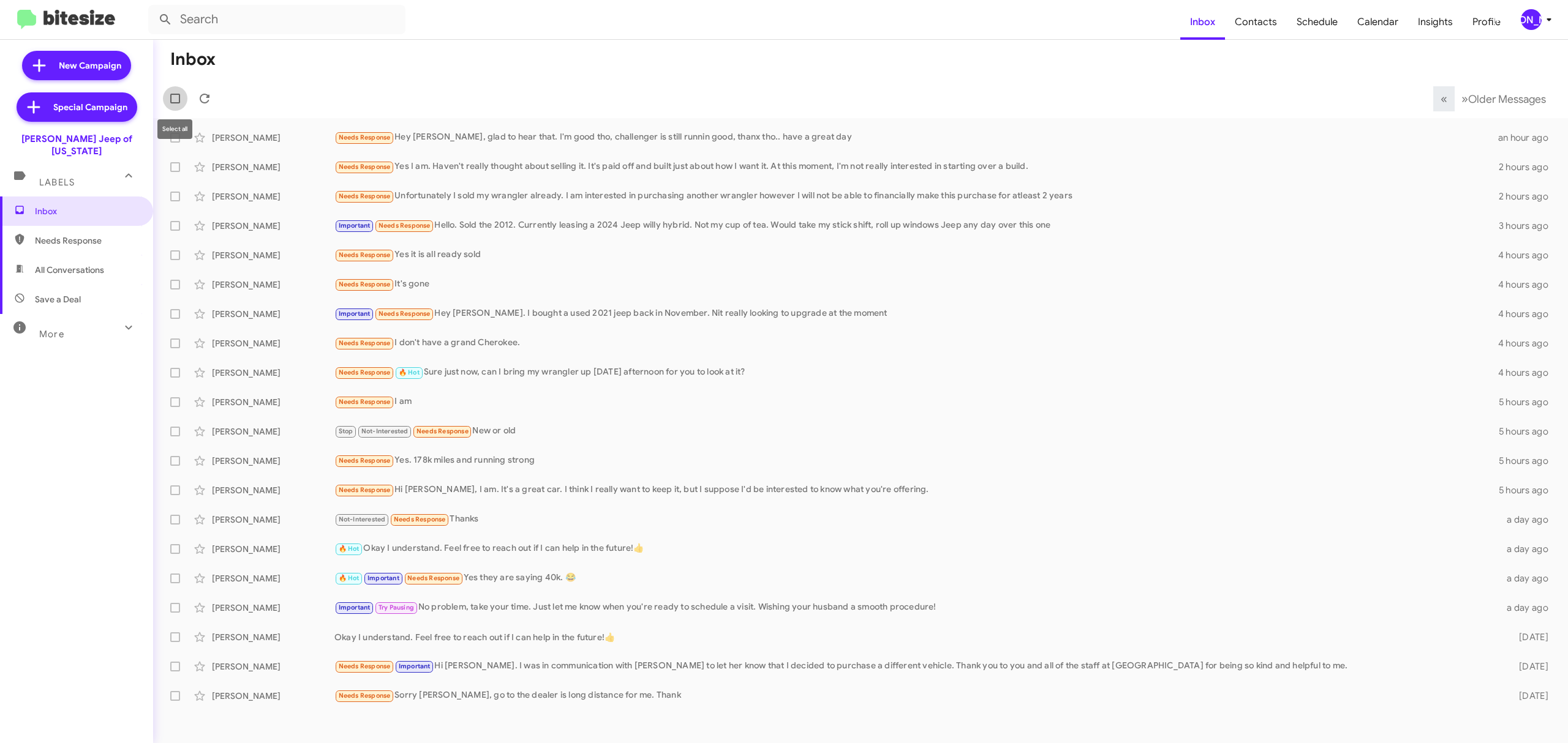
checkbox input "true"
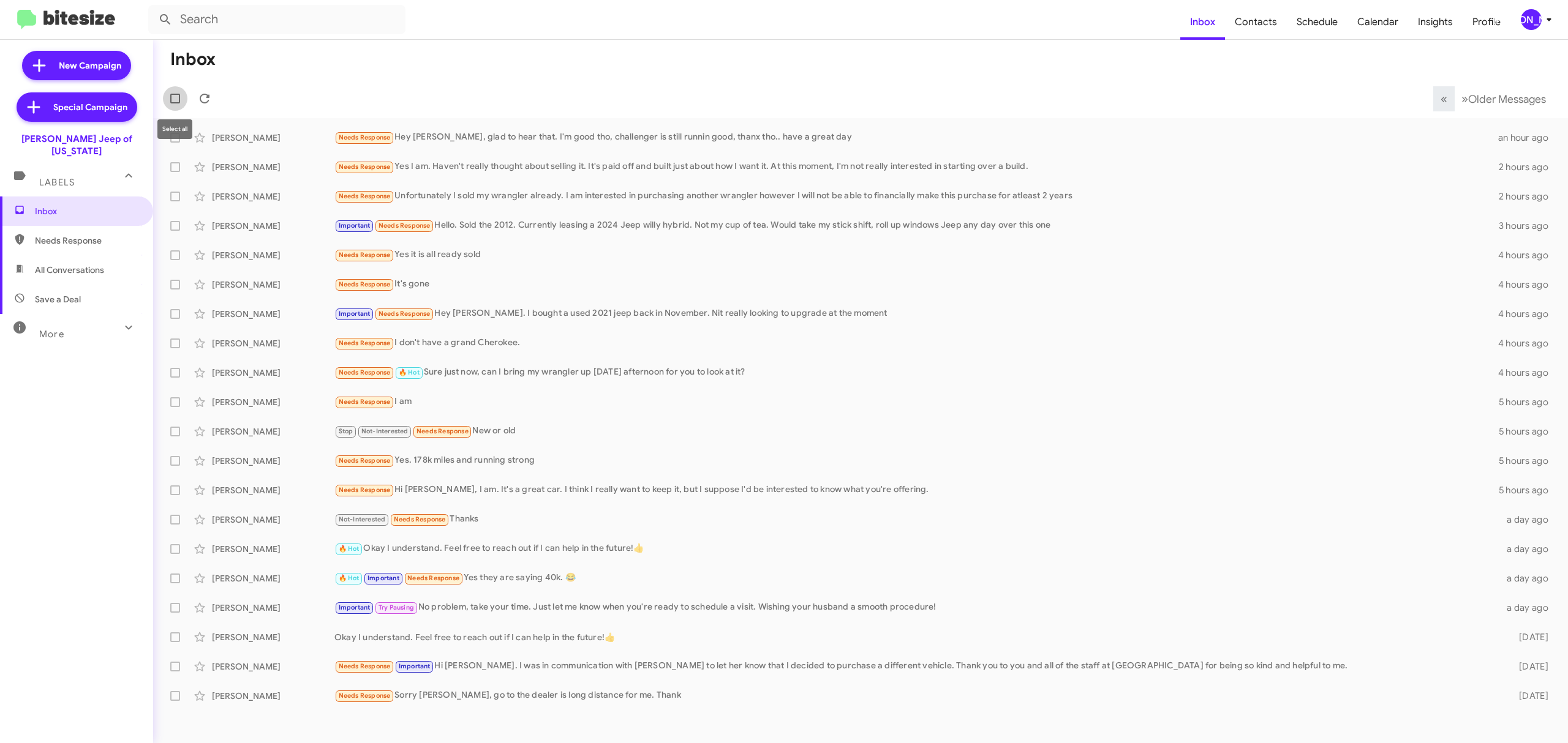
checkbox input "true"
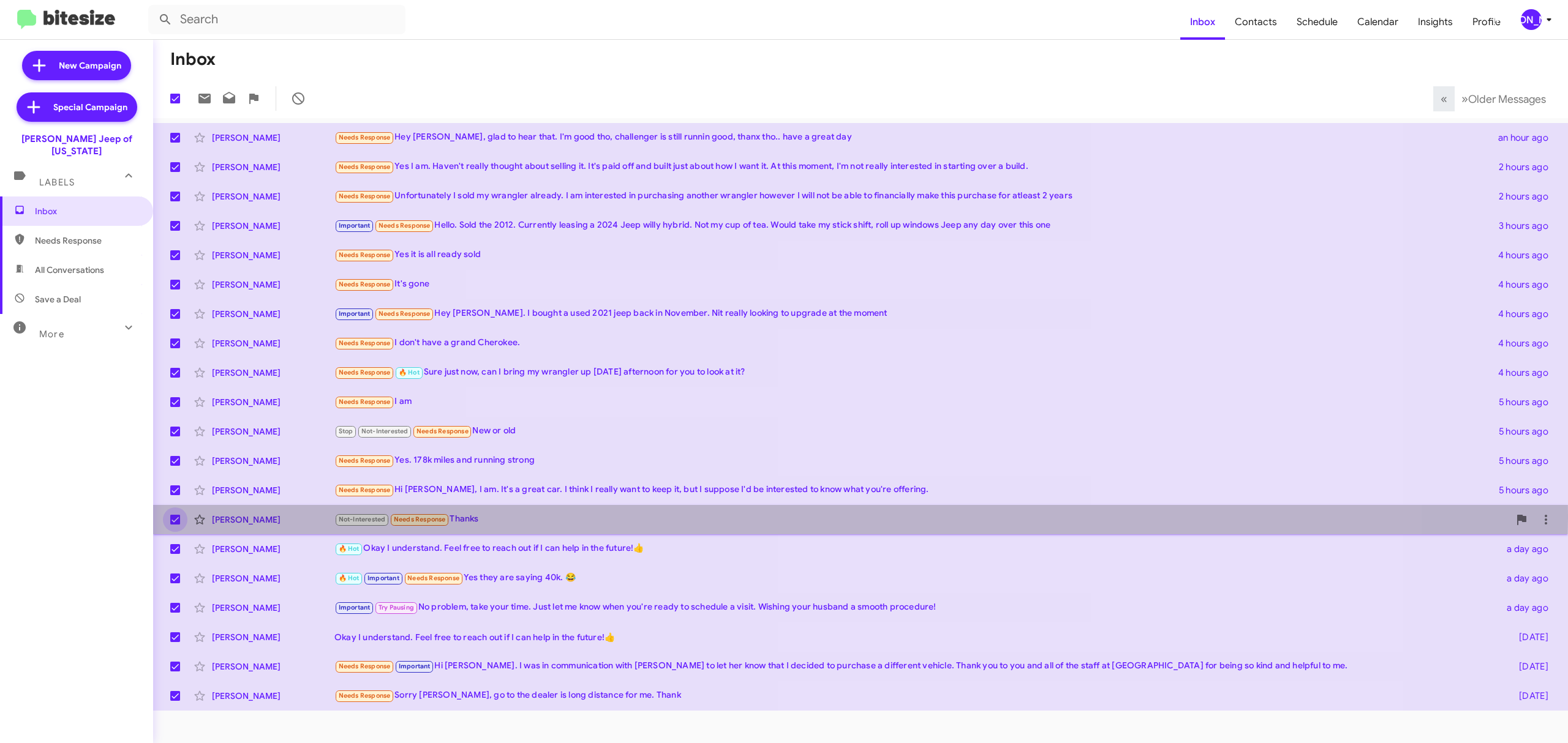
click at [172, 516] on span at bounding box center [175, 520] width 10 height 10
click at [175, 525] on input "checkbox" at bounding box center [175, 525] width 1 height 1
checkbox input "false"
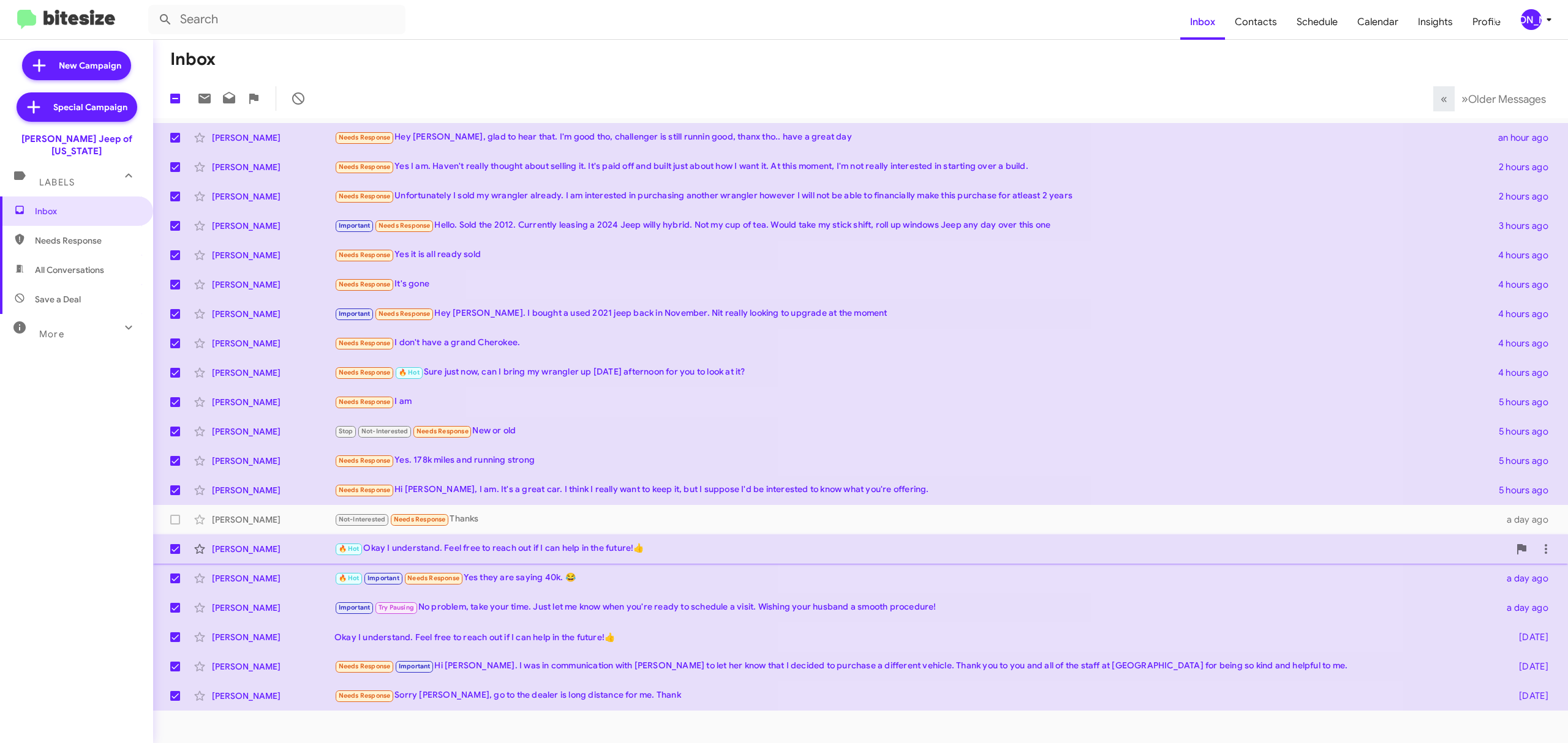
click at [172, 546] on label at bounding box center [175, 549] width 24 height 24
click at [175, 555] on input "checkbox" at bounding box center [175, 555] width 1 height 1
checkbox input "false"
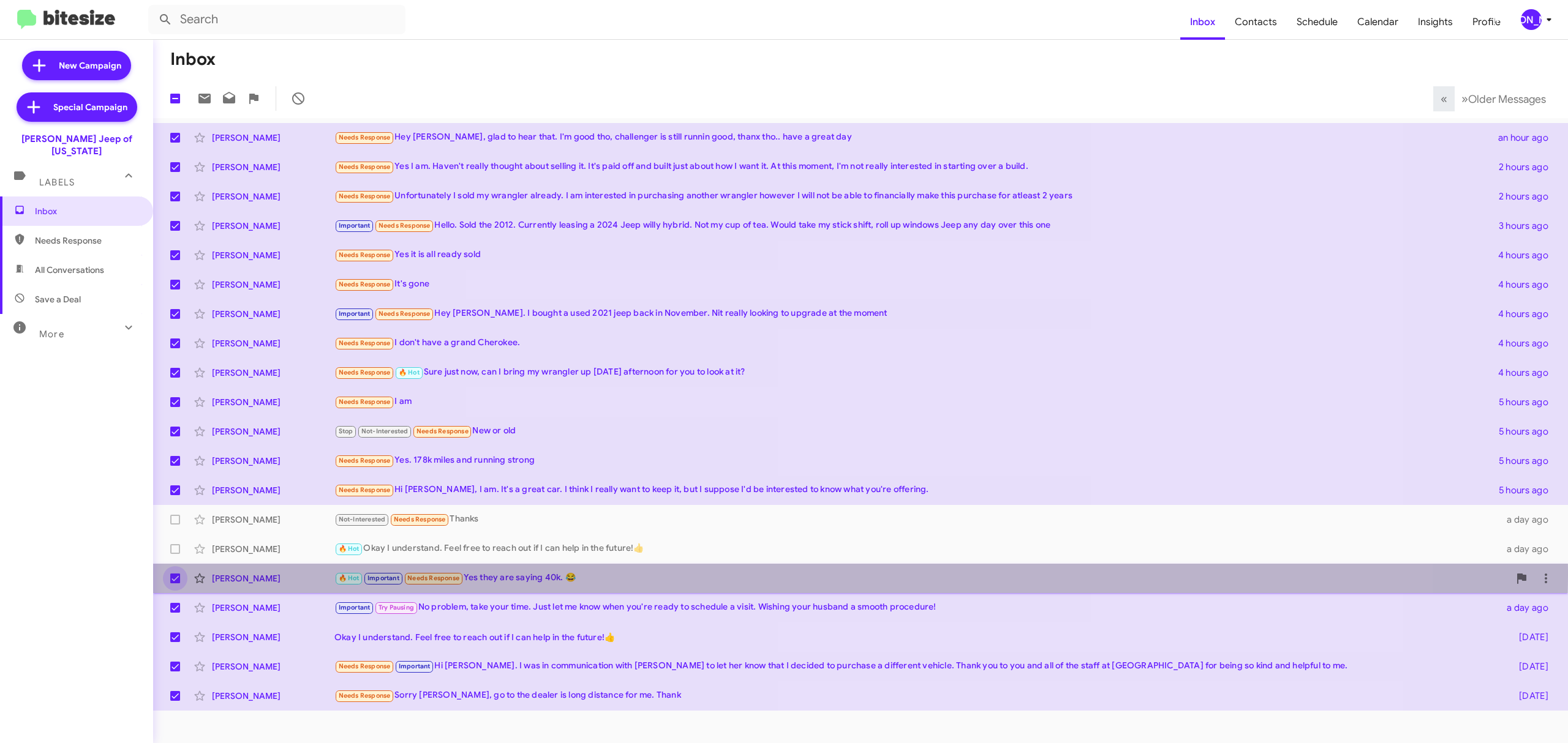
click at [178, 572] on label at bounding box center [175, 578] width 24 height 24
click at [175, 584] on input "checkbox" at bounding box center [175, 584] width 1 height 1
checkbox input "false"
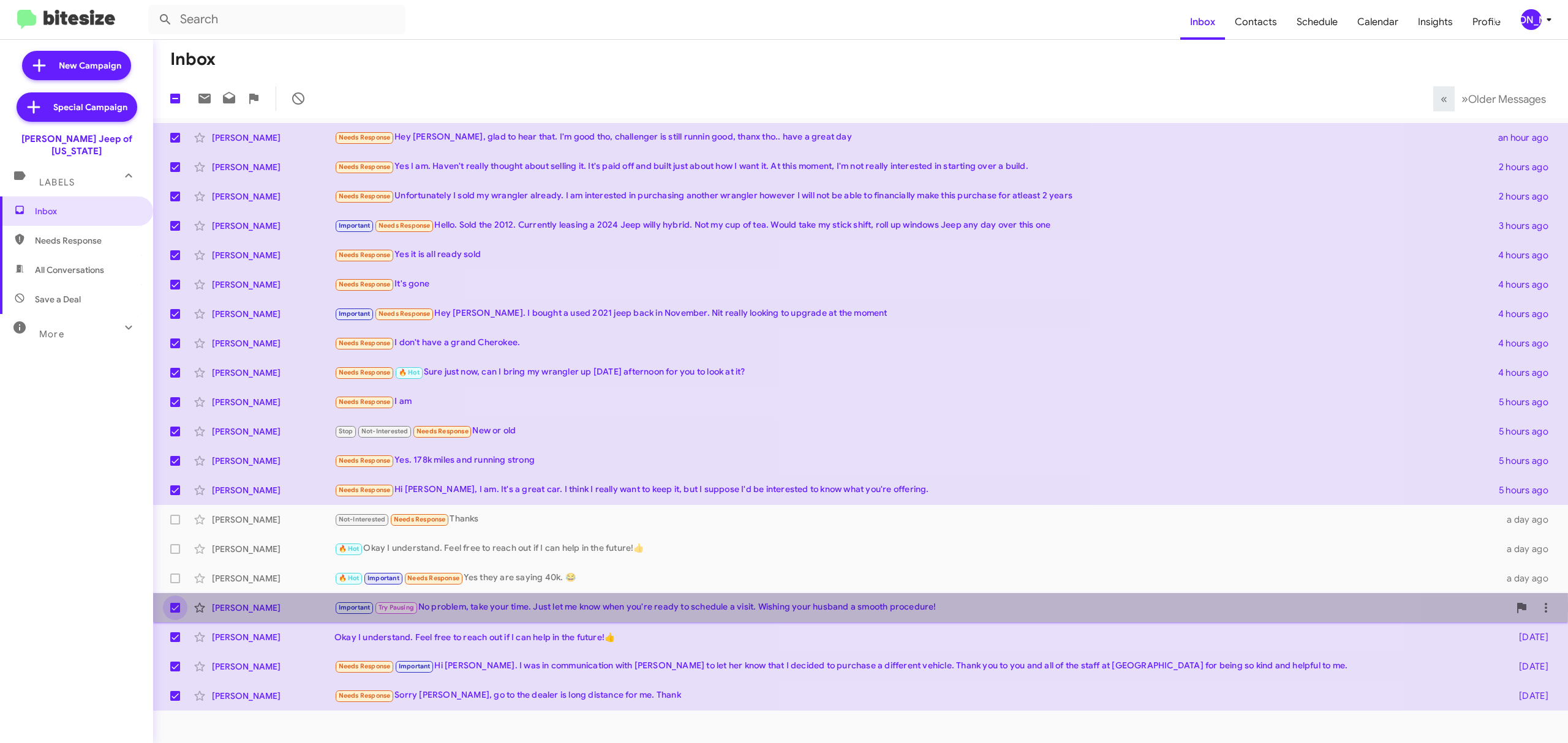
drag, startPoint x: 172, startPoint y: 606, endPoint x: 172, endPoint y: 627, distance: 21.0
click at [172, 606] on span at bounding box center [175, 608] width 10 height 10
click at [175, 613] on input "checkbox" at bounding box center [175, 613] width 1 height 1
checkbox input "false"
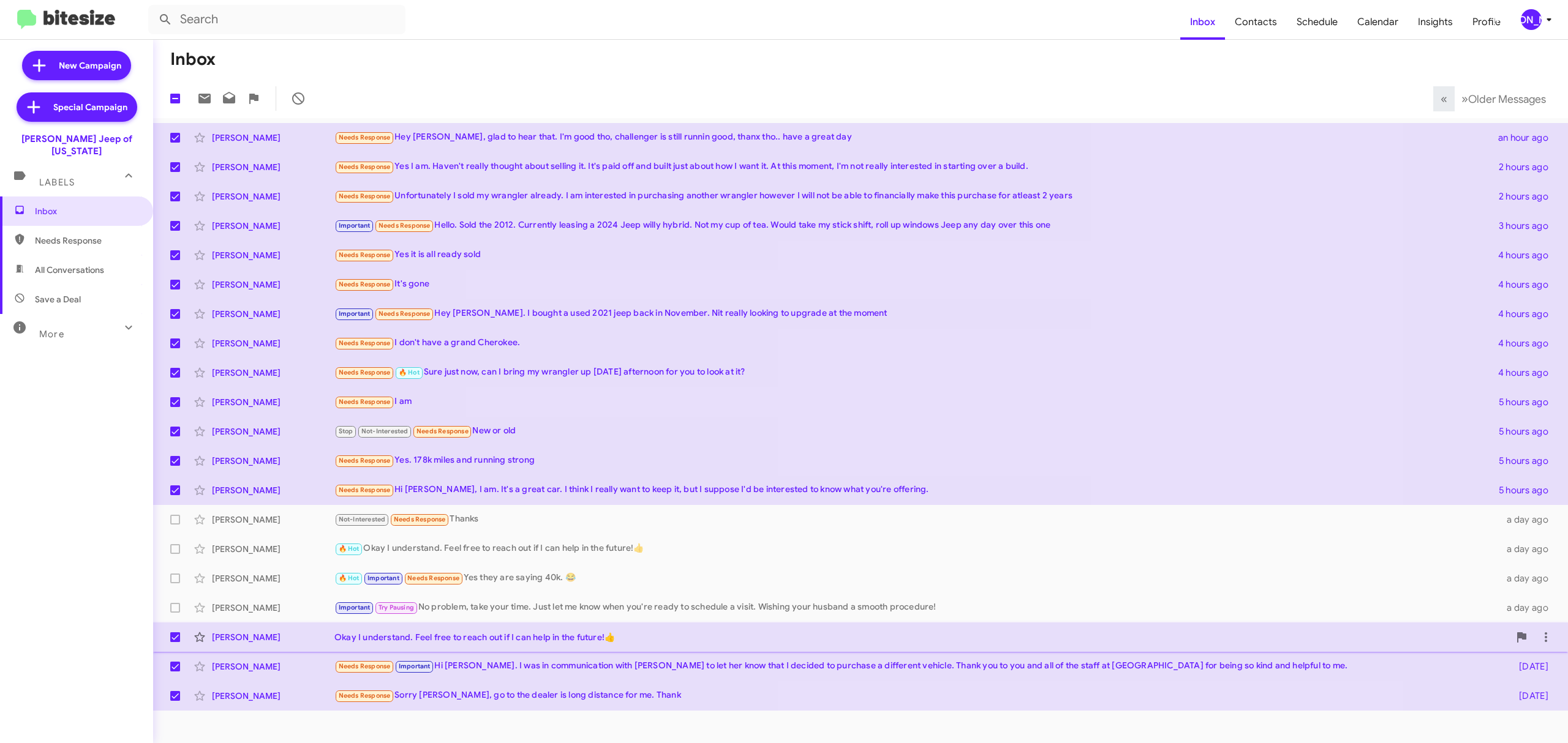
click at [175, 642] on span at bounding box center [175, 638] width 10 height 10
click at [175, 643] on input "checkbox" at bounding box center [175, 643] width 1 height 1
checkbox input "false"
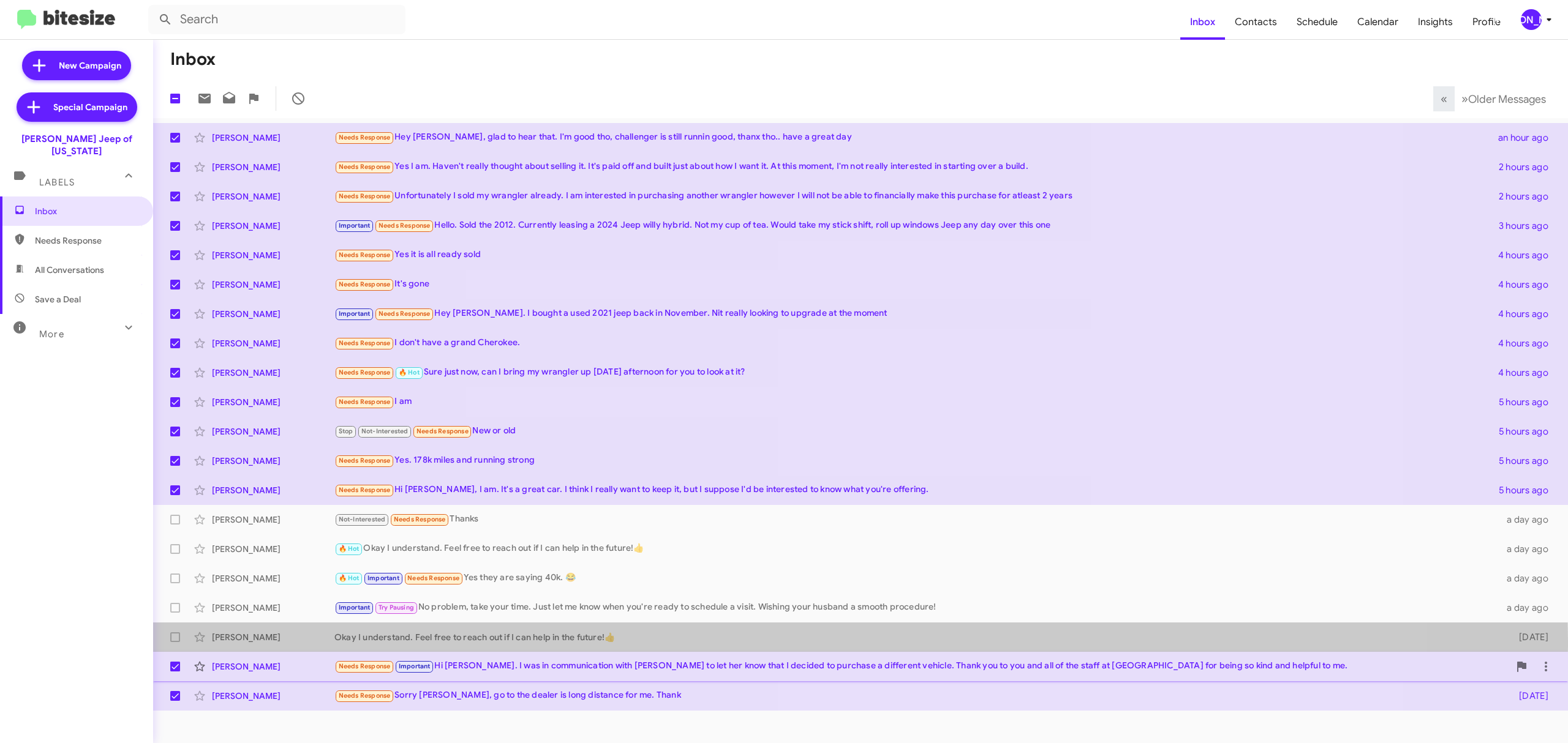
click at [175, 669] on span at bounding box center [175, 667] width 10 height 10
click at [175, 672] on input "checkbox" at bounding box center [175, 672] width 1 height 1
checkbox input "false"
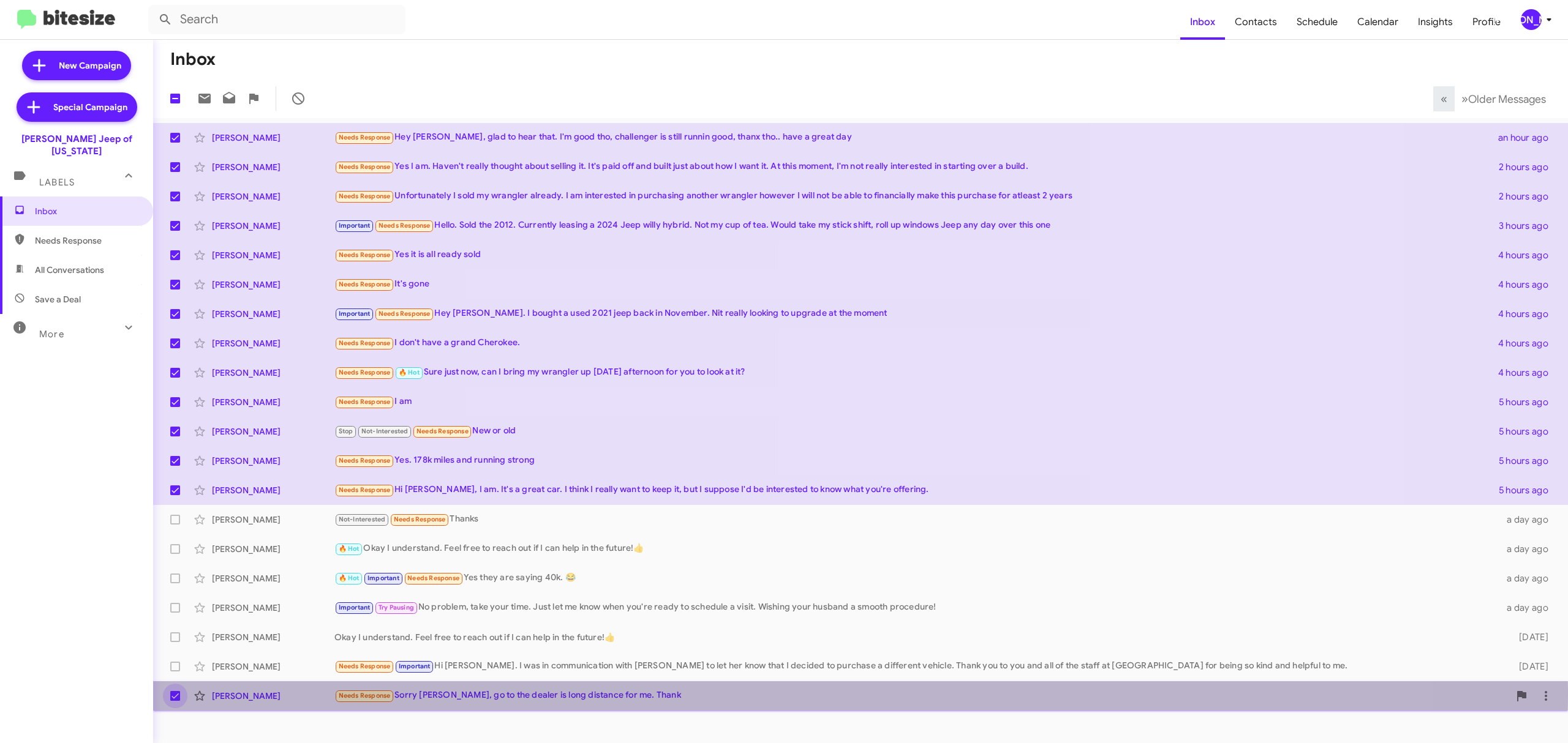
click at [178, 692] on span at bounding box center [175, 696] width 10 height 10
click at [175, 701] on input "checkbox" at bounding box center [175, 701] width 1 height 1
checkbox input "false"
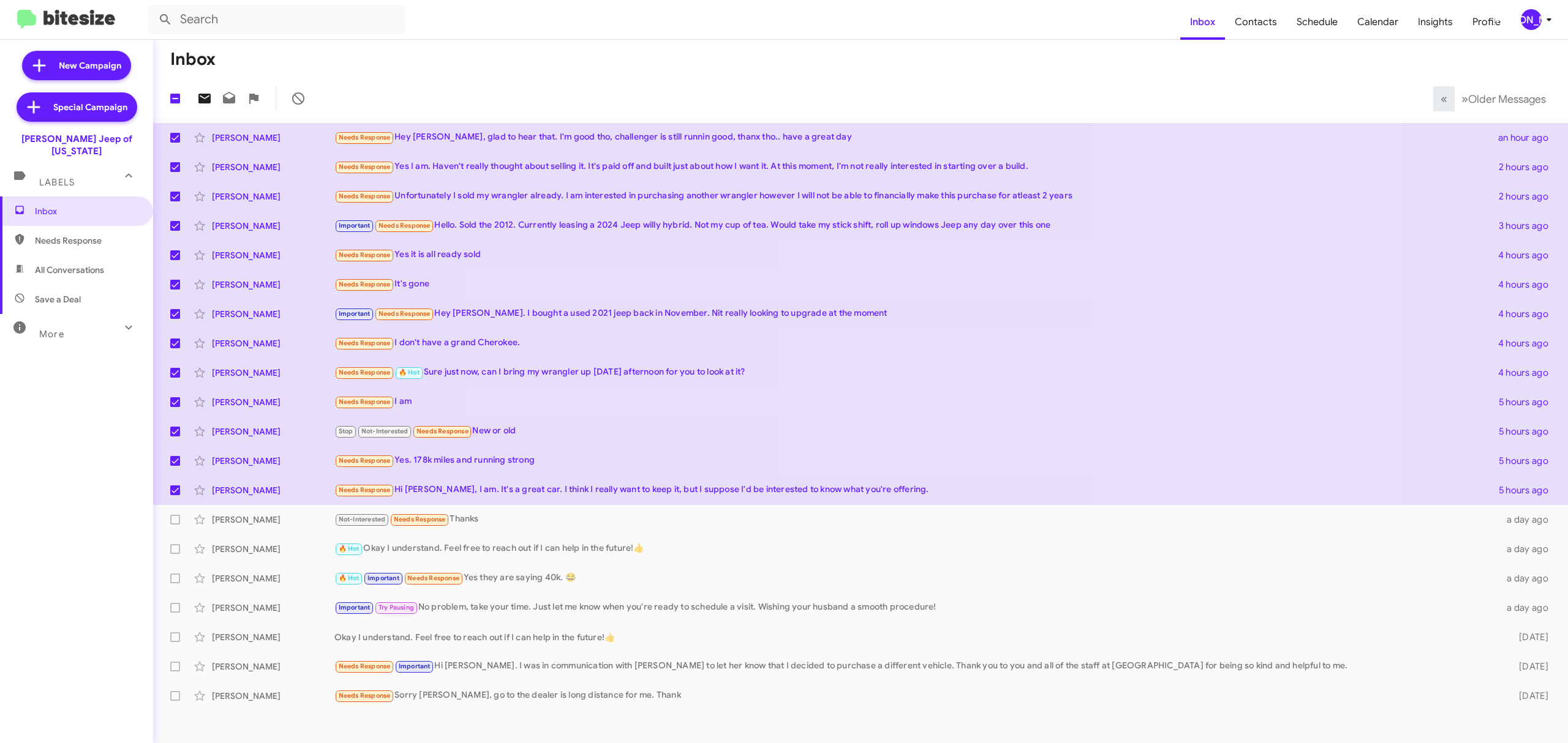
click at [196, 100] on span at bounding box center [204, 98] width 24 height 14
click at [1532, 18] on div "[PERSON_NAME]" at bounding box center [1532, 20] width 21 height 21
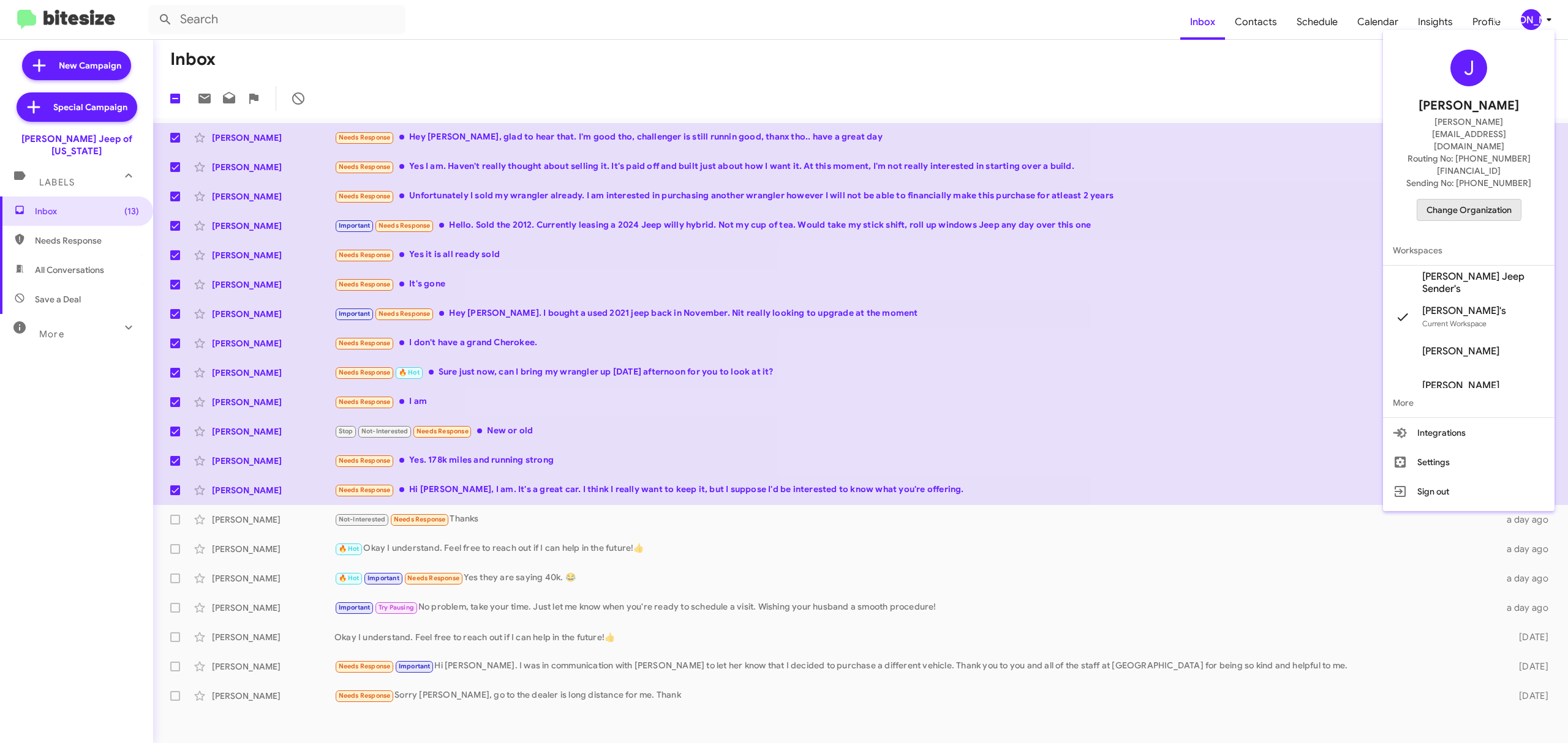
click at [1462, 200] on span "Change Organization" at bounding box center [1469, 211] width 85 height 21
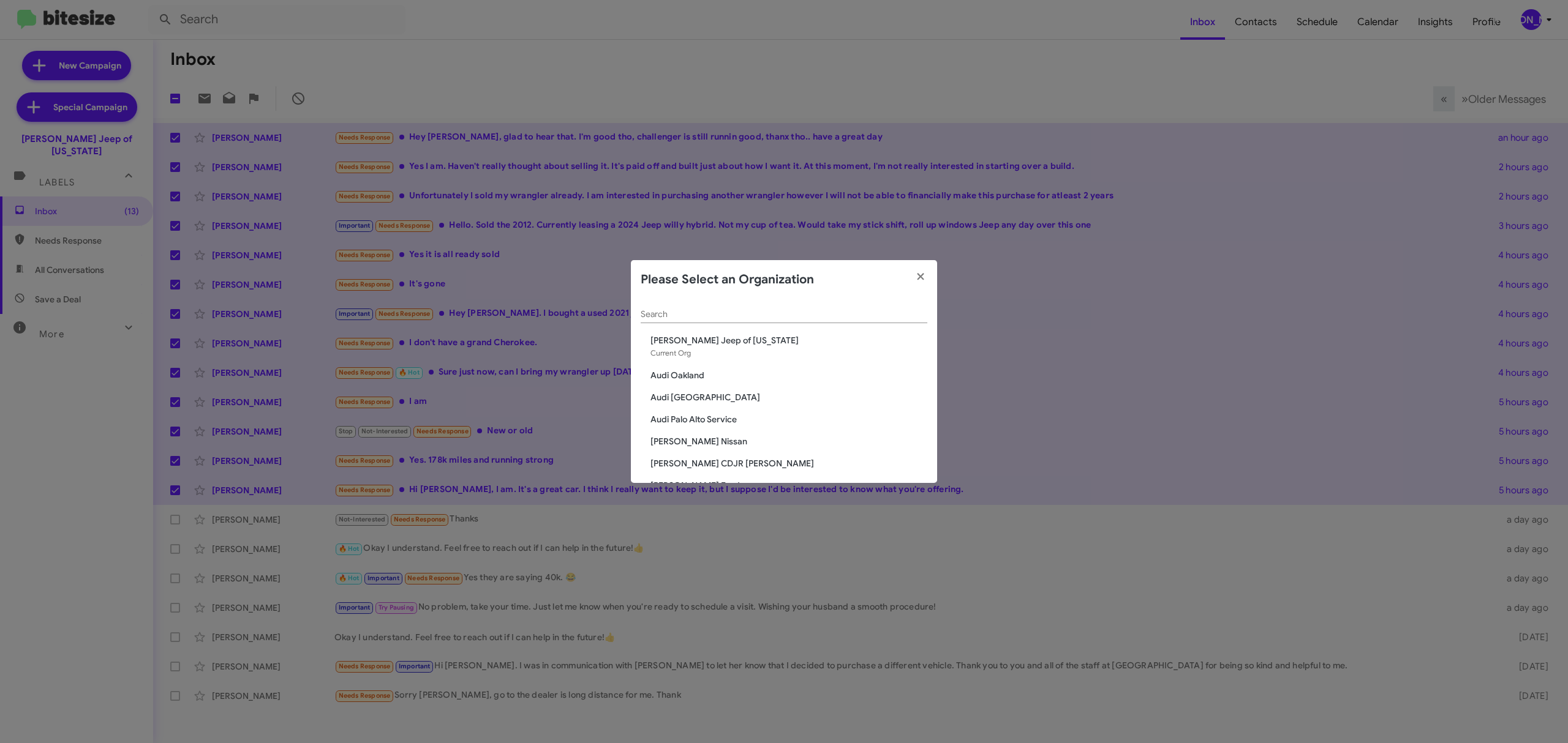
click at [819, 300] on div "Search" at bounding box center [784, 311] width 287 height 24
click at [809, 307] on div "Search" at bounding box center [784, 311] width 287 height 24
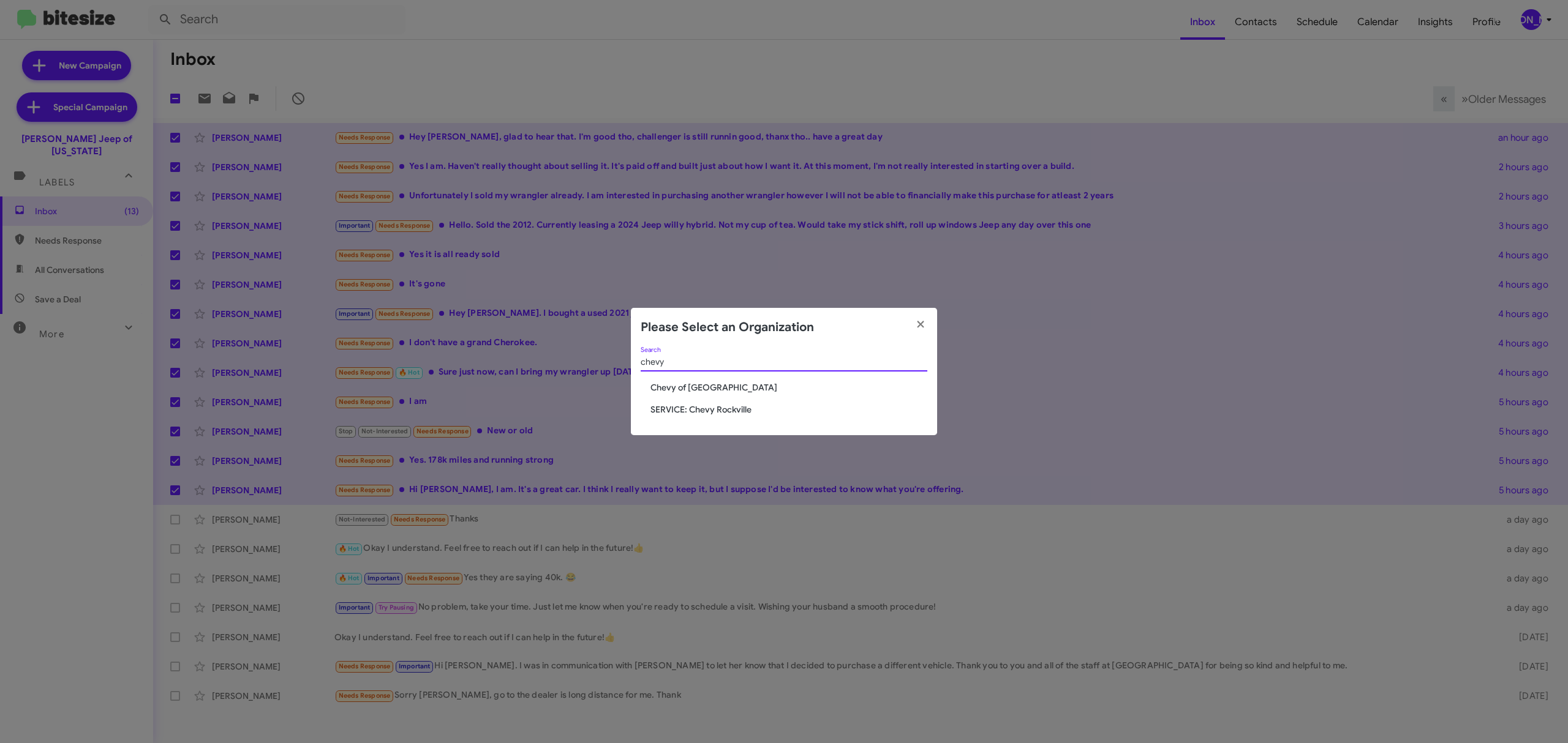
type input "chevy"
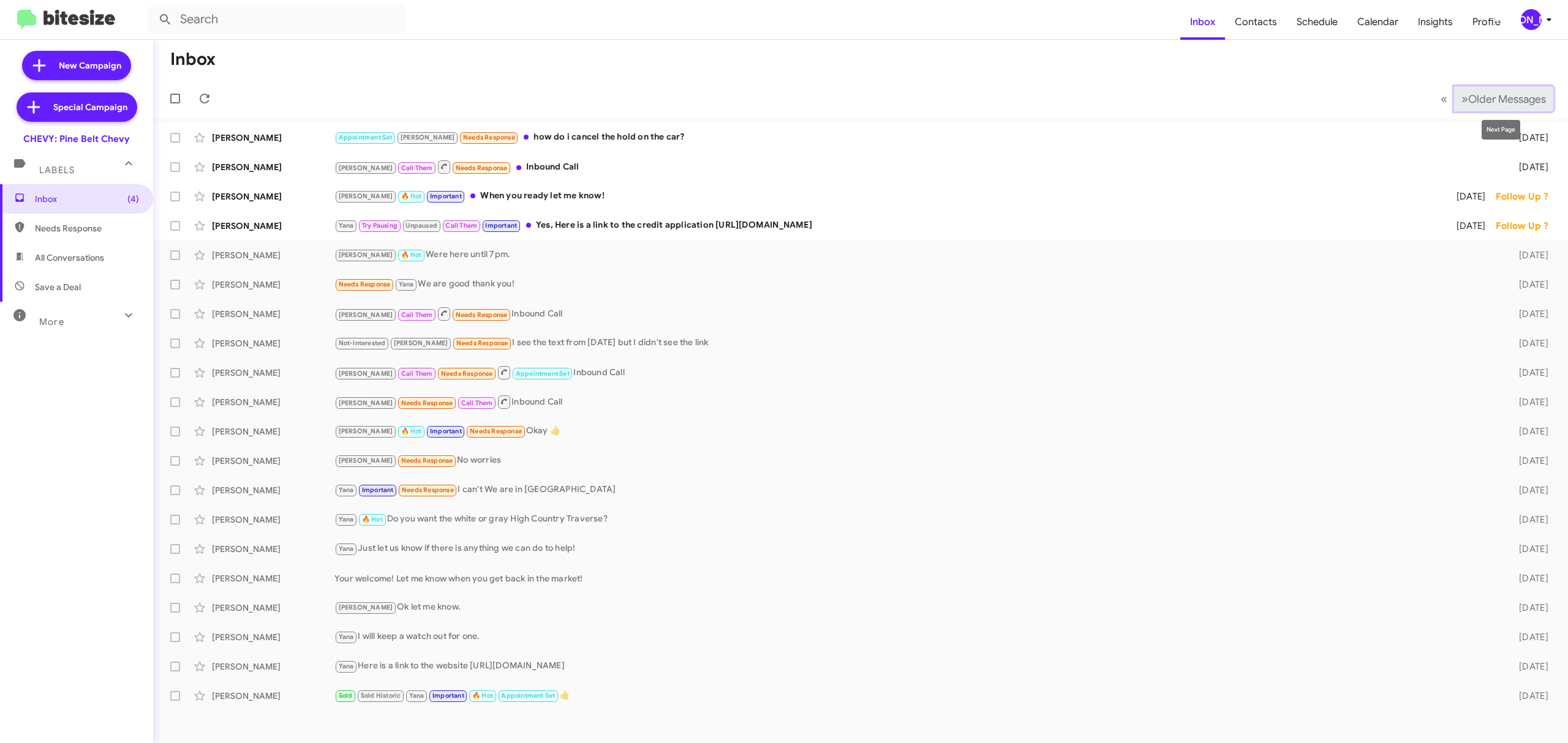
click at [1515, 89] on button "» Next Older Messages" at bounding box center [1503, 99] width 100 height 25
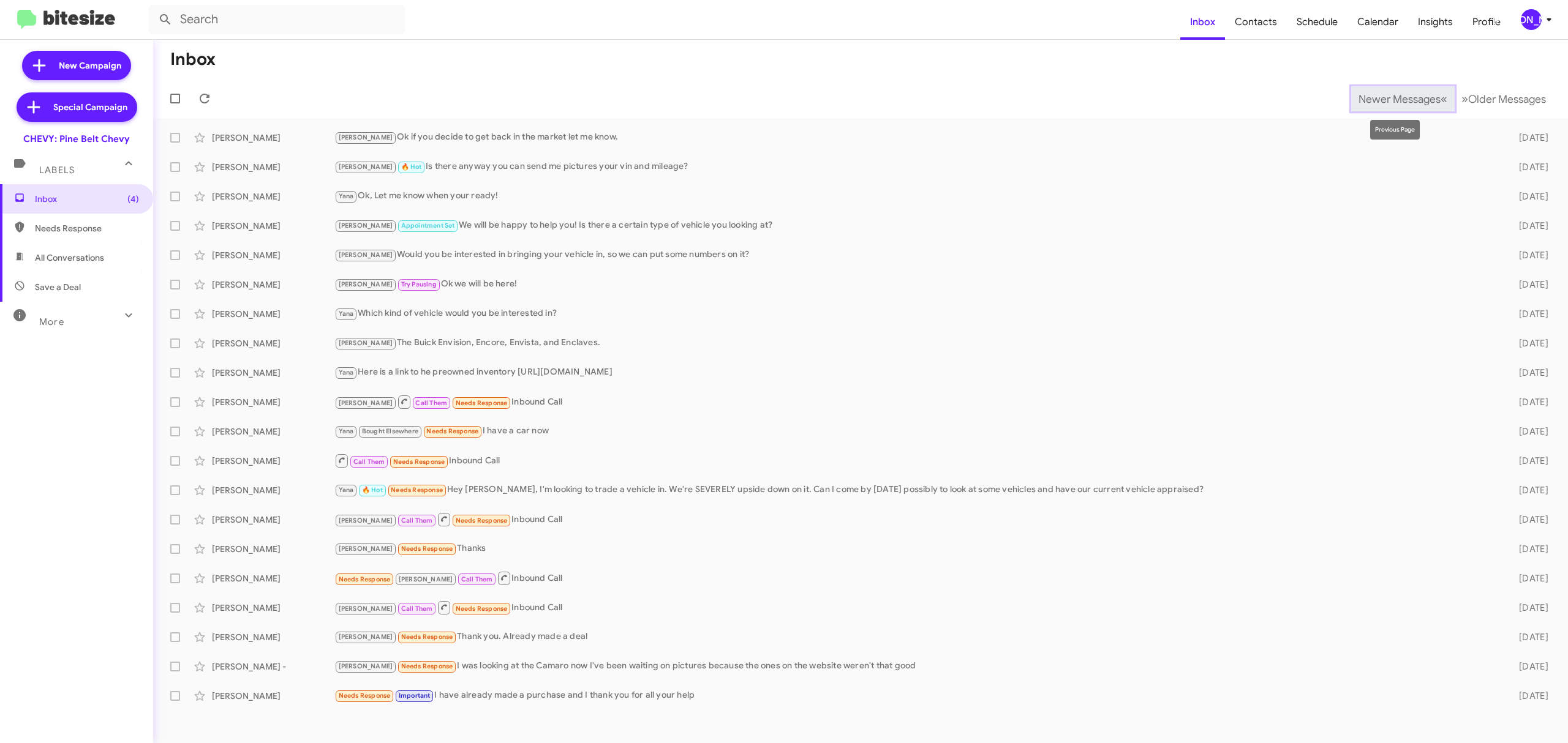
click at [1384, 90] on button "Newer Messages « Previous" at bounding box center [1403, 99] width 103 height 25
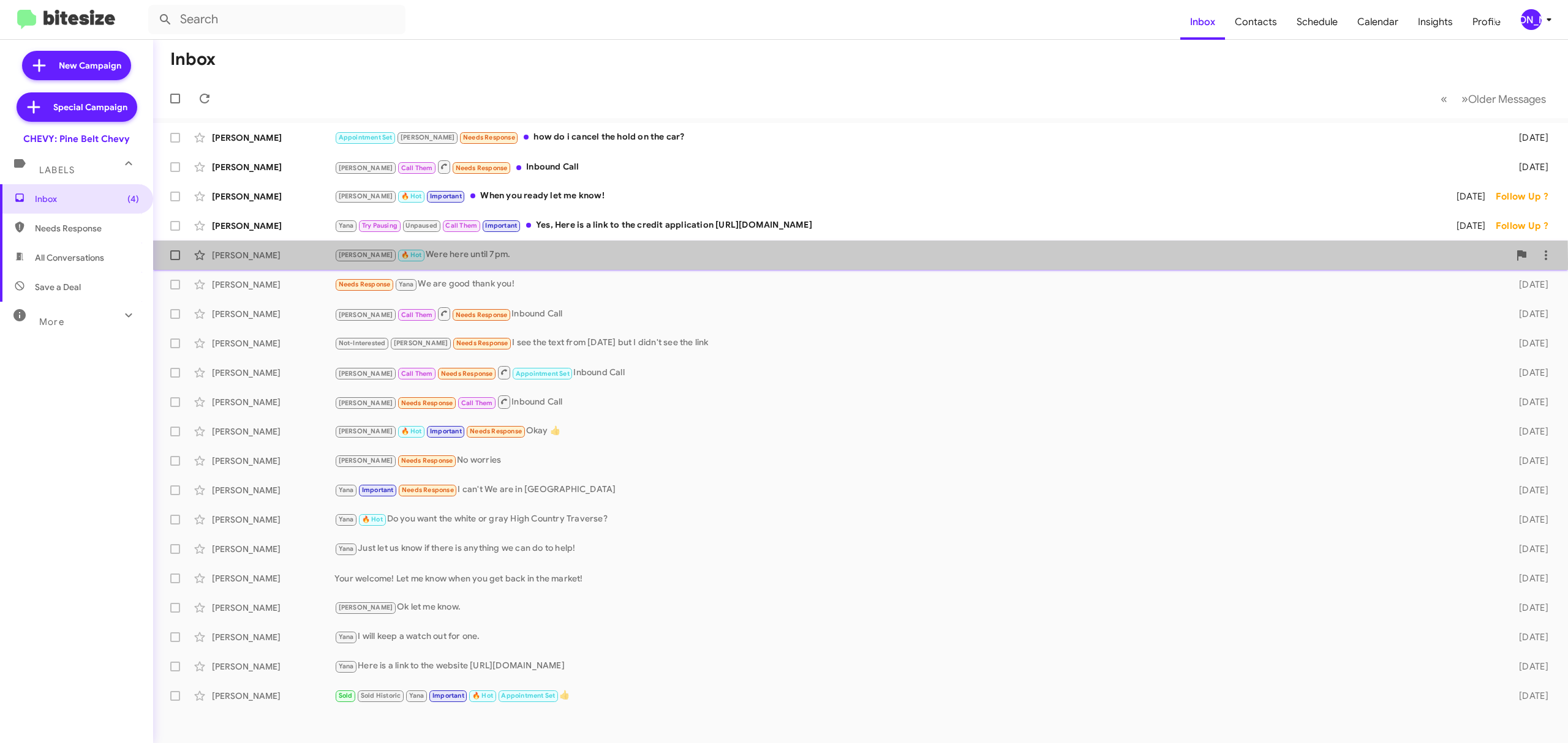
click at [653, 263] on div "[PERSON_NAME] [PERSON_NAME] 🔥 Hot Were here until 7pm. [DATE]" at bounding box center [861, 255] width 1396 height 24
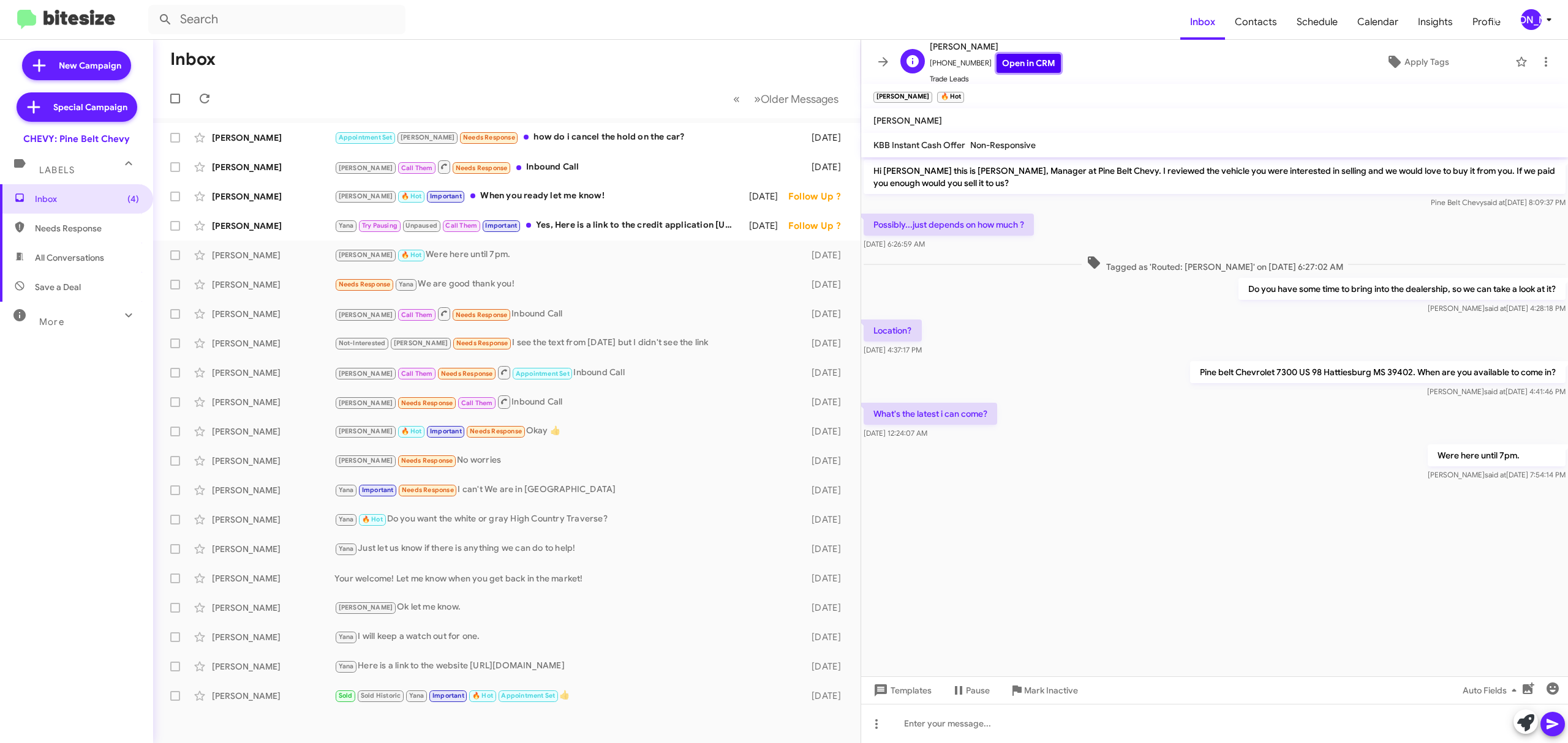
click at [1015, 70] on link "Open in CRM" at bounding box center [1029, 64] width 65 height 19
click at [790, 103] on span "Older Messages" at bounding box center [799, 100] width 77 height 14
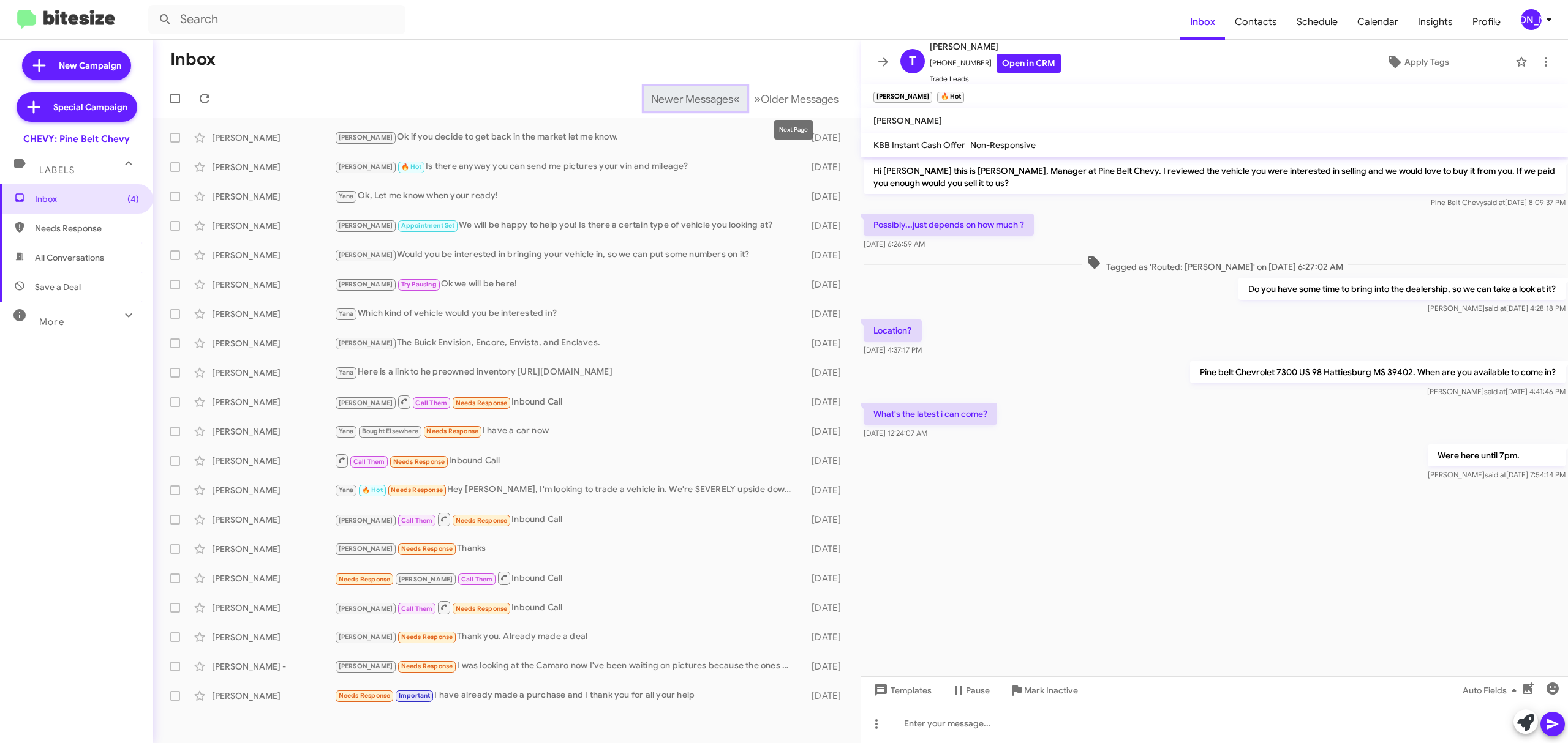
click at [718, 104] on span "Newer Messages" at bounding box center [692, 100] width 82 height 14
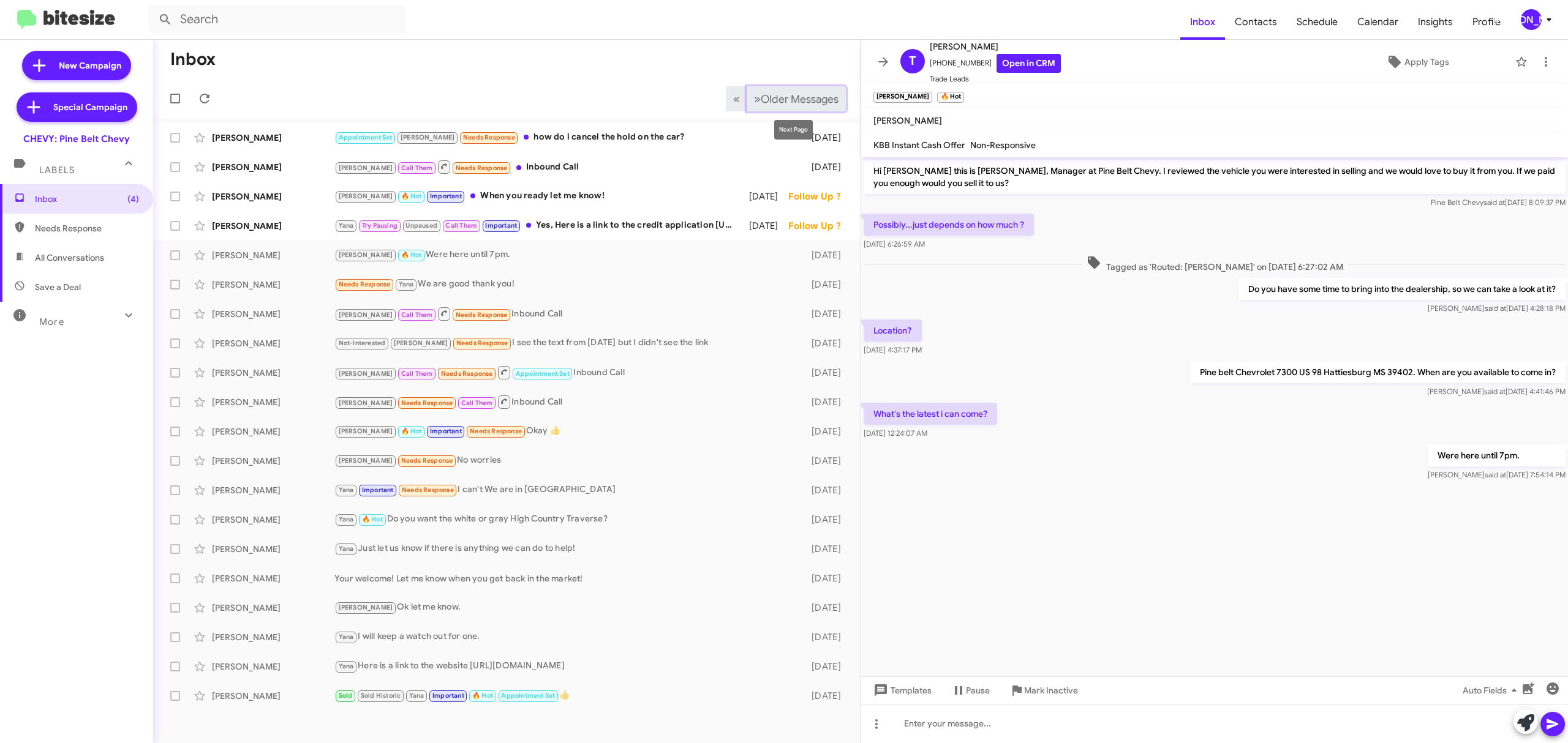
click at [814, 108] on button "» Next Older Messages" at bounding box center [797, 99] width 100 height 25
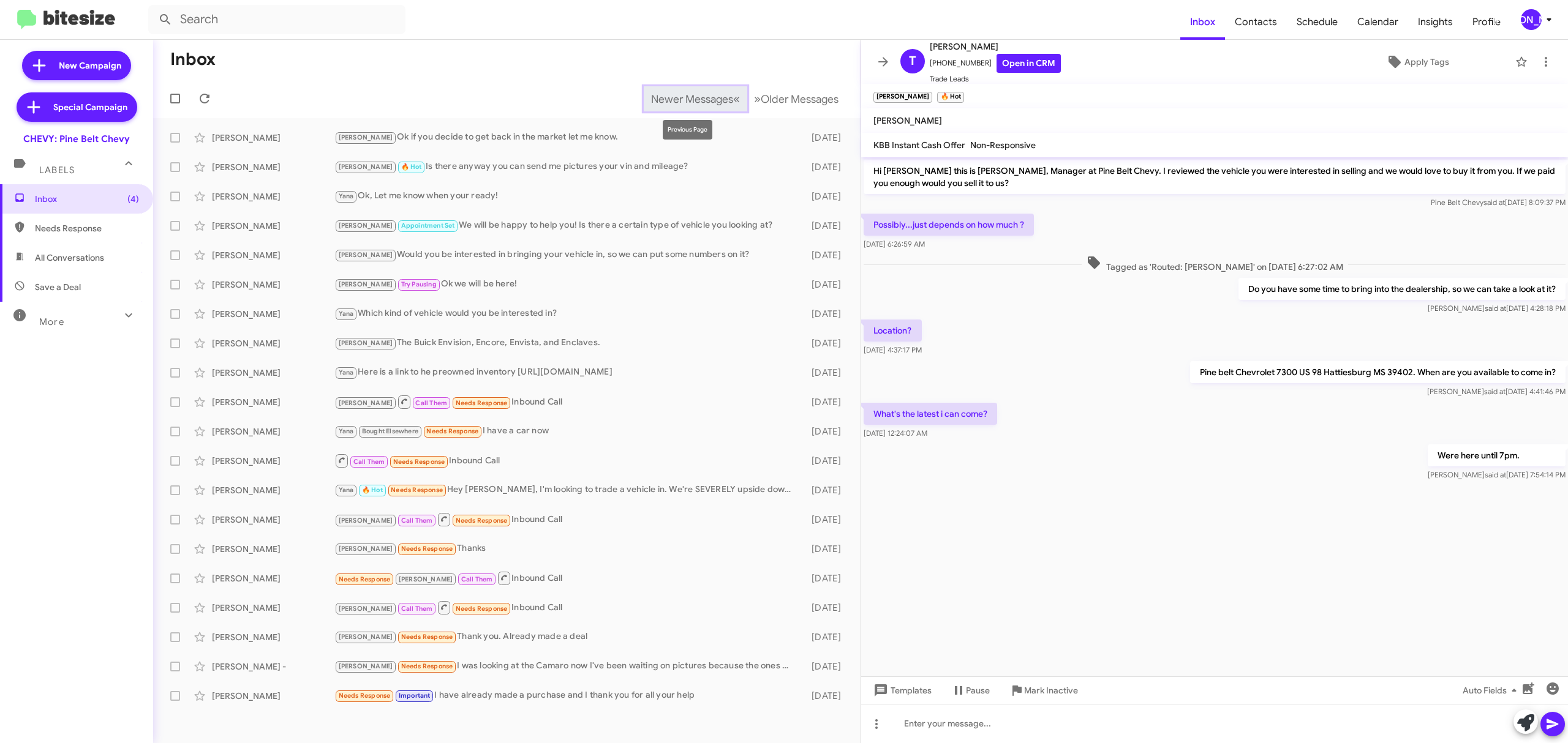
click at [700, 91] on button "Newer Messages « Previous" at bounding box center [695, 99] width 103 height 25
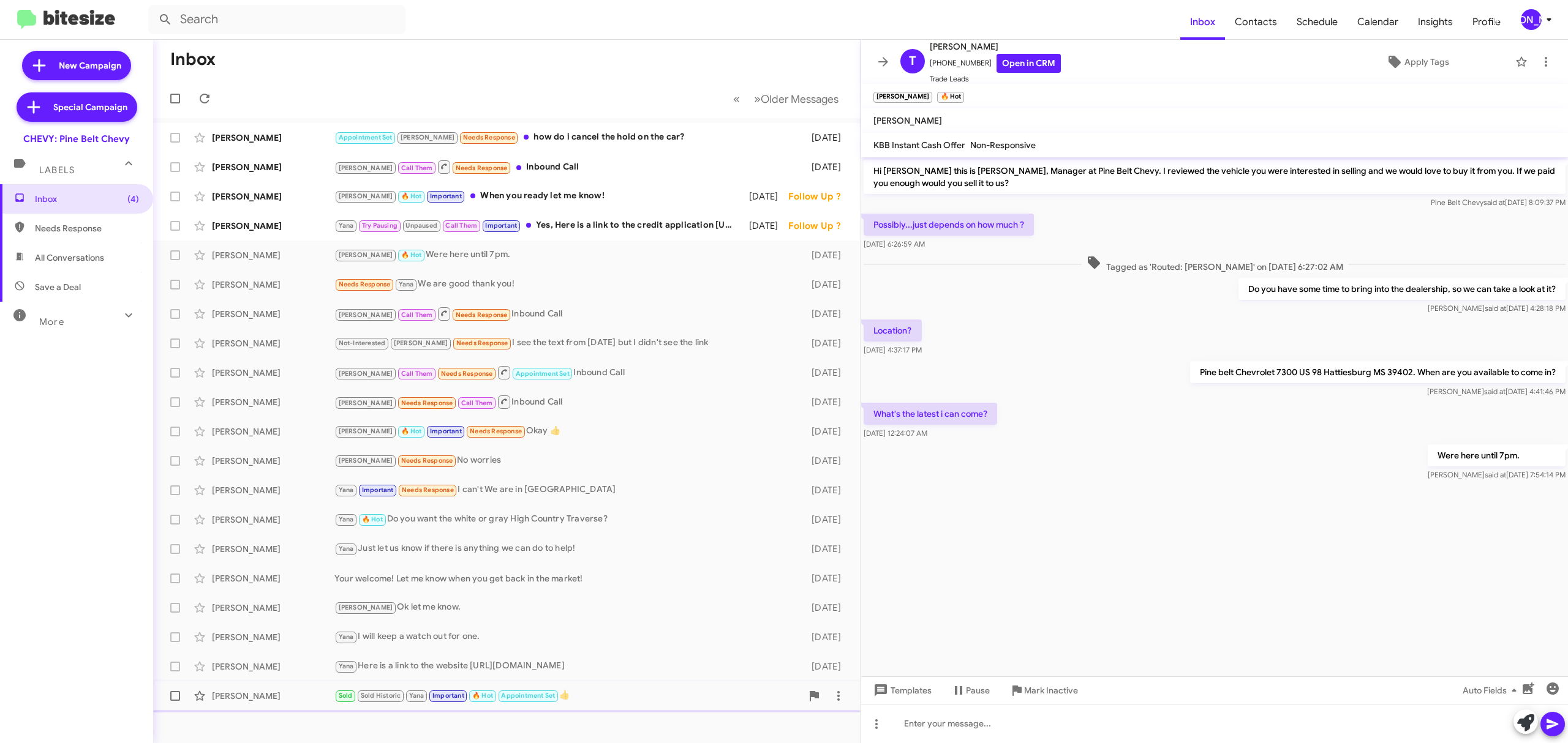
click at [635, 687] on div "Gordon Casanova Sold Sold Historic Yana Important 🔥 Hot Appointment Set 👍 5 day…" at bounding box center [508, 696] width 688 height 24
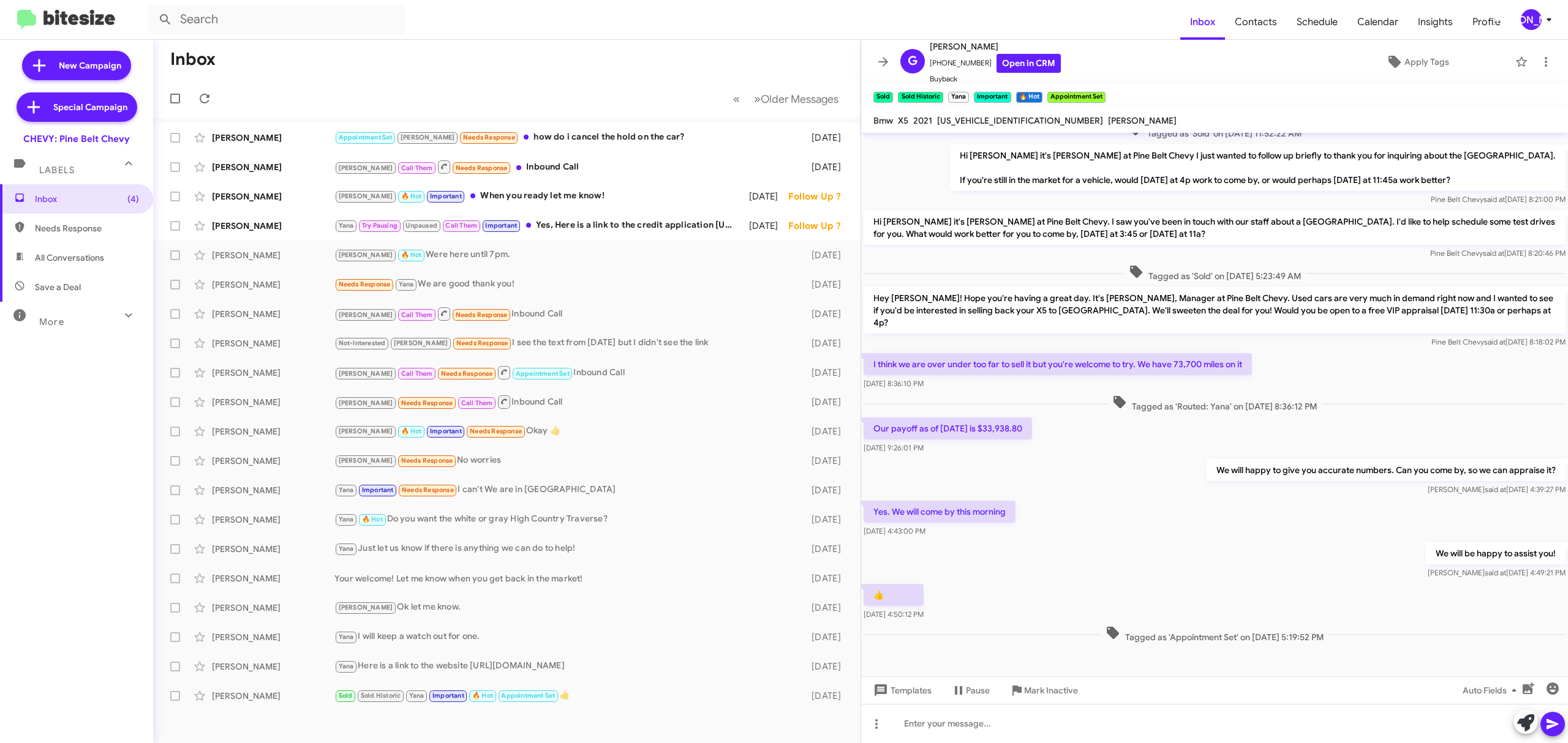
scroll to position [81, 0]
click at [810, 101] on span "Older Messages" at bounding box center [799, 100] width 77 height 14
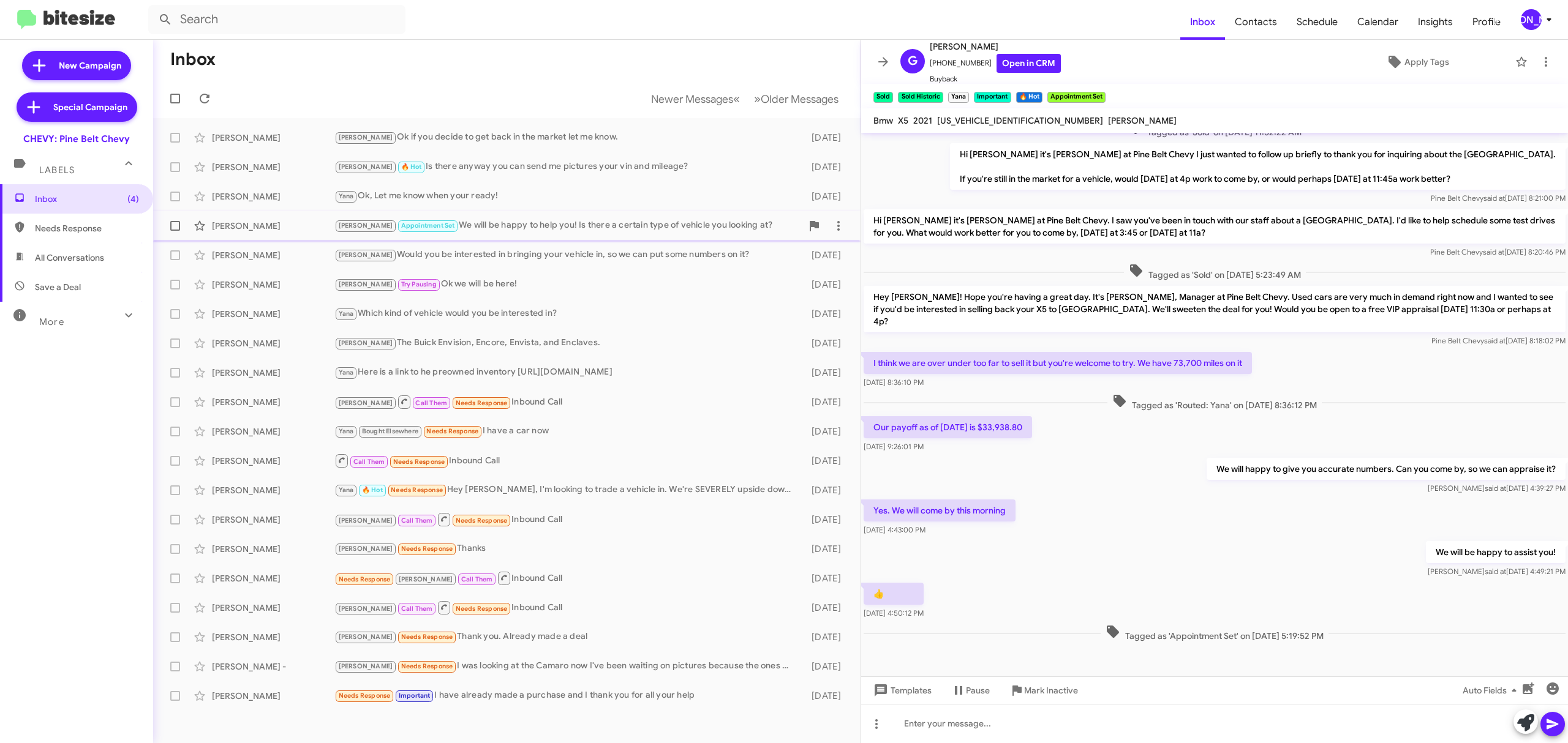
click at [498, 233] on div "Dionysius Speight Trina Appointment Set We will be happy to help you! Is there …" at bounding box center [508, 225] width 688 height 24
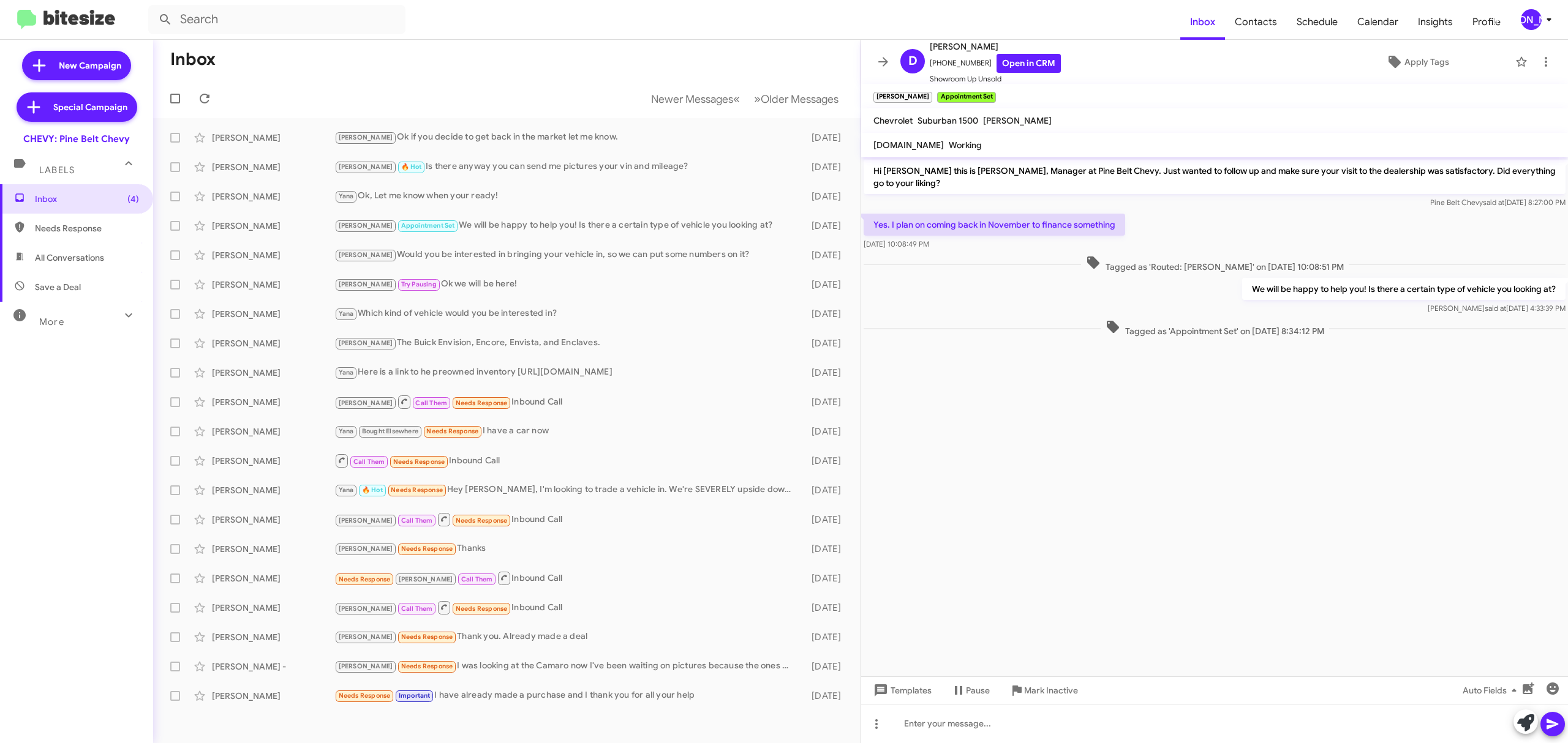
click at [883, 64] on icon at bounding box center [883, 61] width 15 height 14
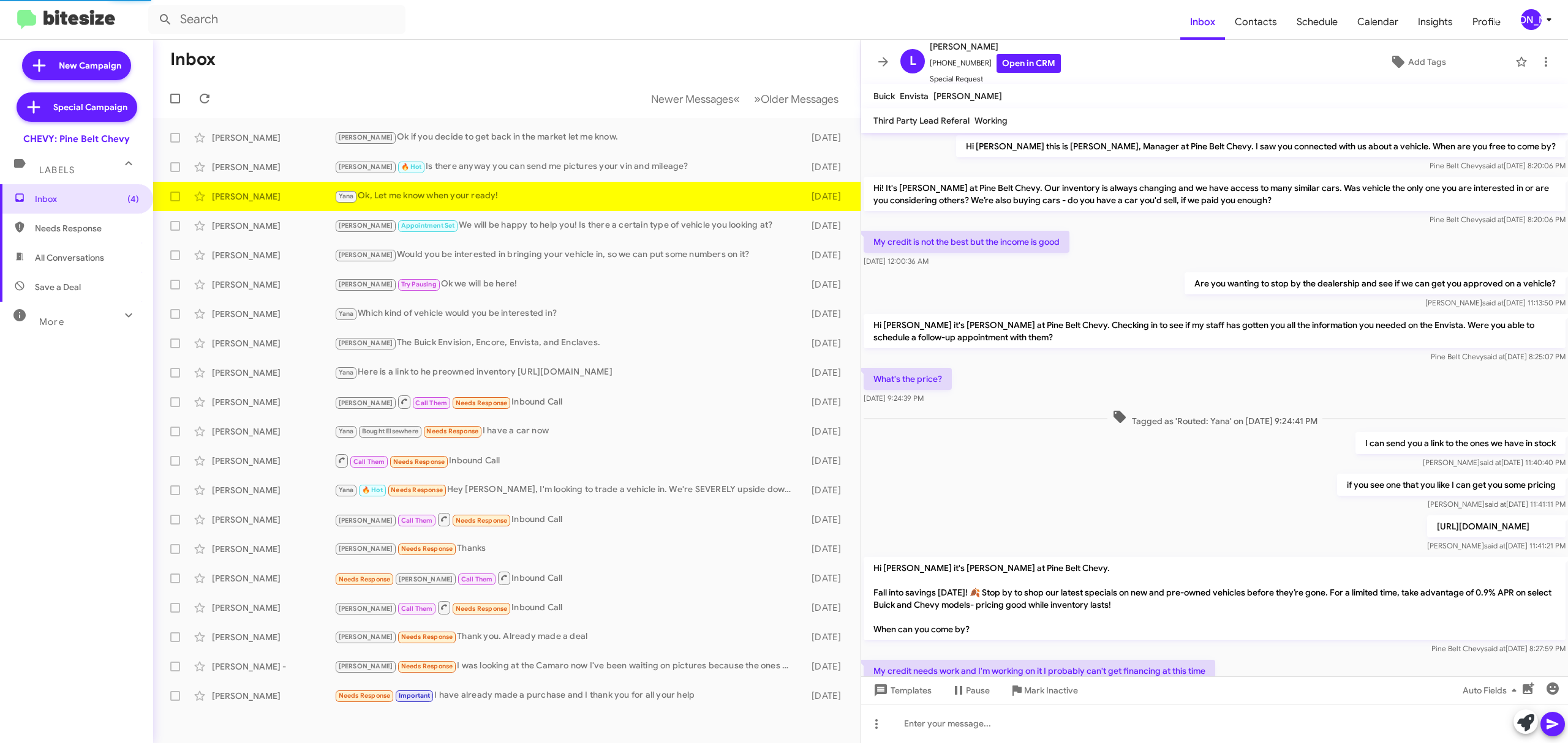
scroll to position [104, 0]
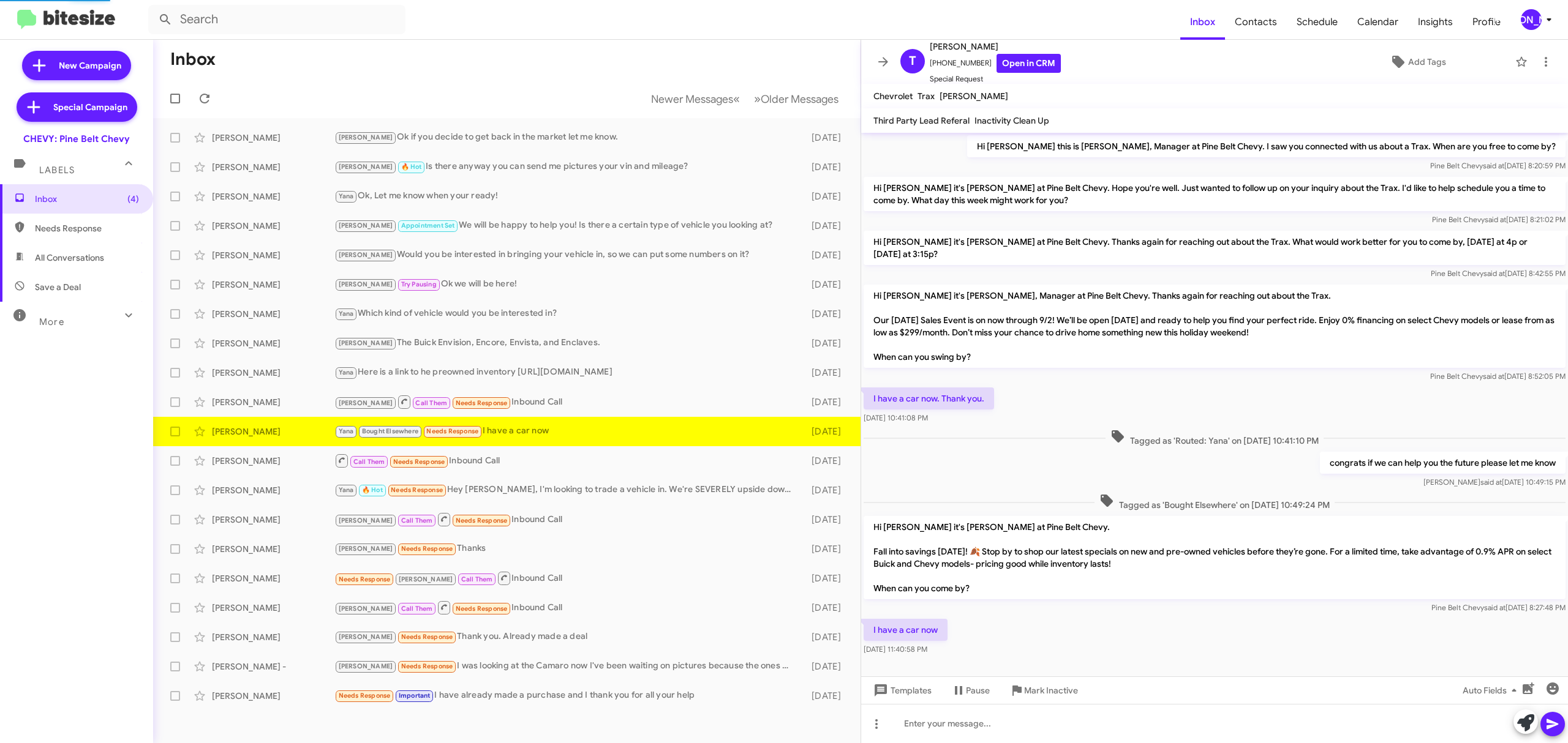
scroll to position [1, 0]
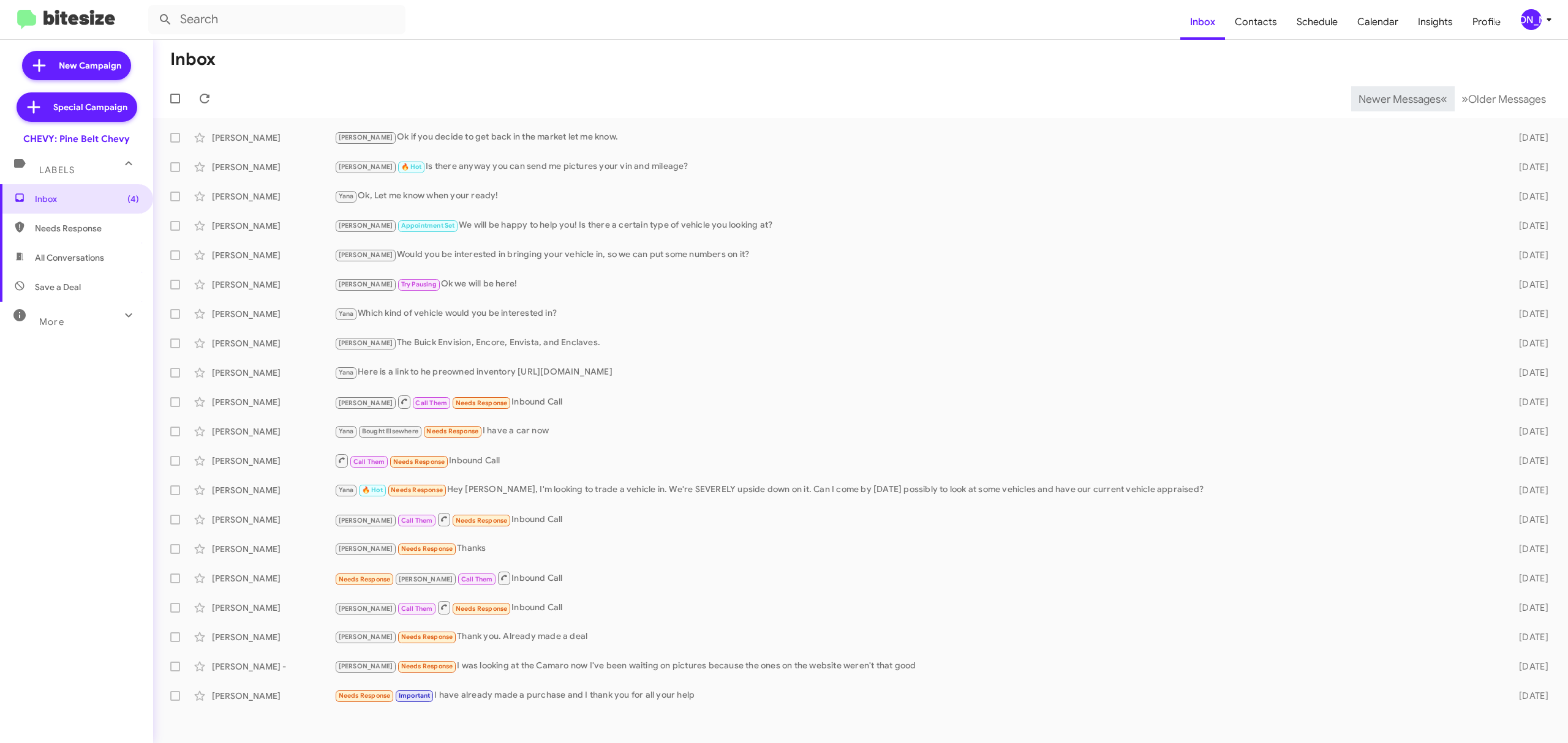
click at [1390, 98] on span "Newer Messages" at bounding box center [1400, 100] width 82 height 14
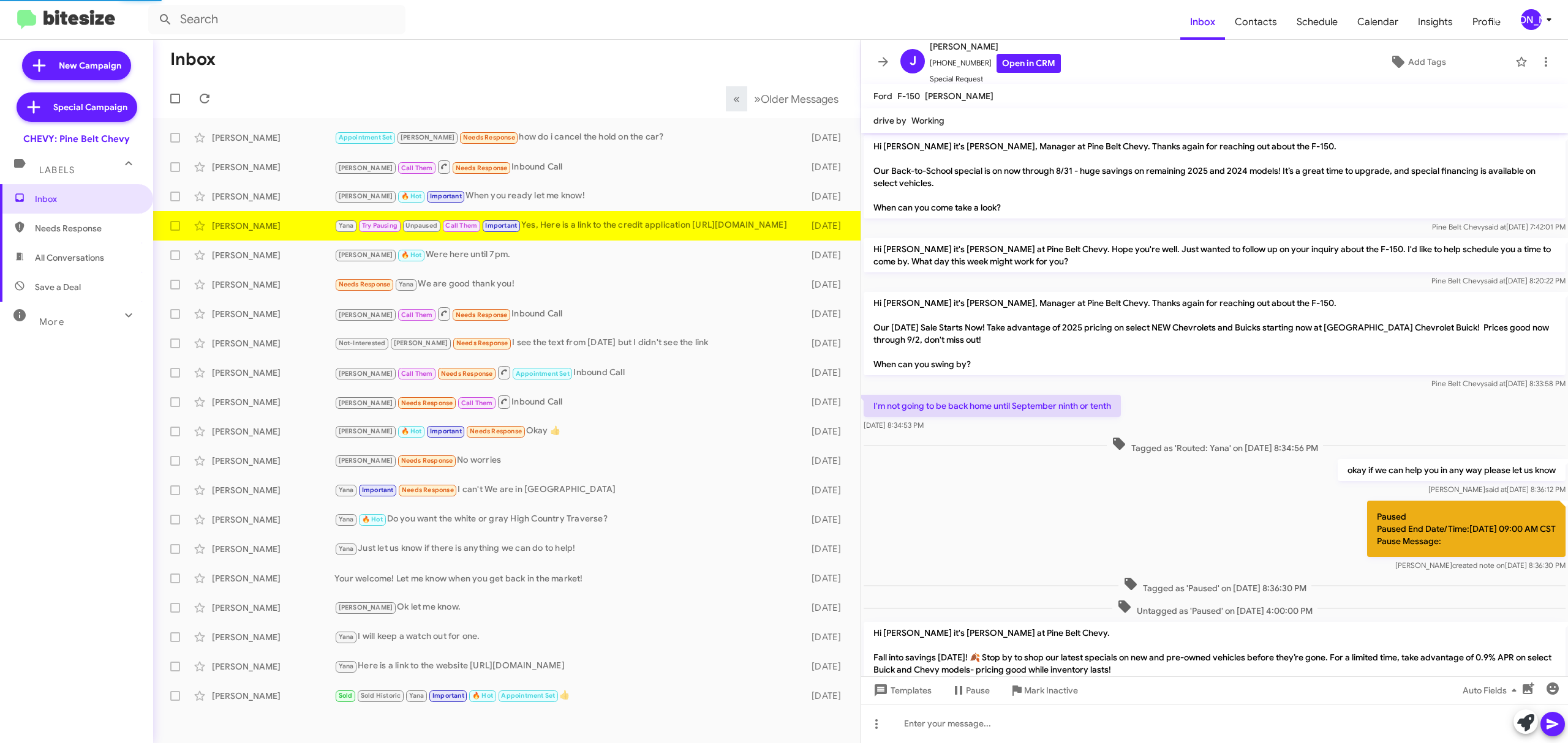
scroll to position [256, 0]
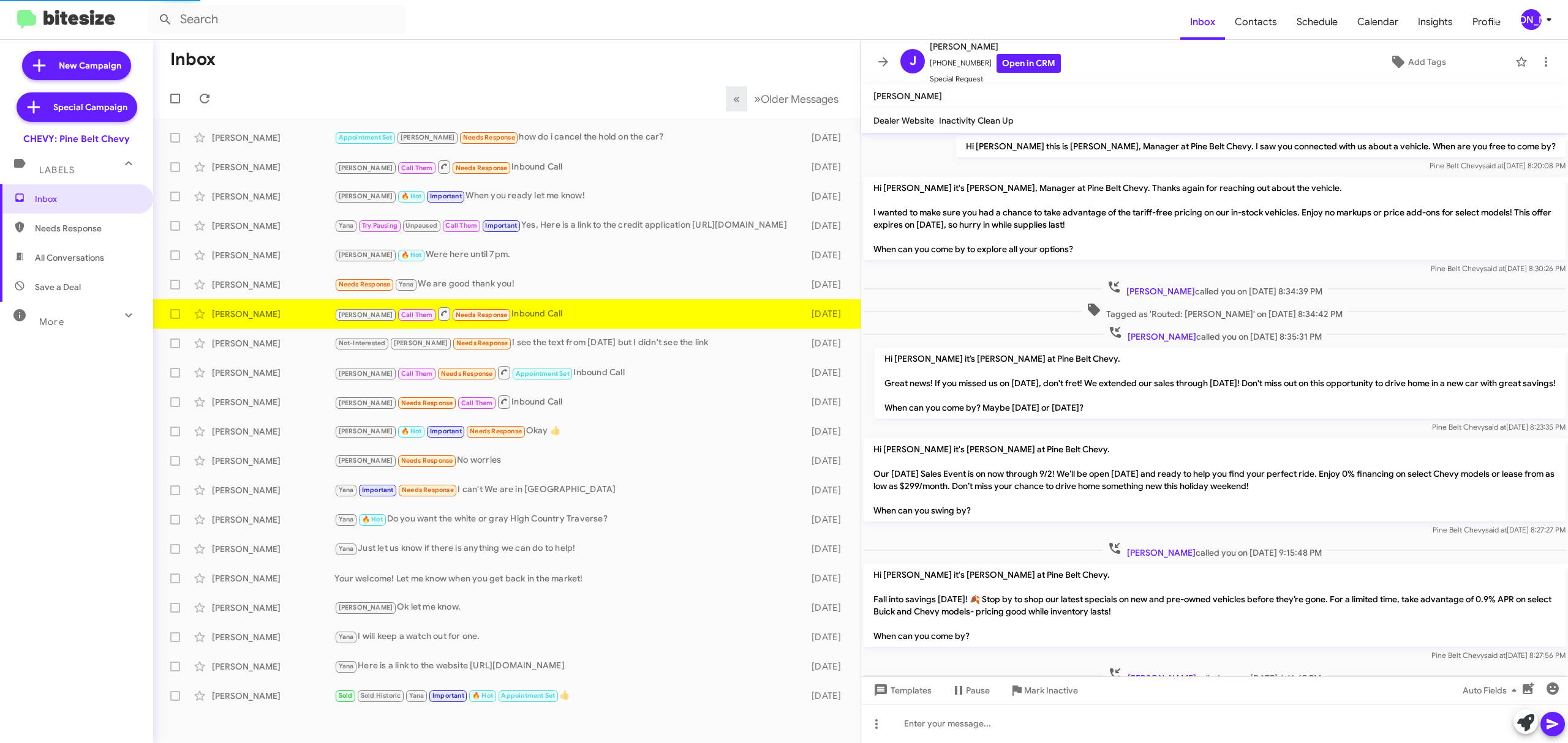
scroll to position [54, 0]
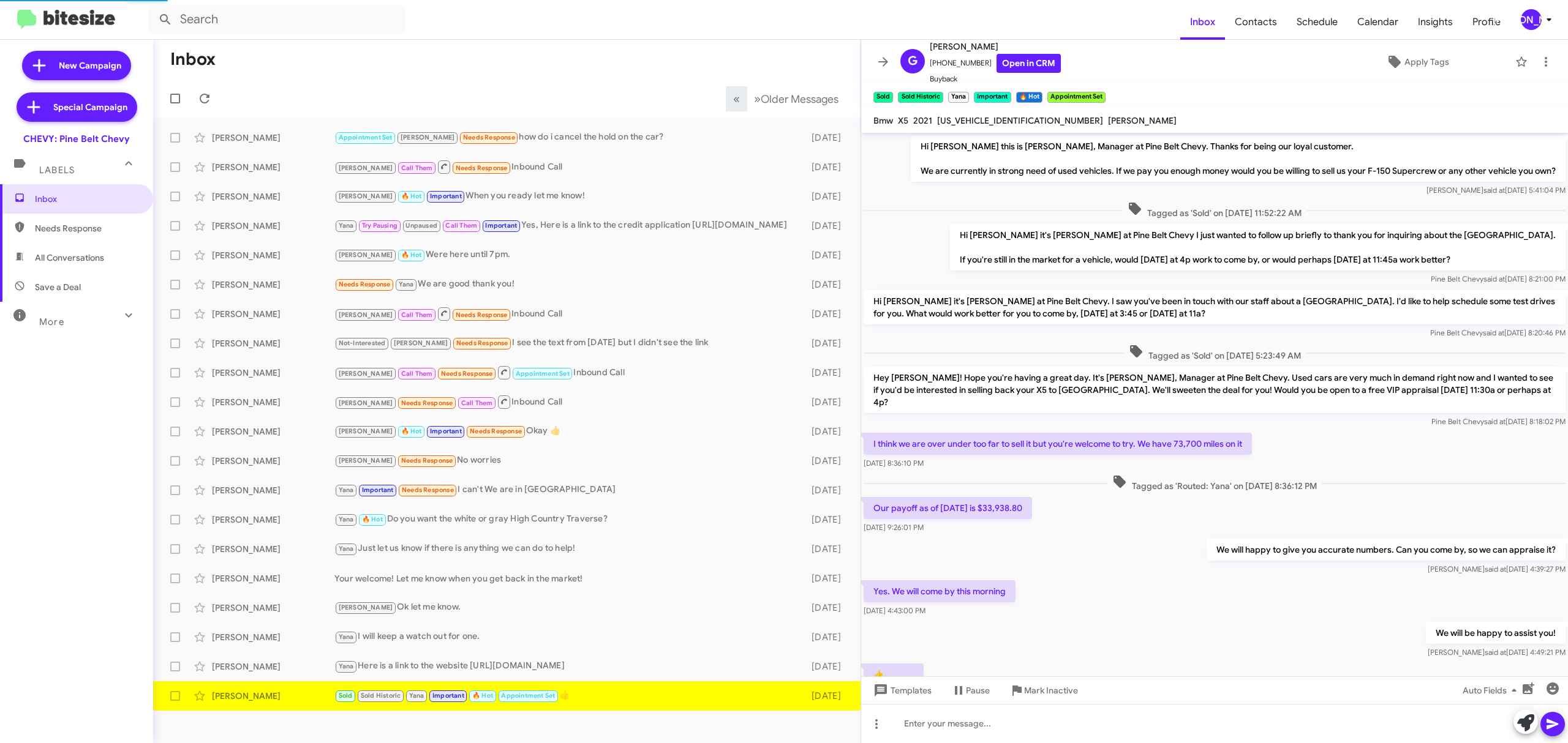
scroll to position [55, 0]
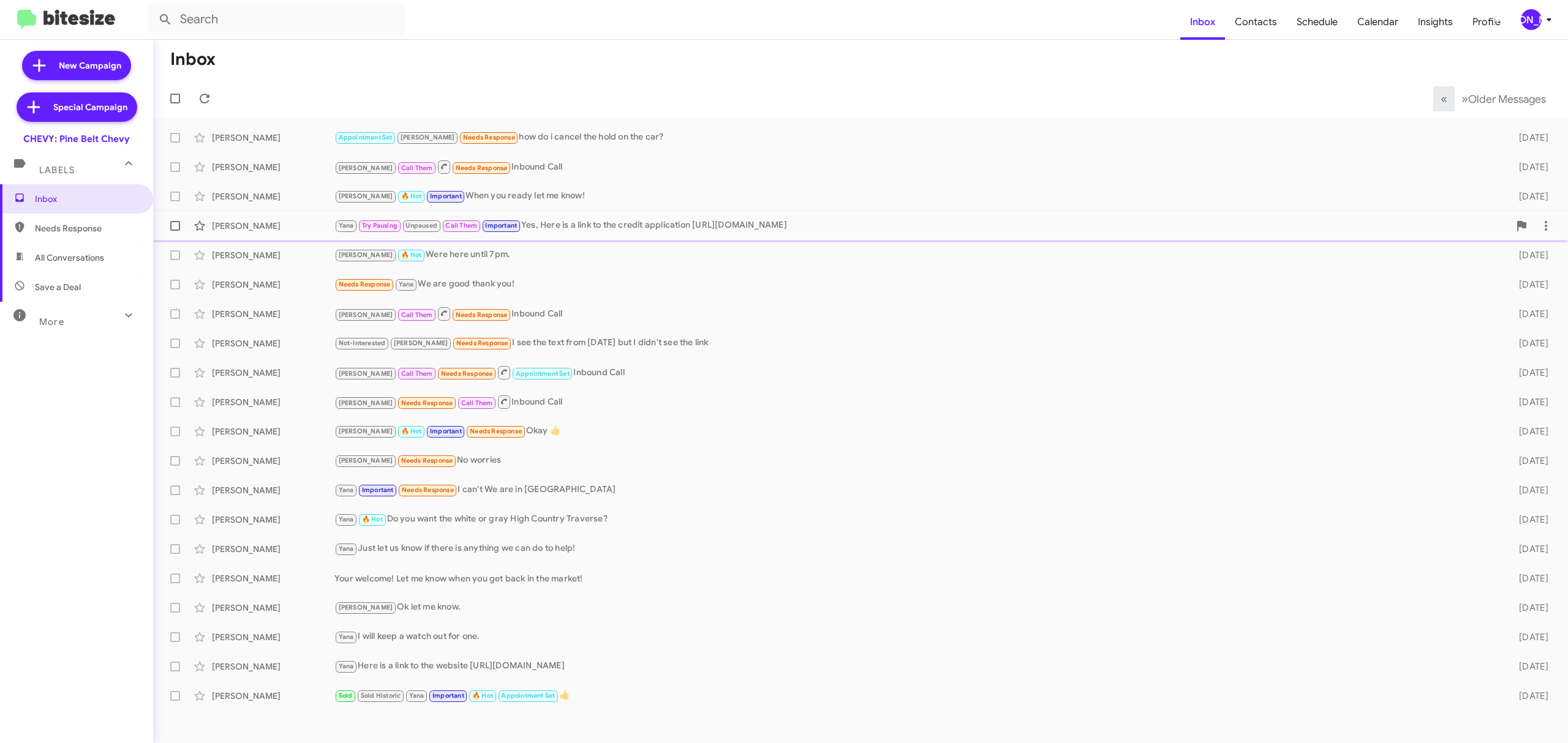
click at [177, 223] on span at bounding box center [175, 226] width 10 height 10
click at [175, 231] on input "checkbox" at bounding box center [175, 231] width 1 height 1
checkbox input "true"
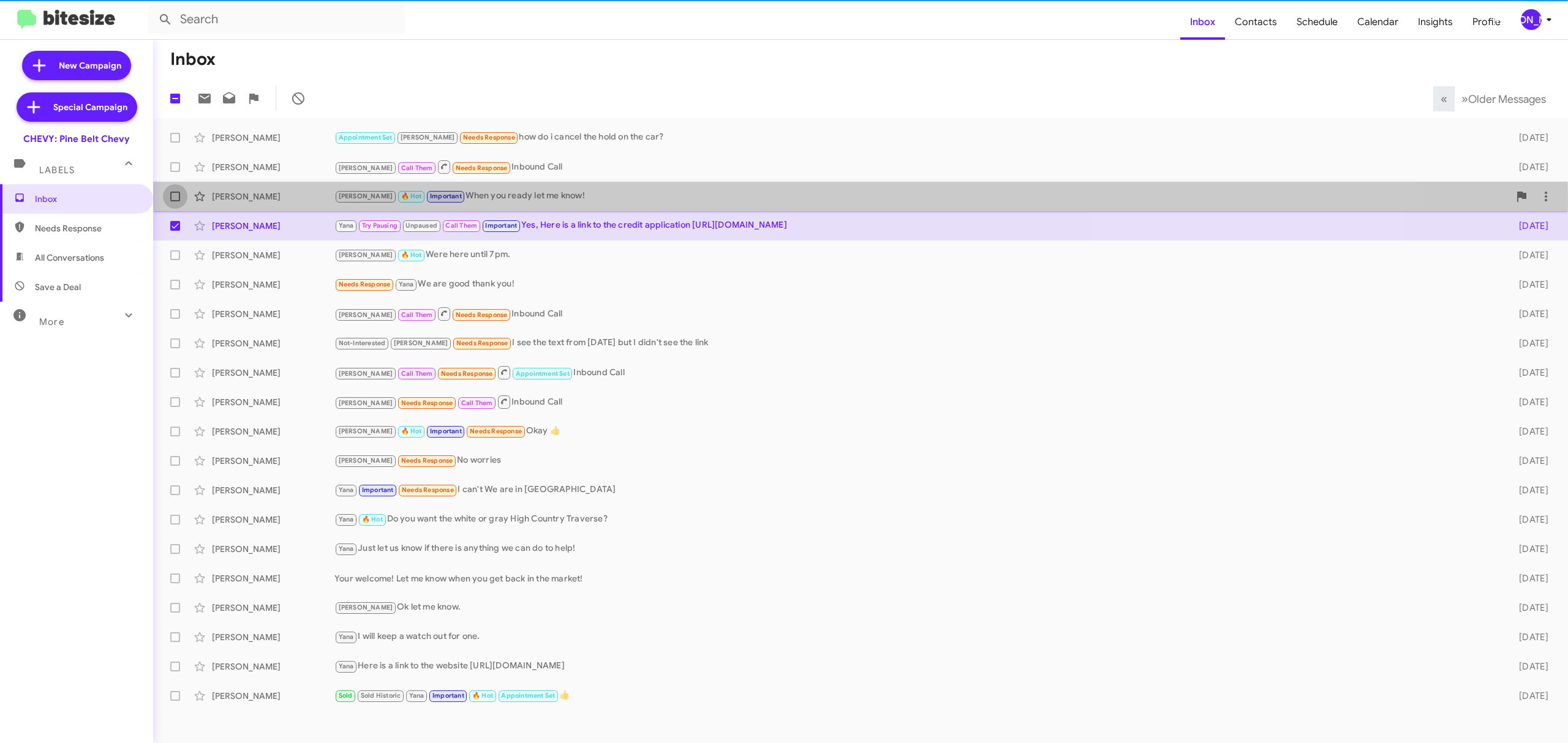
click at [170, 200] on span at bounding box center [175, 196] width 10 height 10
click at [175, 201] on input "checkbox" at bounding box center [175, 201] width 1 height 1
checkbox input "true"
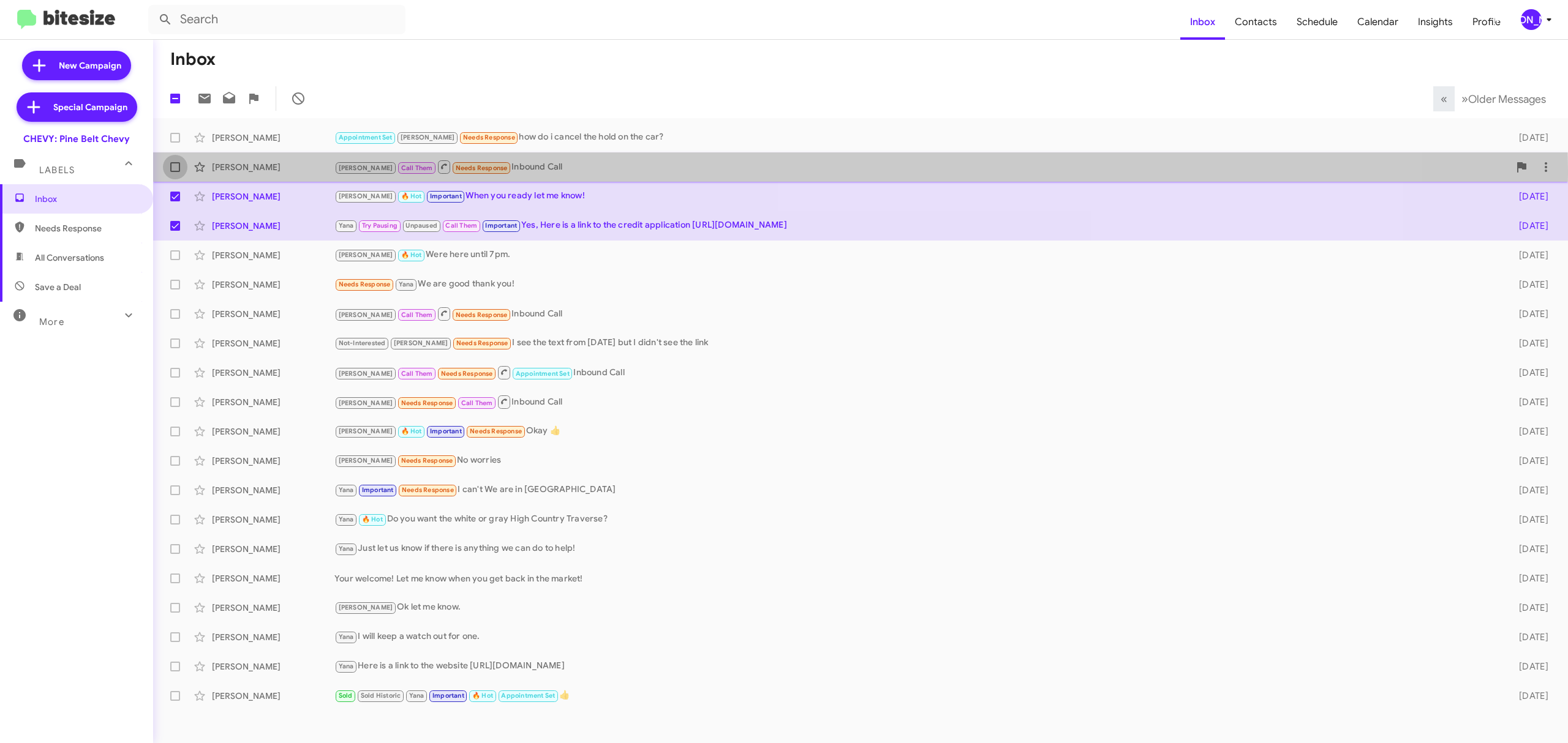
click at [172, 170] on span at bounding box center [175, 167] width 10 height 10
click at [175, 172] on input "checkbox" at bounding box center [175, 172] width 1 height 1
checkbox input "true"
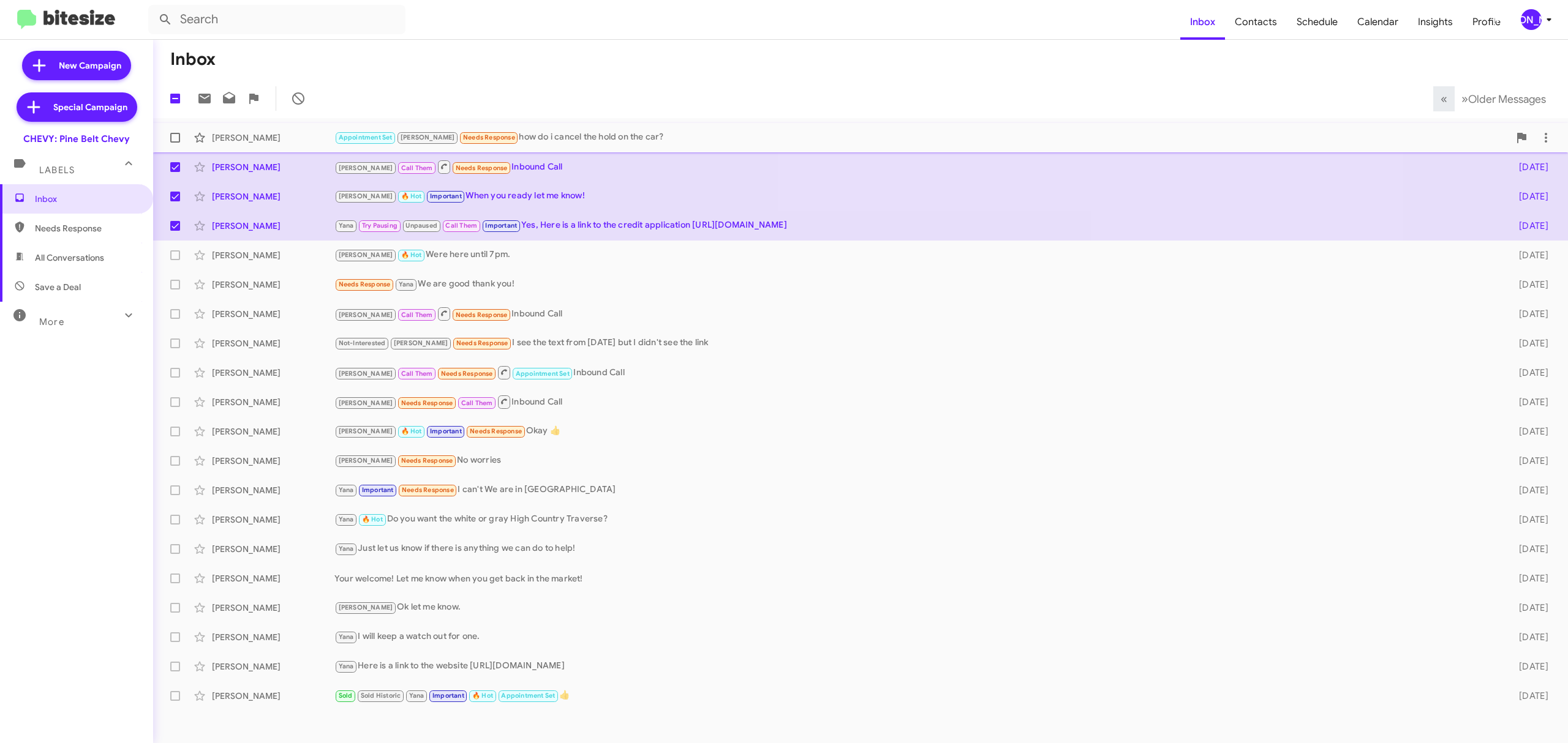
click at [170, 134] on span at bounding box center [175, 138] width 10 height 10
click at [175, 143] on input "checkbox" at bounding box center [175, 143] width 1 height 1
checkbox input "true"
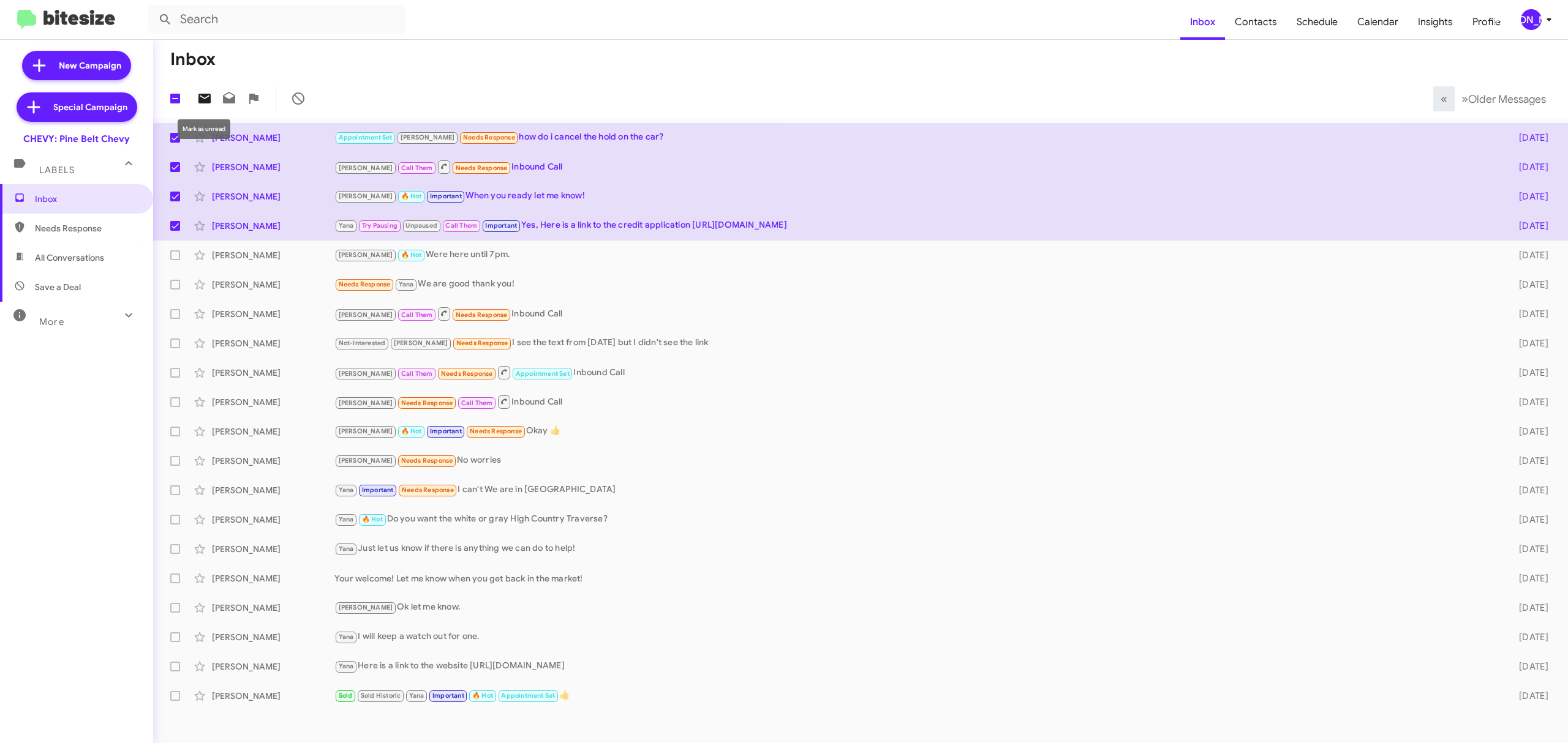
click at [194, 94] on span at bounding box center [204, 98] width 24 height 14
click at [1547, 21] on icon at bounding box center [1549, 19] width 15 height 14
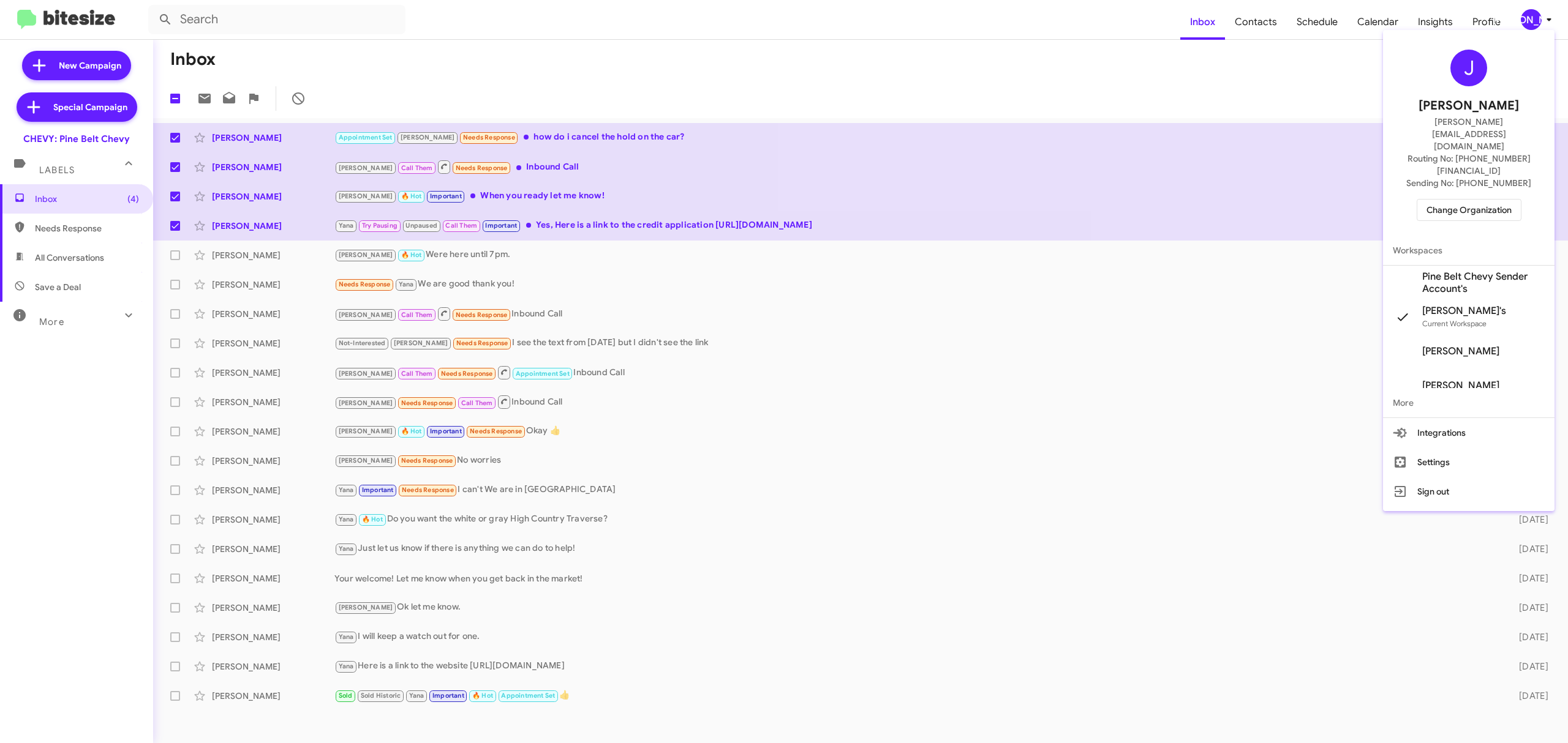
click at [1478, 200] on span "Change Organization" at bounding box center [1469, 211] width 85 height 21
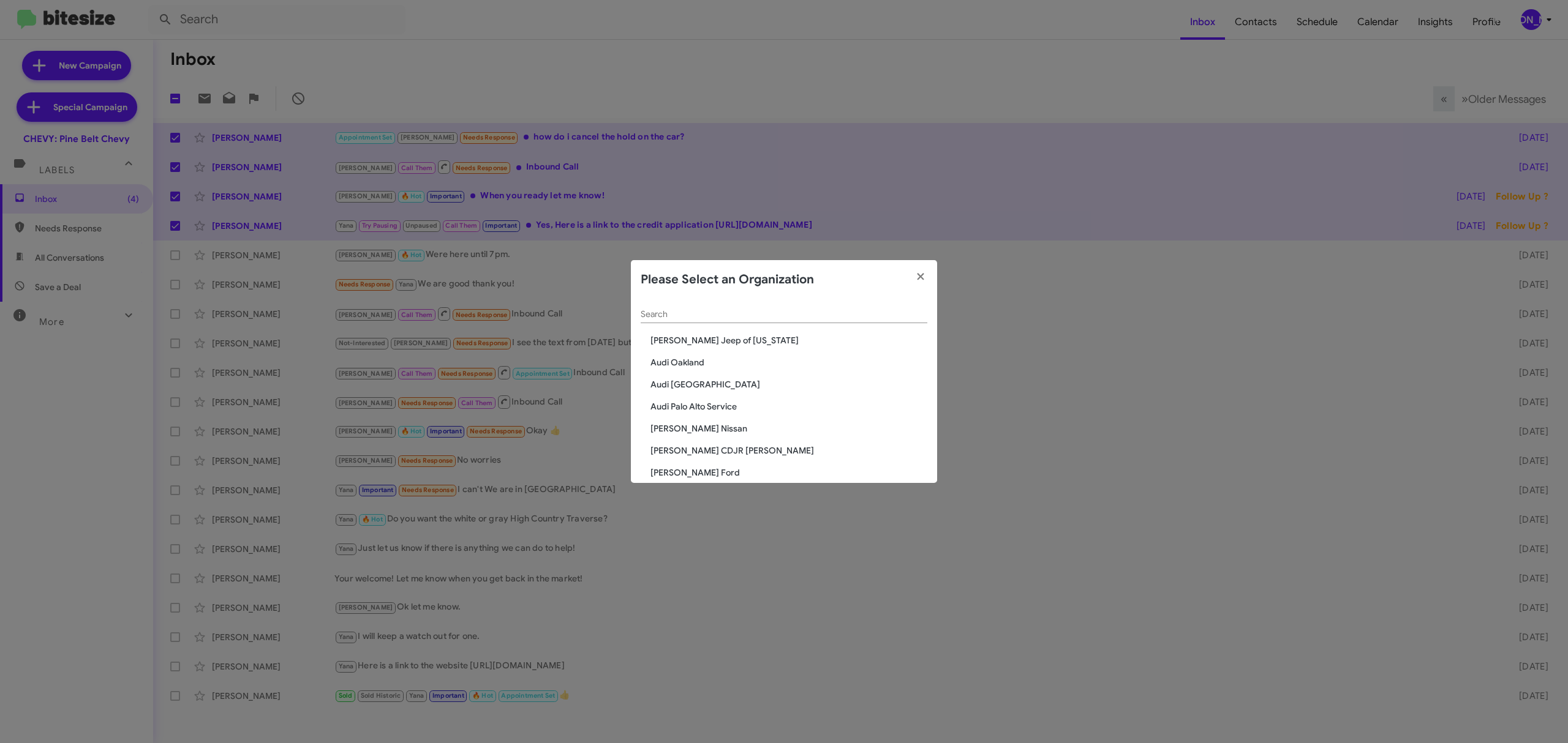
click at [683, 365] on span "Audi Oakland" at bounding box center [789, 362] width 276 height 13
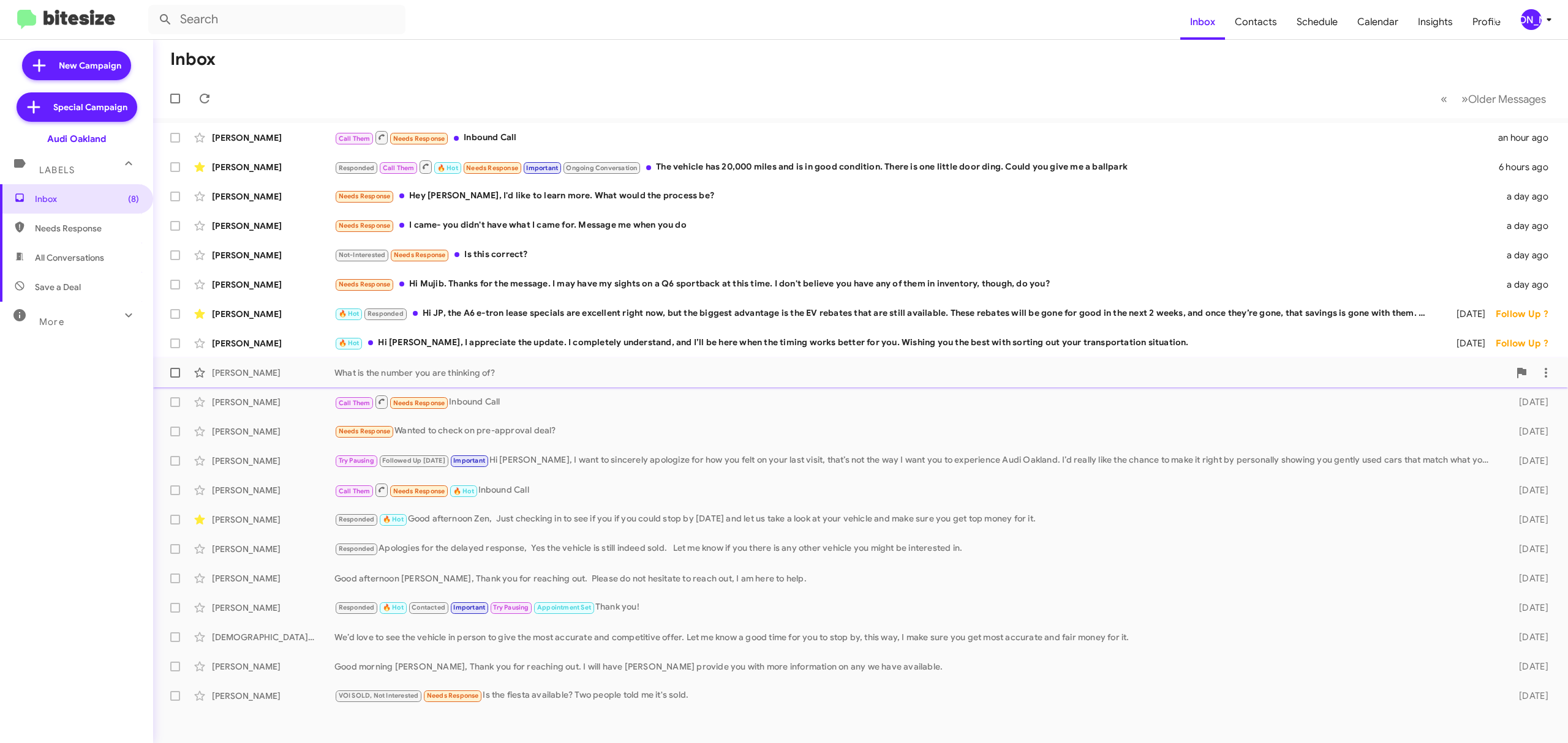
click at [476, 368] on div "What is the number you are thinking of?" at bounding box center [921, 373] width 1175 height 13
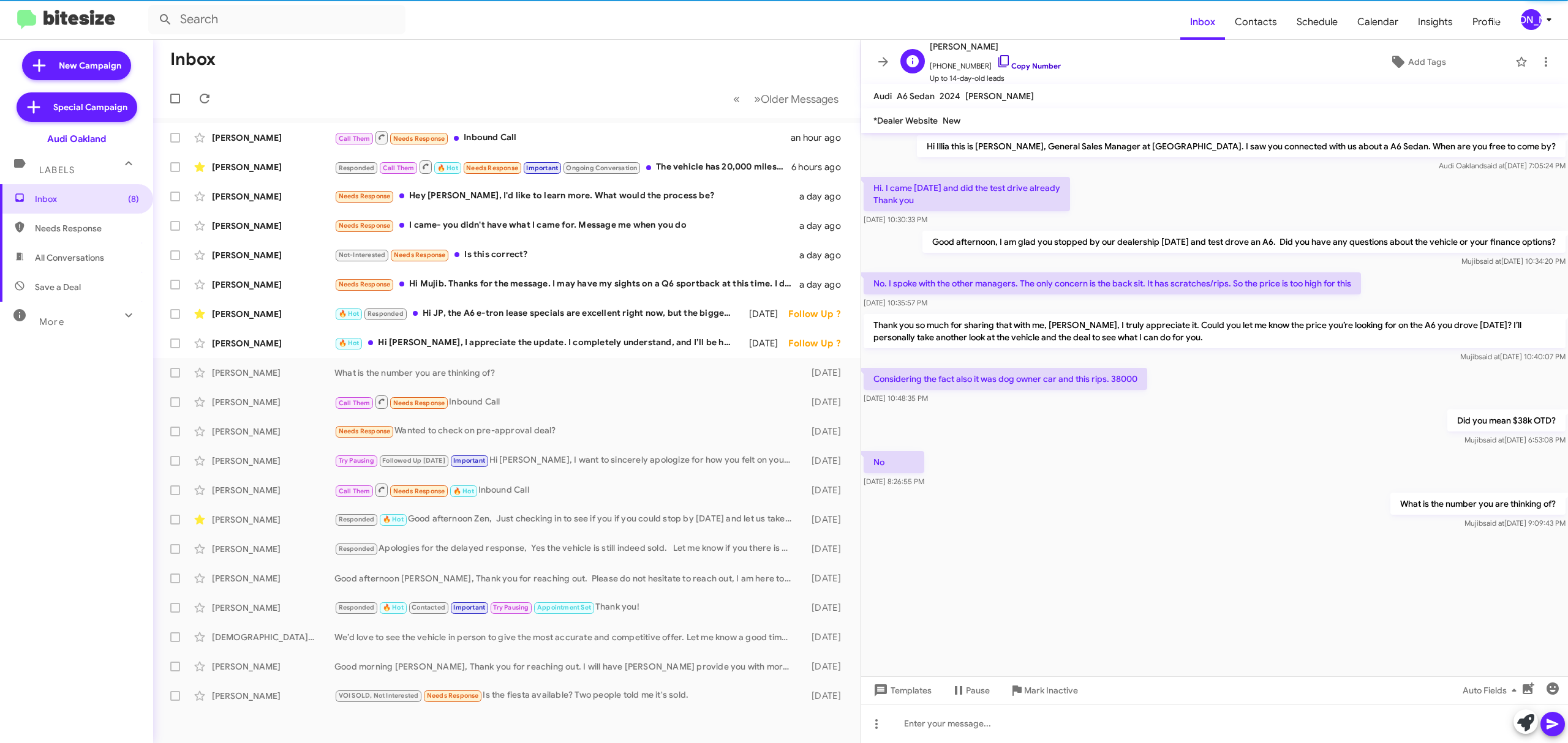
click at [1018, 70] on link "Copy Number" at bounding box center [1029, 66] width 65 height 10
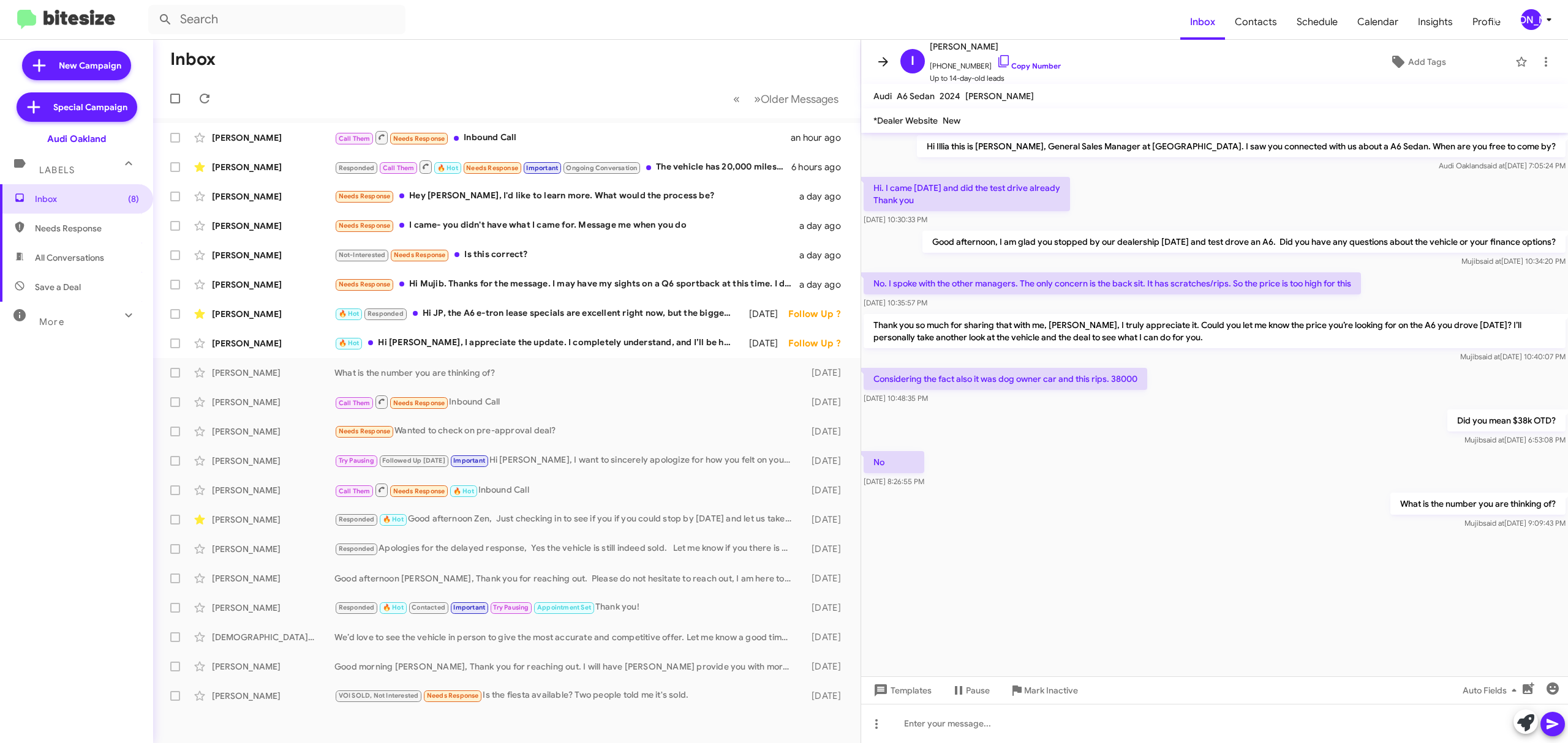
click at [885, 71] on button at bounding box center [883, 61] width 24 height 24
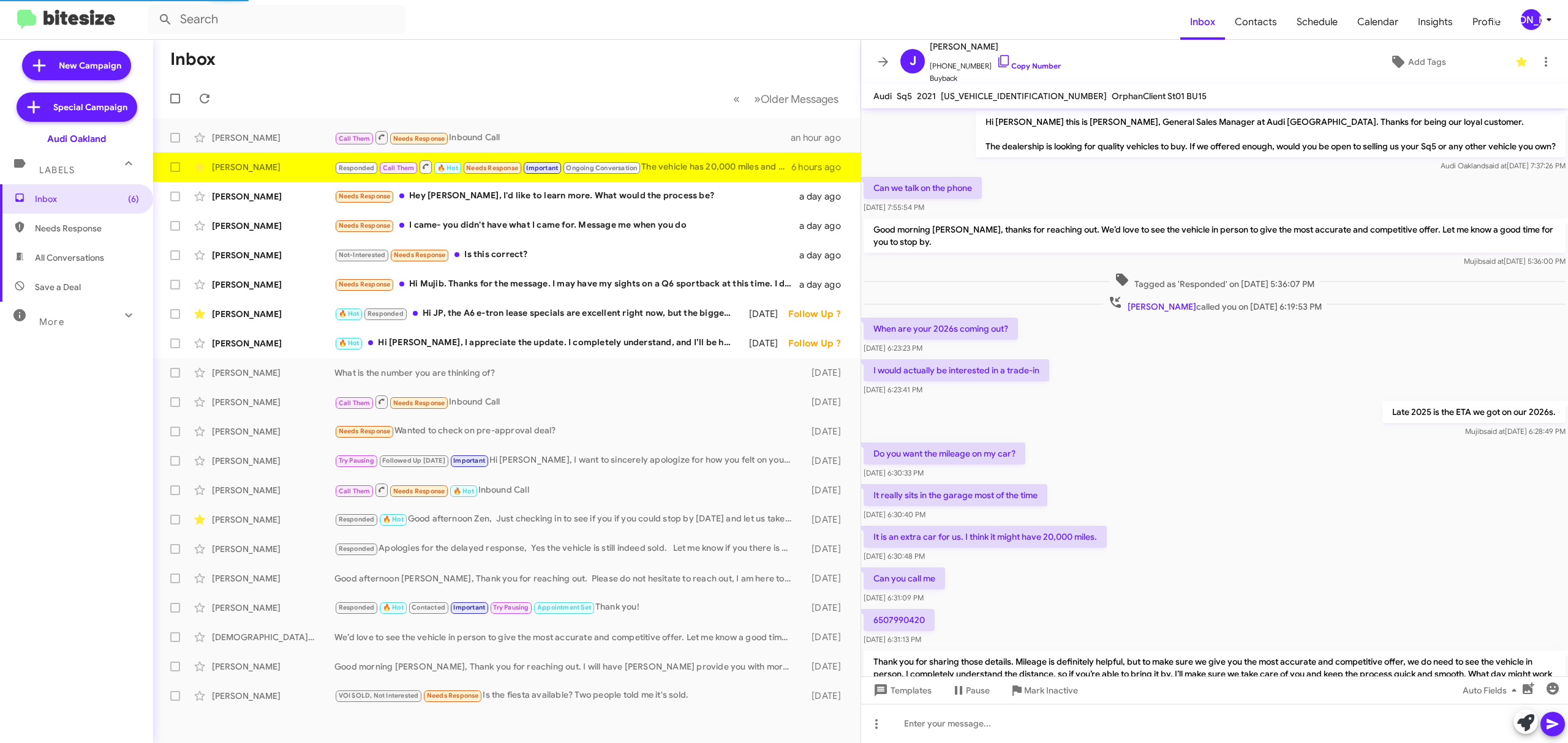
scroll to position [285, 0]
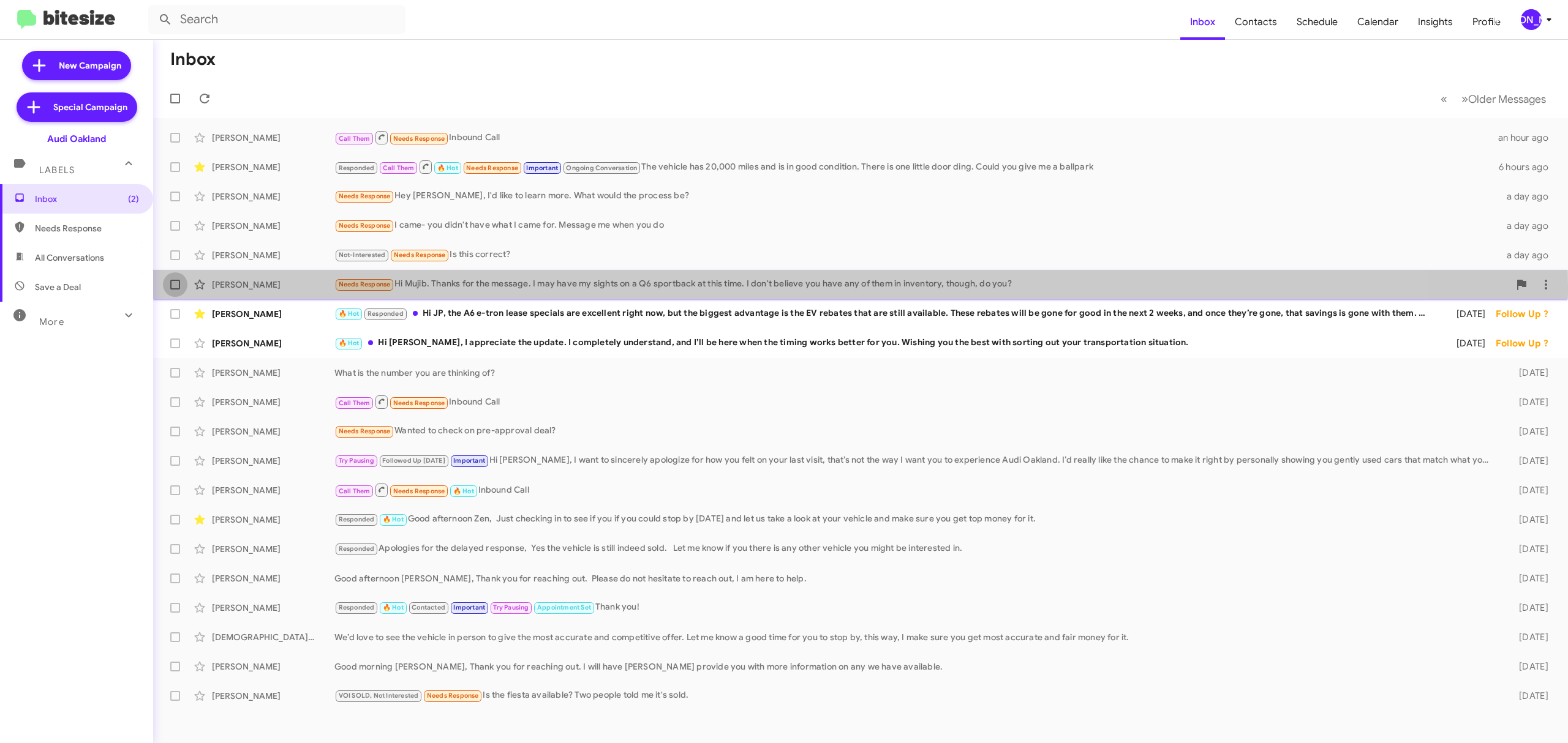
click at [175, 287] on span at bounding box center [175, 285] width 10 height 10
click at [175, 290] on input "checkbox" at bounding box center [175, 290] width 1 height 1
checkbox input "true"
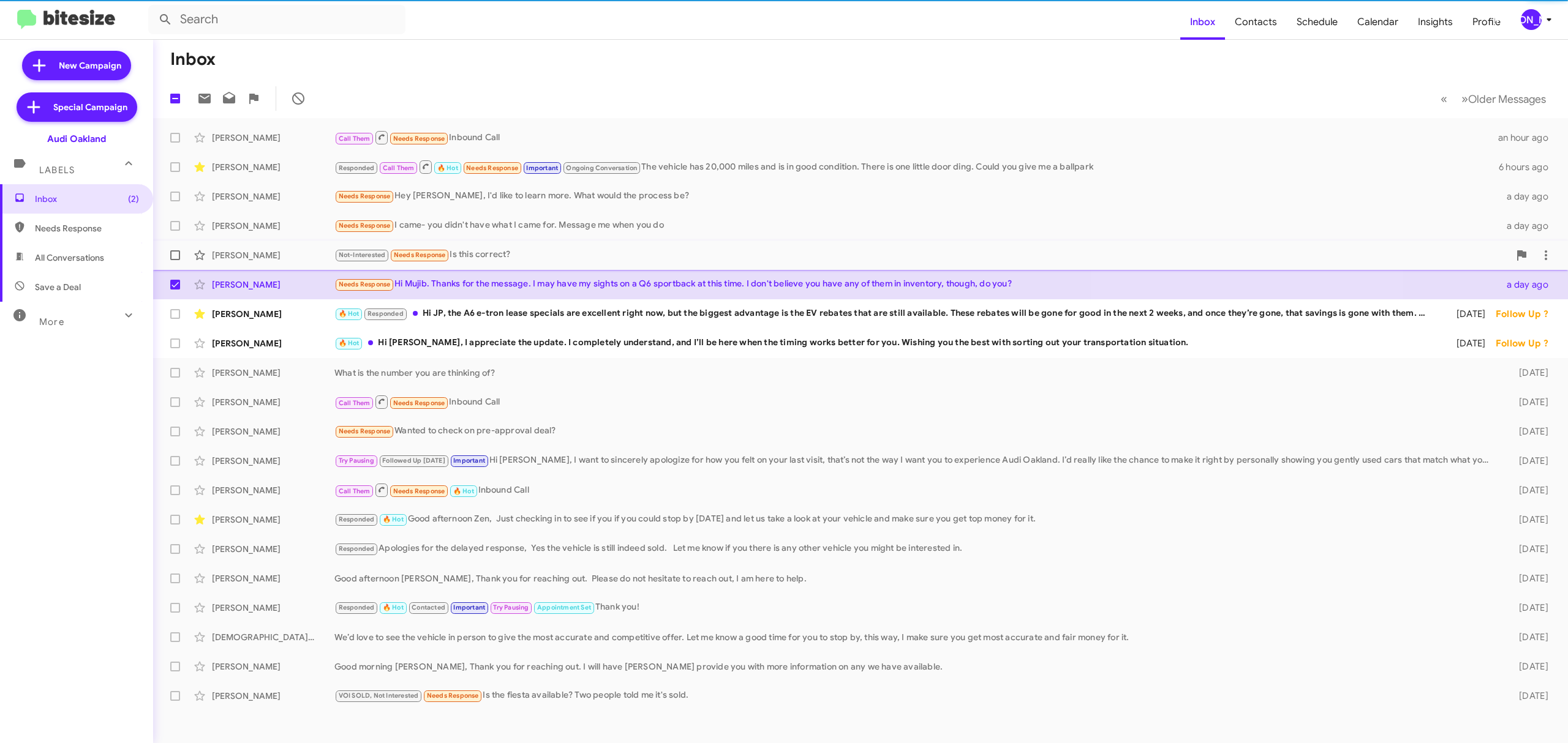
click at [172, 250] on span at bounding box center [175, 255] width 10 height 10
click at [175, 260] on input "checkbox" at bounding box center [175, 260] width 1 height 1
checkbox input "true"
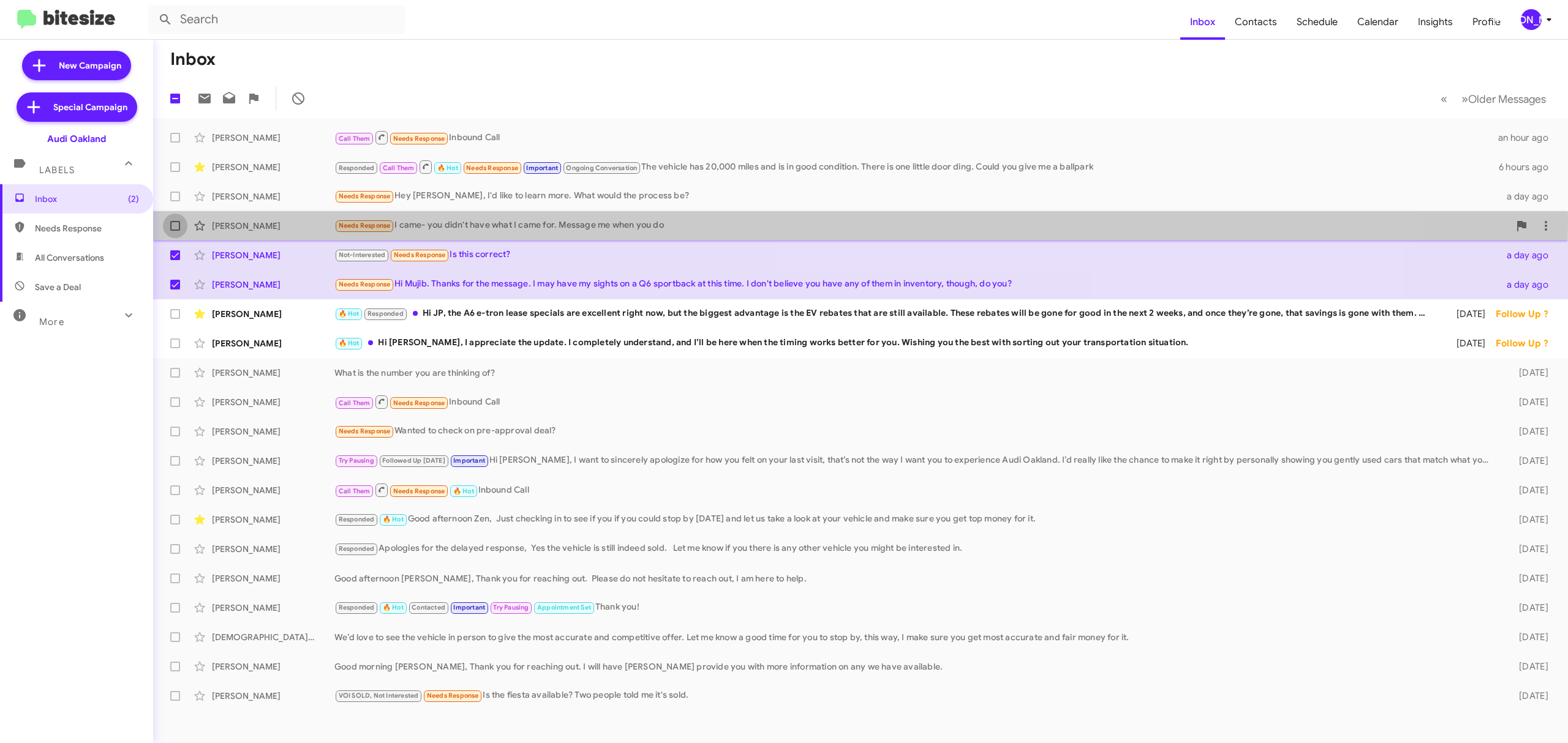
click at [173, 221] on span at bounding box center [175, 226] width 10 height 10
click at [175, 231] on input "checkbox" at bounding box center [175, 231] width 1 height 1
checkbox input "true"
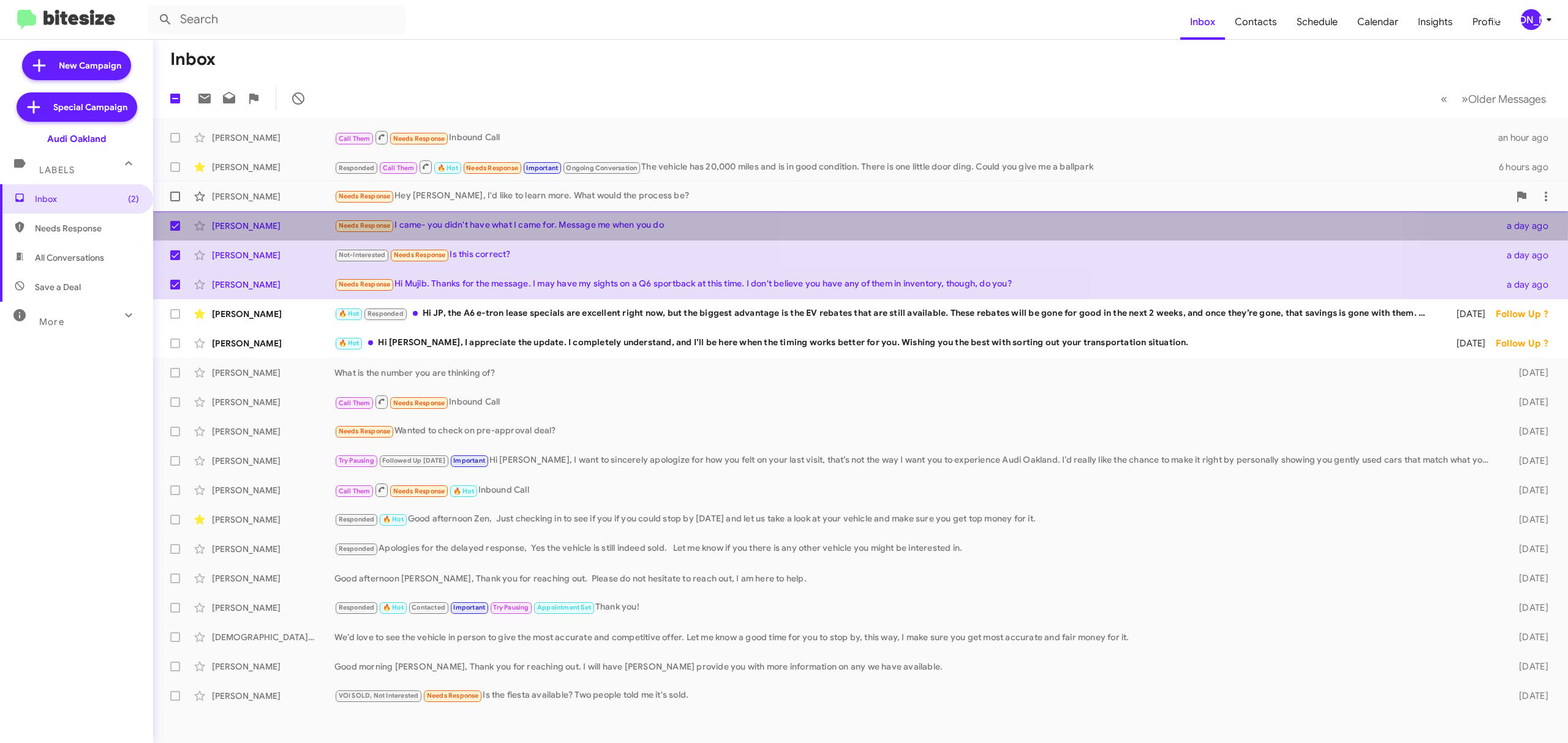
click at [175, 193] on span at bounding box center [175, 196] width 10 height 10
click at [175, 201] on input "checkbox" at bounding box center [175, 201] width 1 height 1
checkbox input "true"
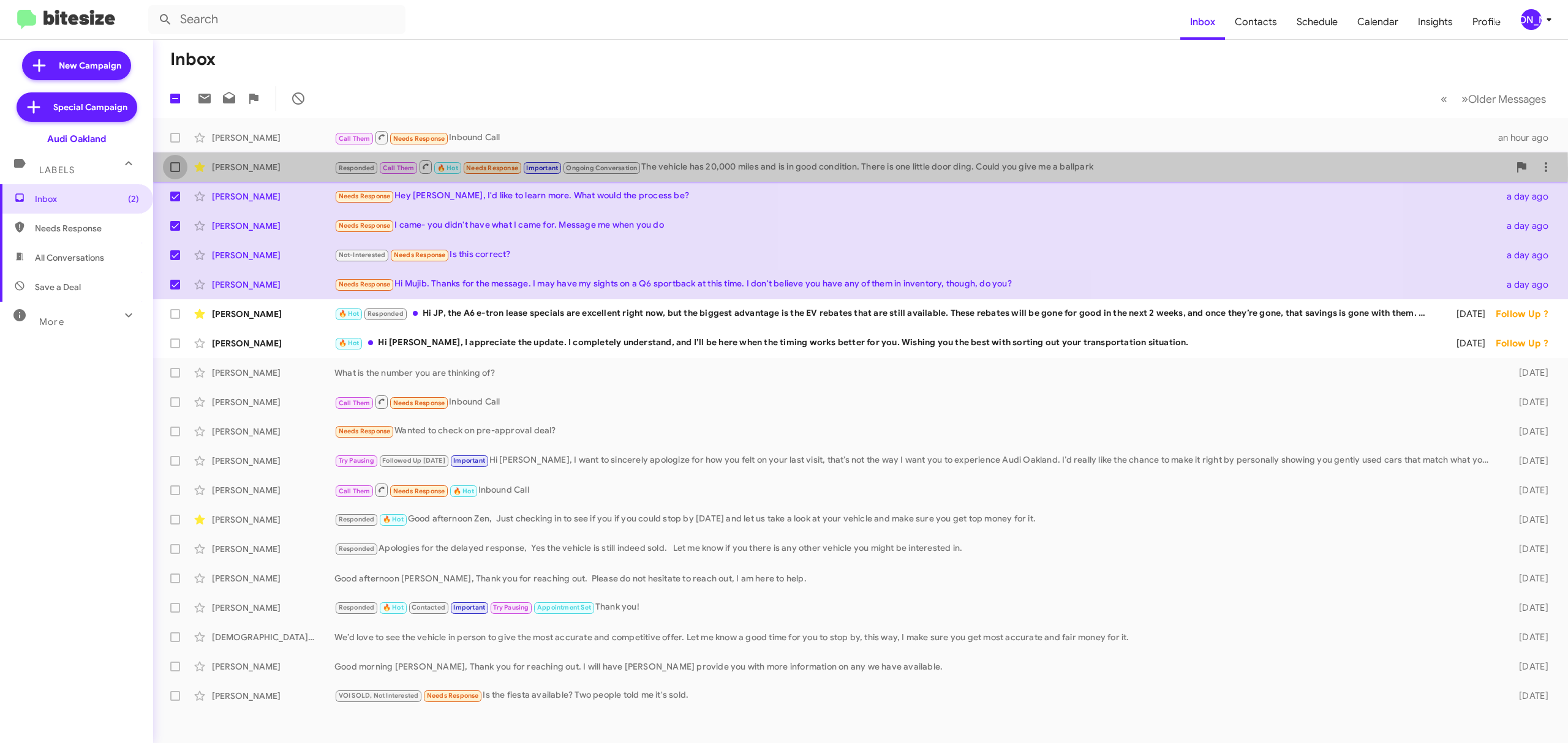
click at [171, 171] on span at bounding box center [175, 167] width 10 height 10
click at [175, 172] on input "checkbox" at bounding box center [175, 172] width 1 height 1
checkbox input "true"
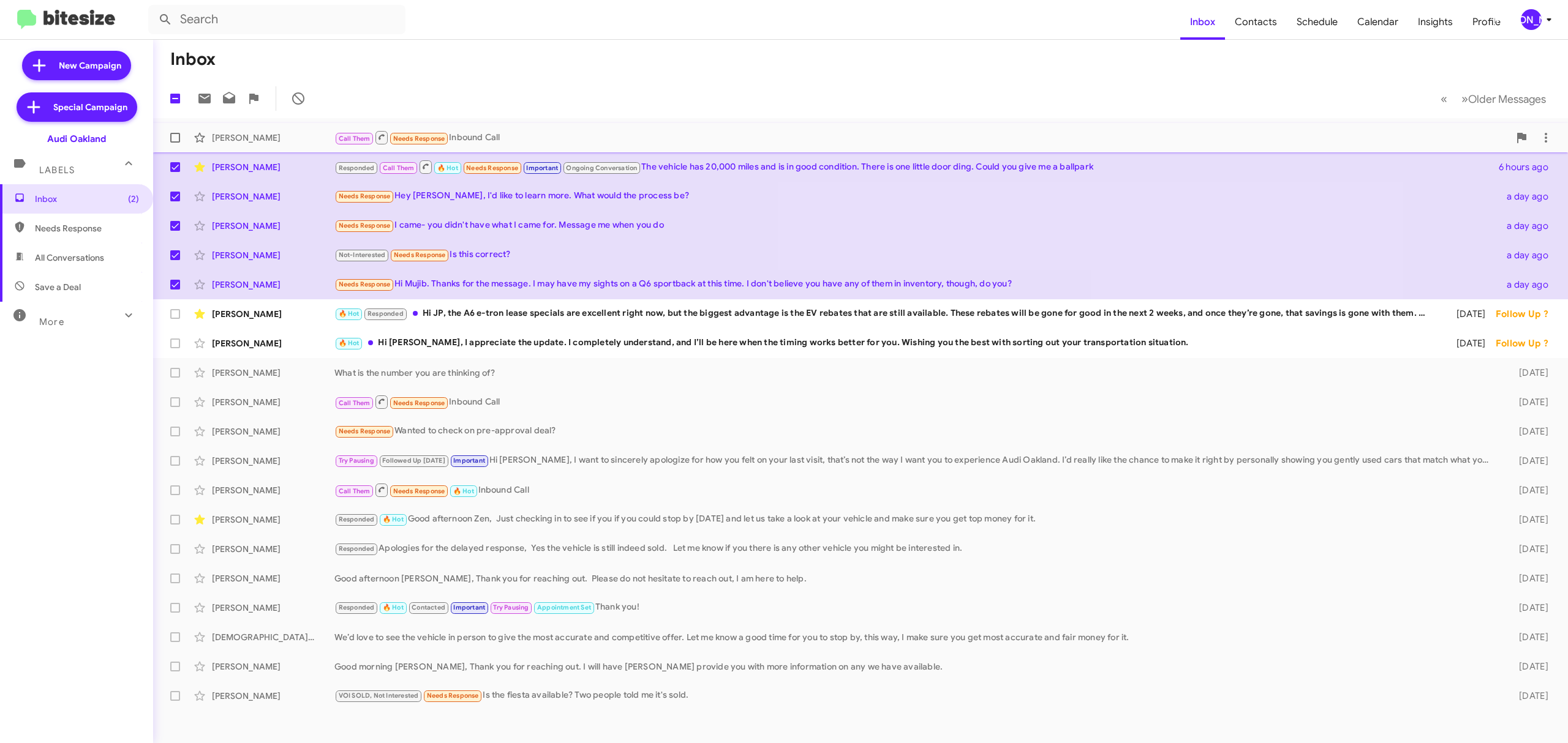
click at [177, 137] on span at bounding box center [175, 138] width 10 height 10
click at [175, 143] on input "checkbox" at bounding box center [175, 143] width 1 height 1
checkbox input "true"
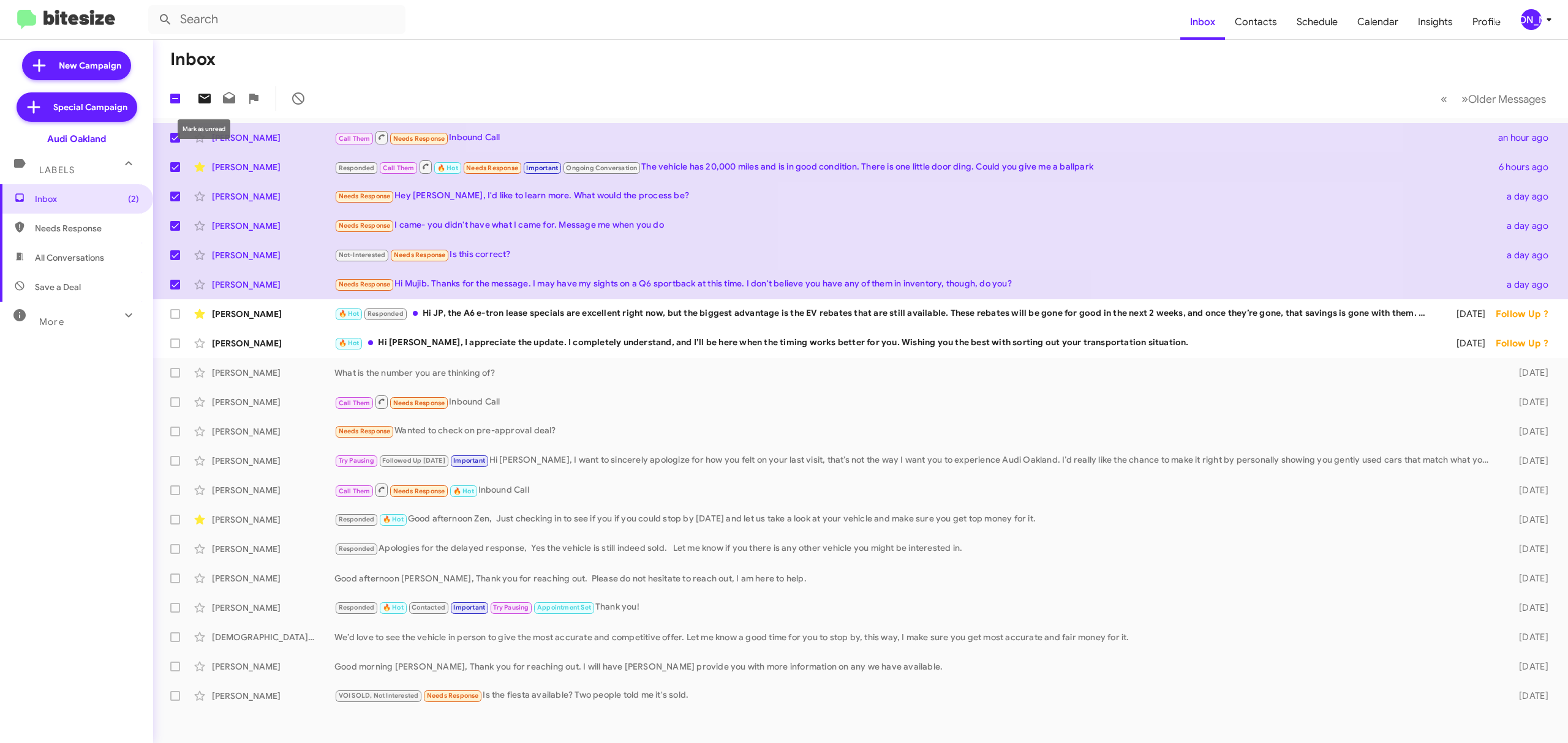
click at [207, 104] on icon at bounding box center [204, 98] width 15 height 14
click at [1538, 15] on div "[PERSON_NAME]" at bounding box center [1532, 20] width 21 height 21
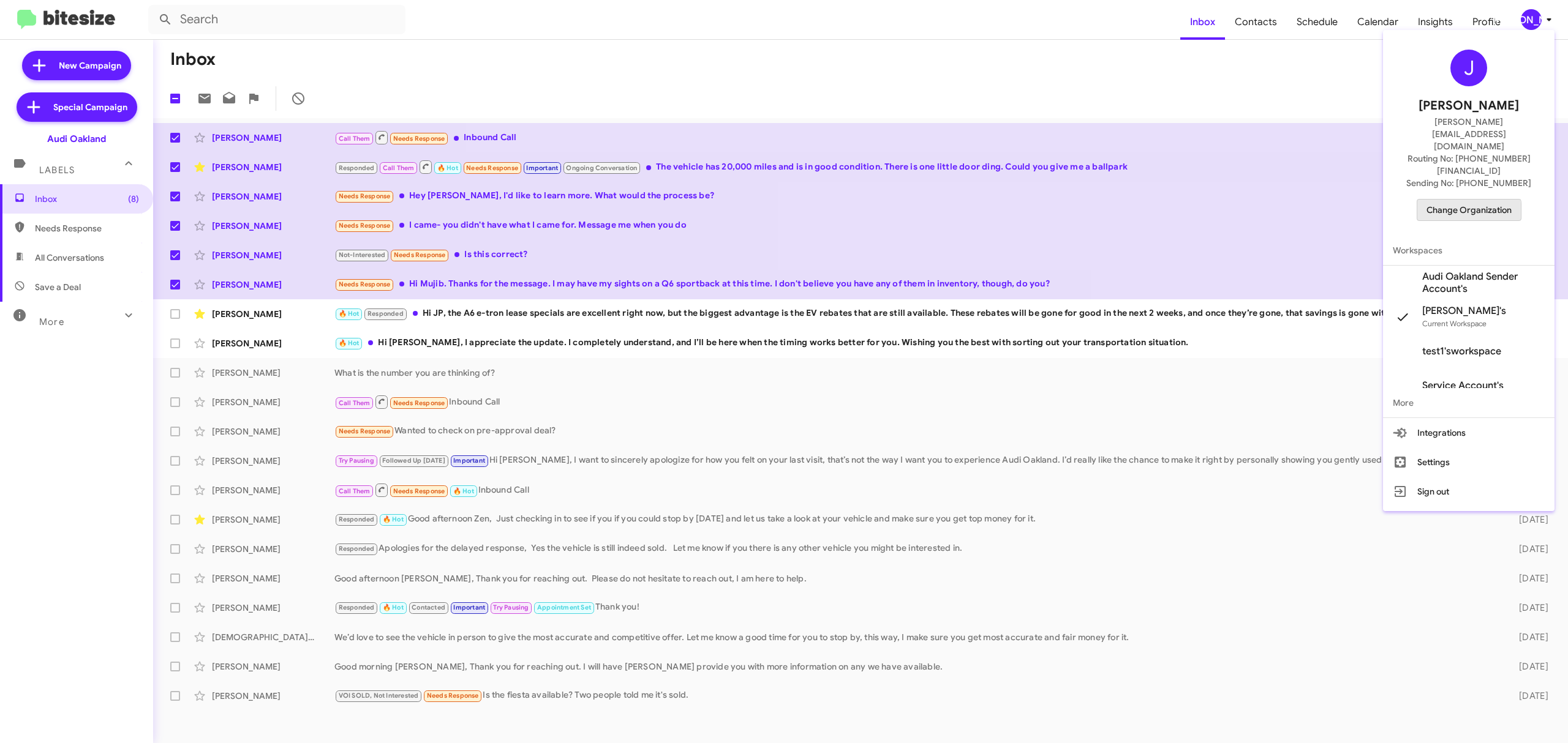
click at [1441, 200] on span "Change Organization" at bounding box center [1469, 211] width 85 height 21
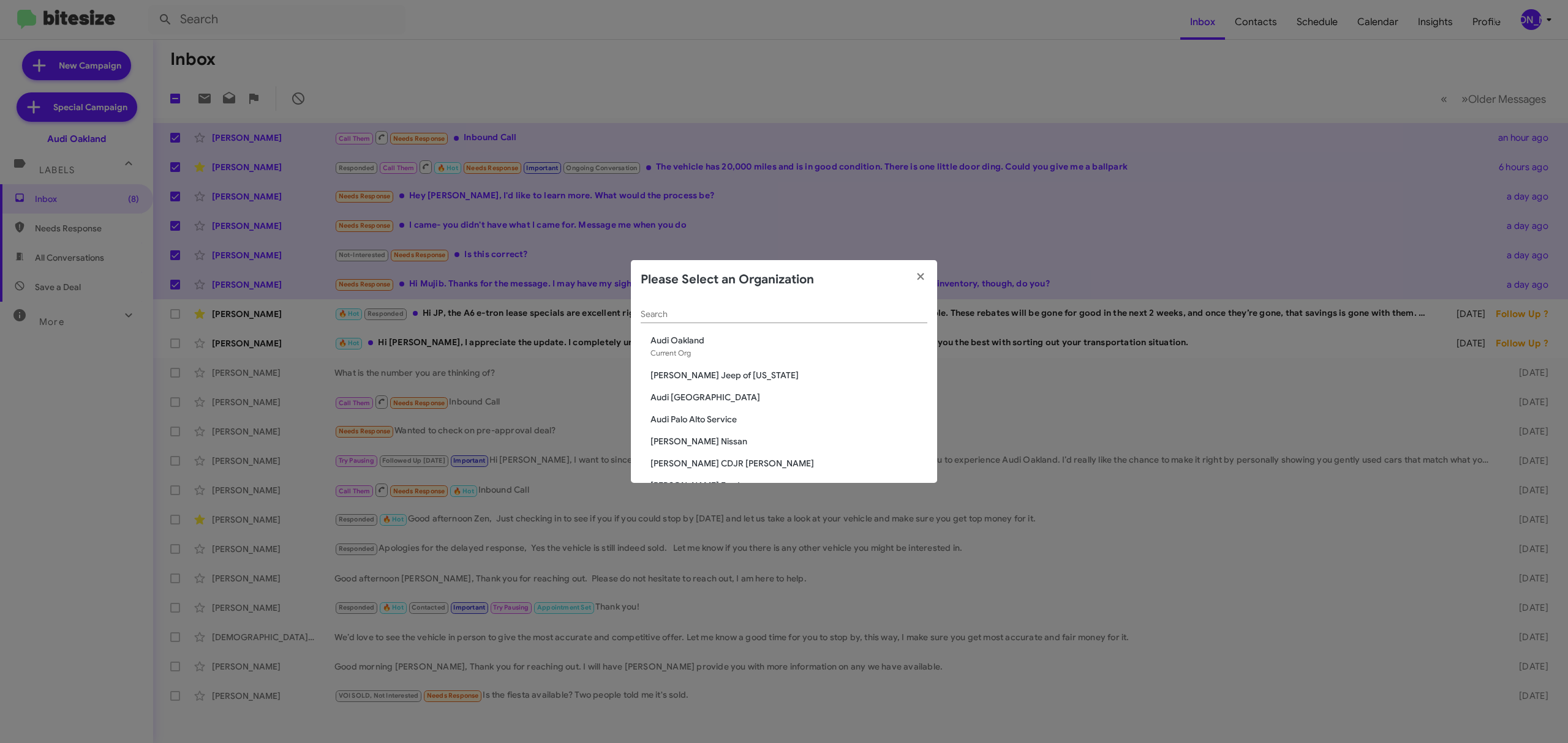
click at [691, 392] on span "Audi Palo Alto" at bounding box center [789, 397] width 276 height 13
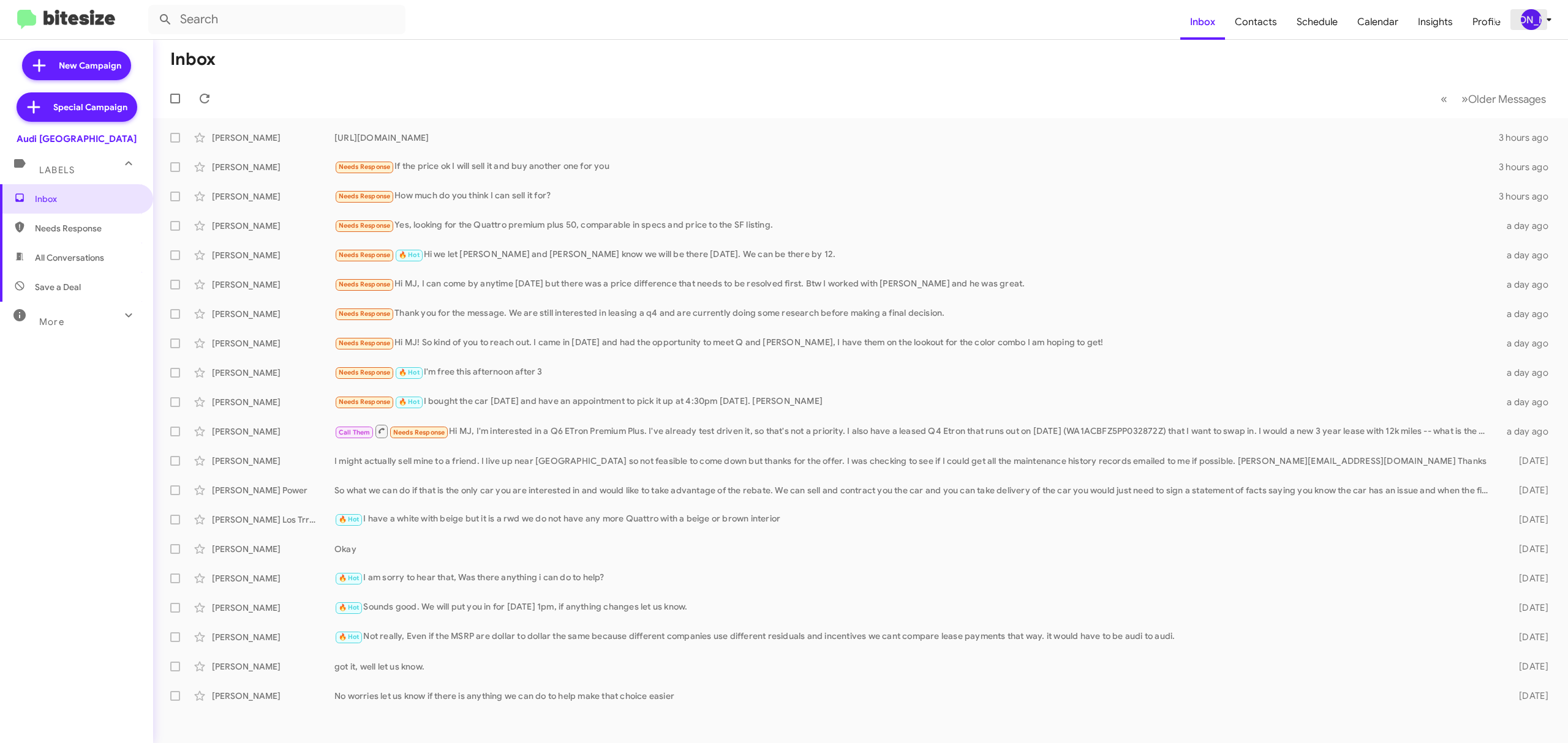
click at [1527, 23] on div "[PERSON_NAME]" at bounding box center [1532, 20] width 21 height 21
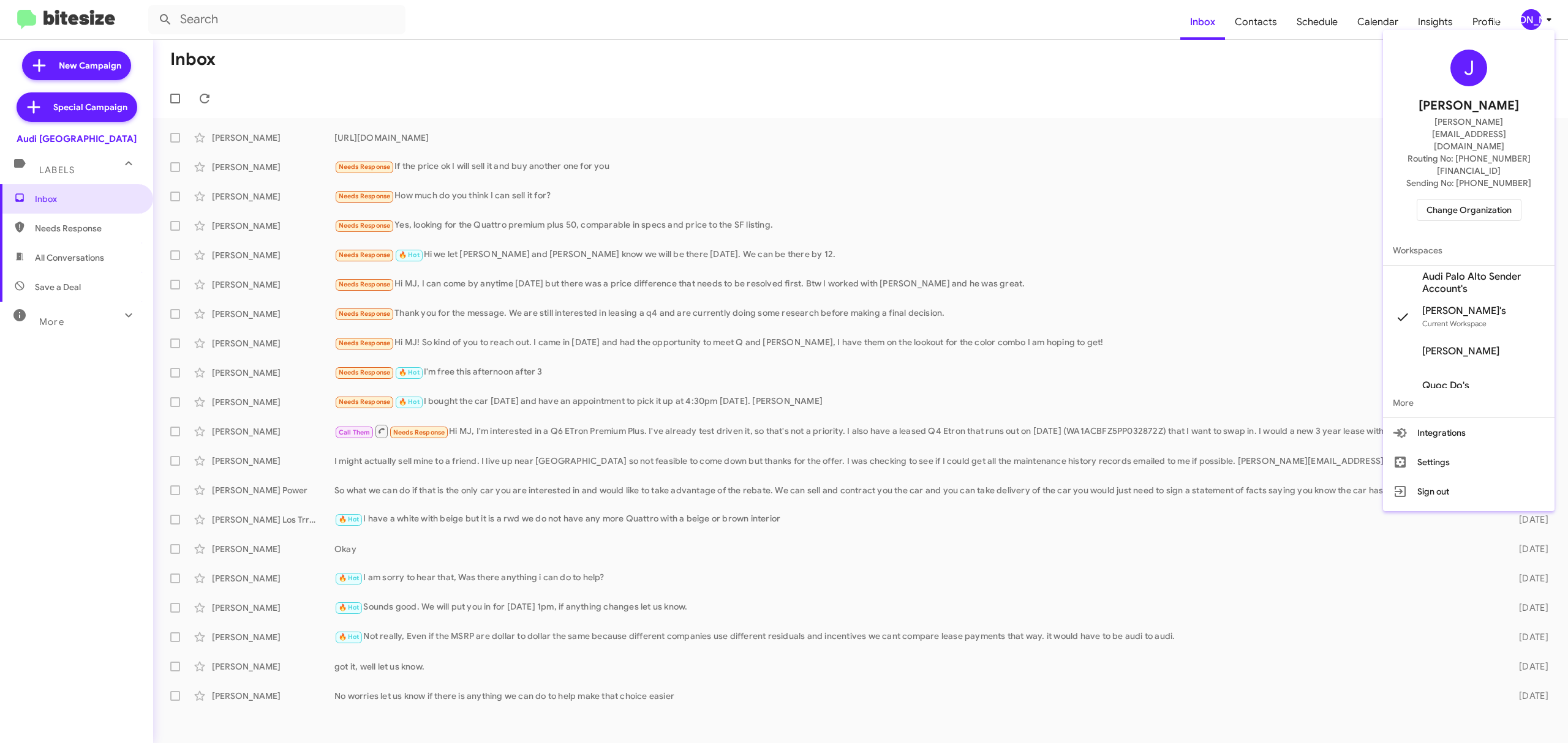
click at [1444, 200] on span "Change Organization" at bounding box center [1469, 211] width 85 height 21
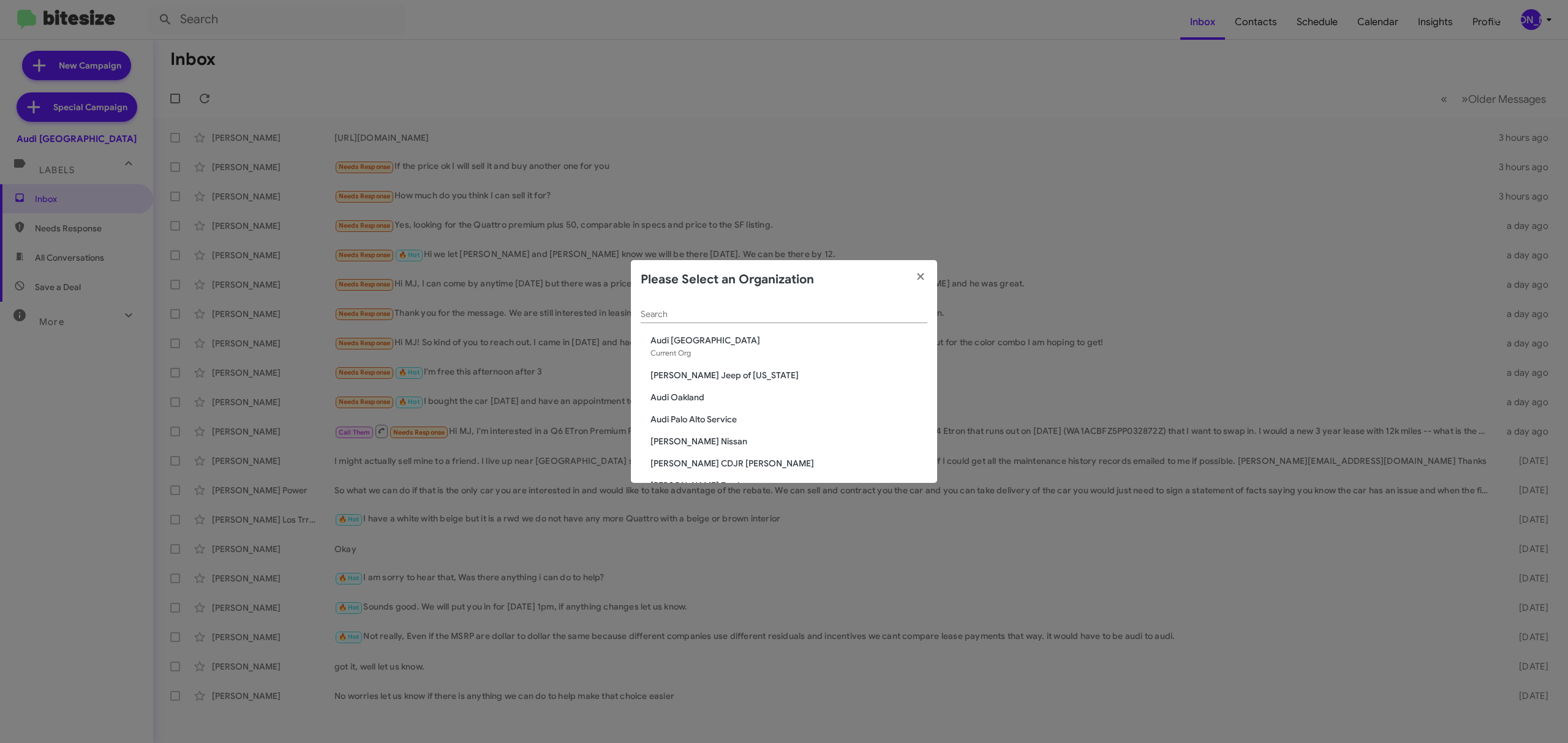
click at [768, 319] on input "Search" at bounding box center [784, 315] width 287 height 10
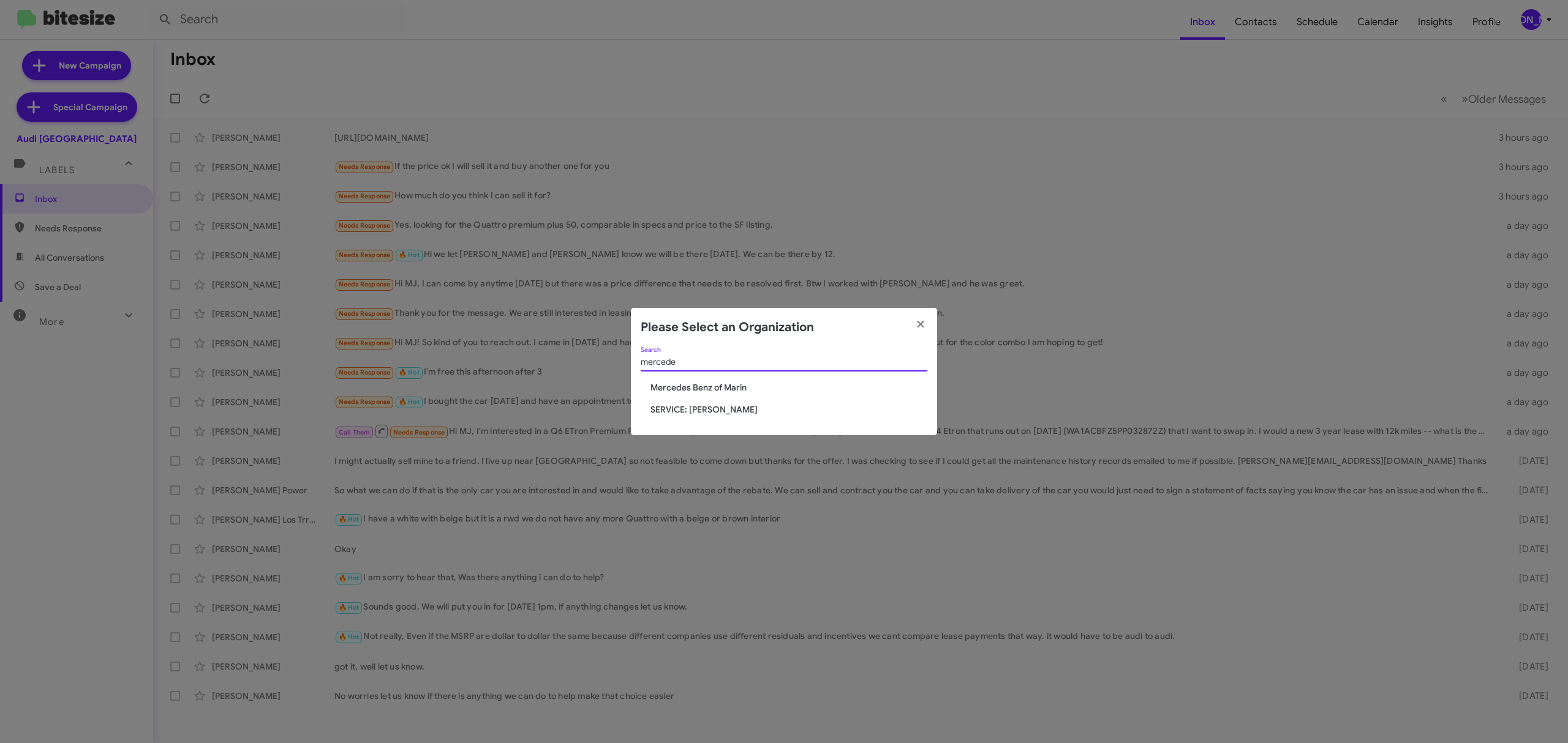
type input "mercede"
click at [719, 385] on span "Mercedes Benz of Marin" at bounding box center [789, 387] width 276 height 13
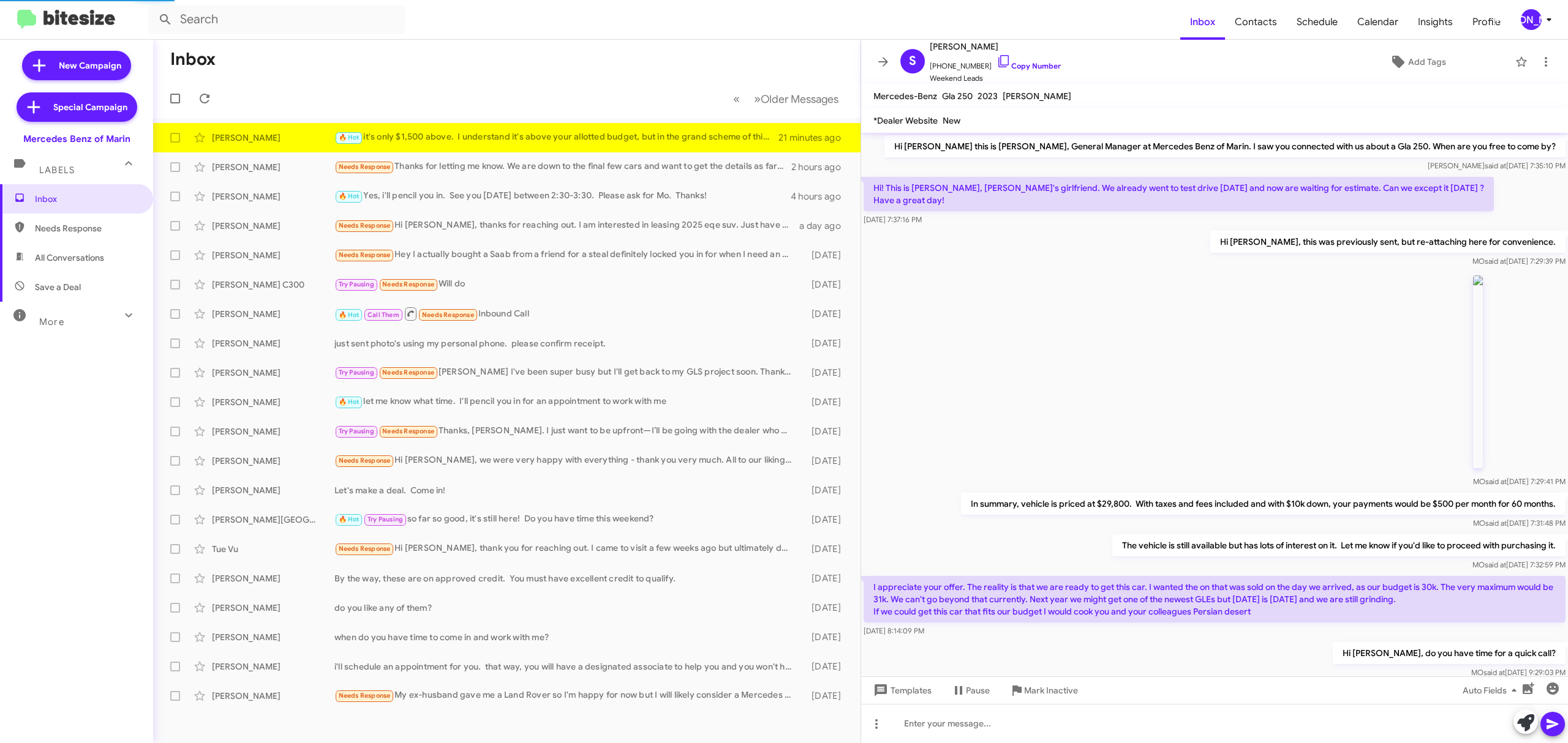
scroll to position [338, 0]
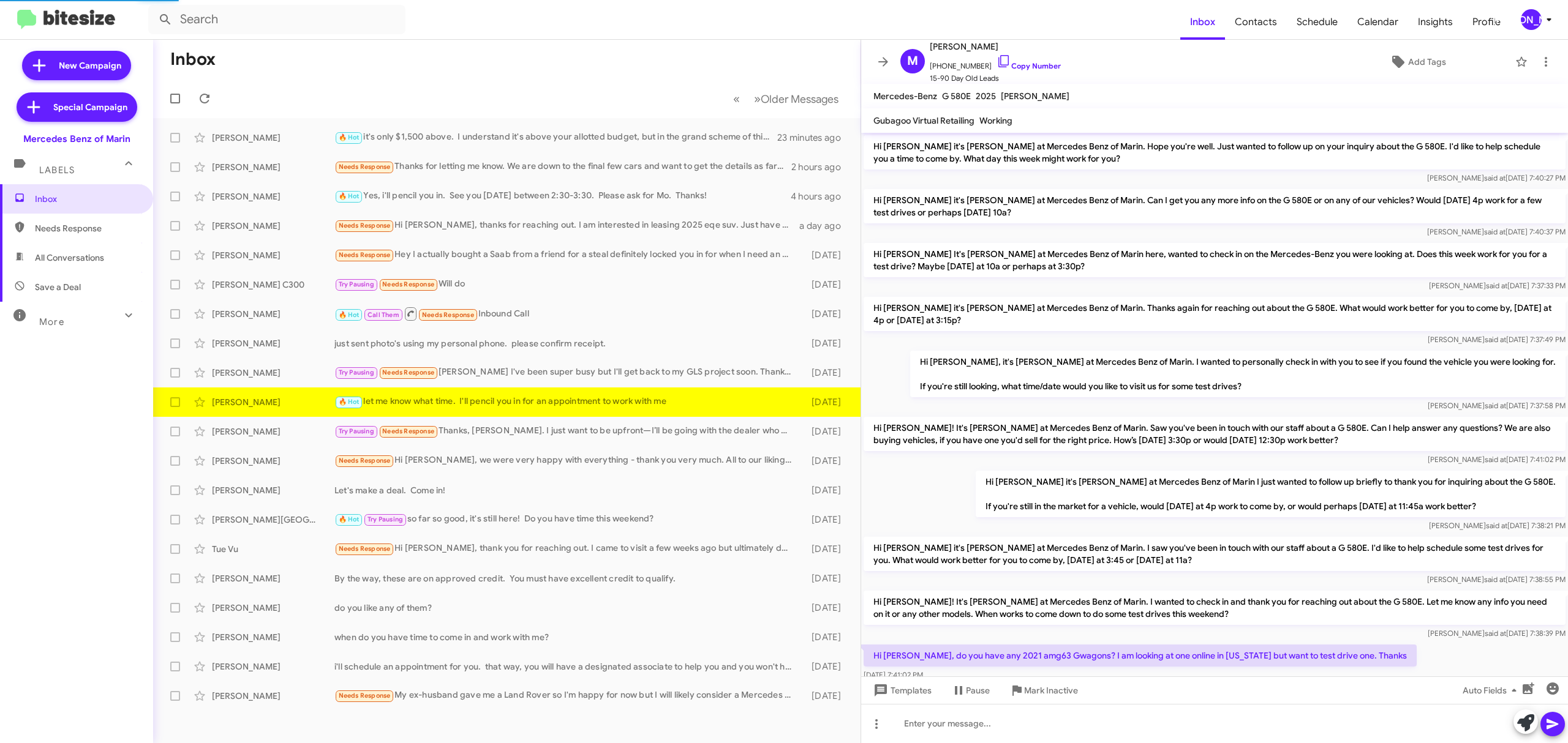
scroll to position [472, 0]
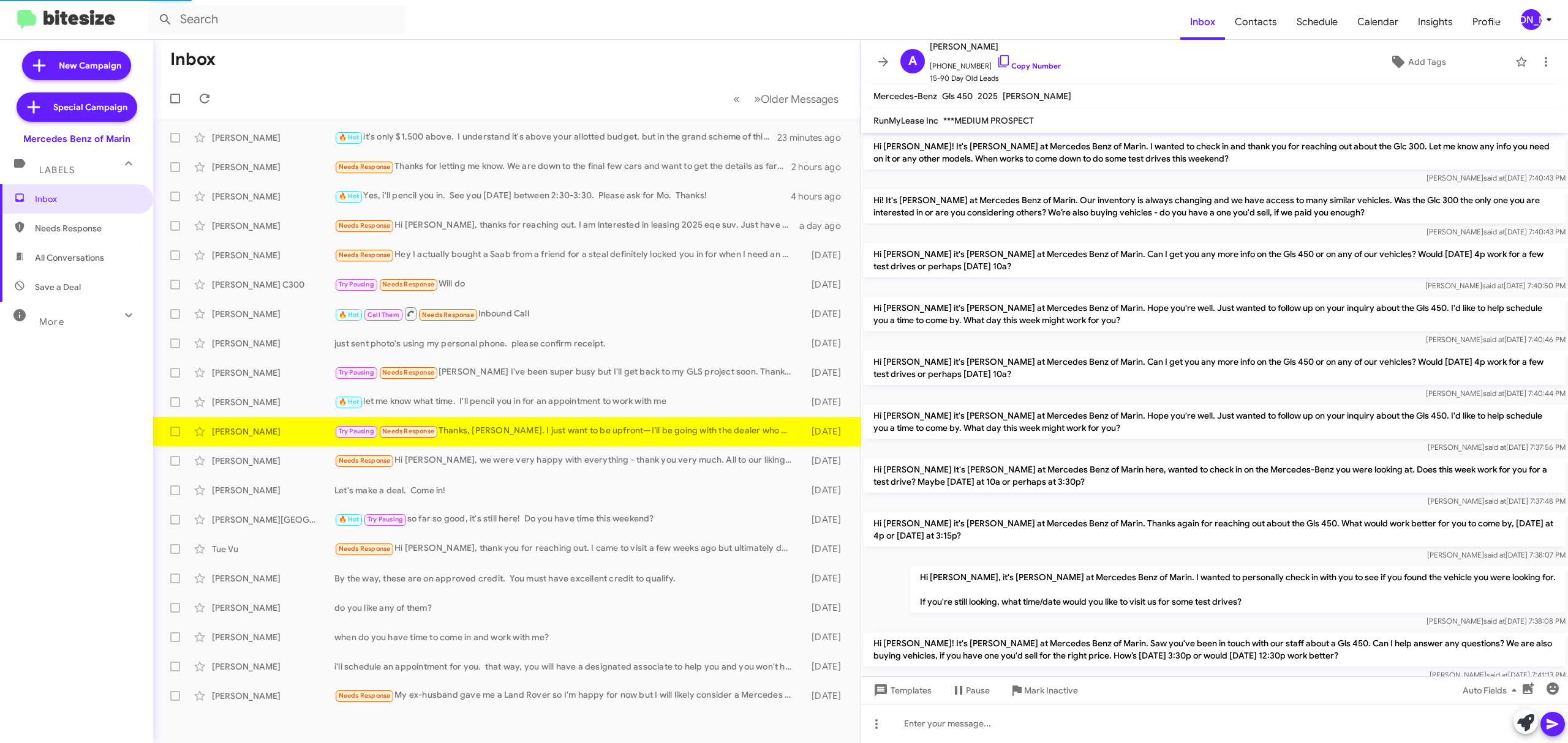
scroll to position [755, 0]
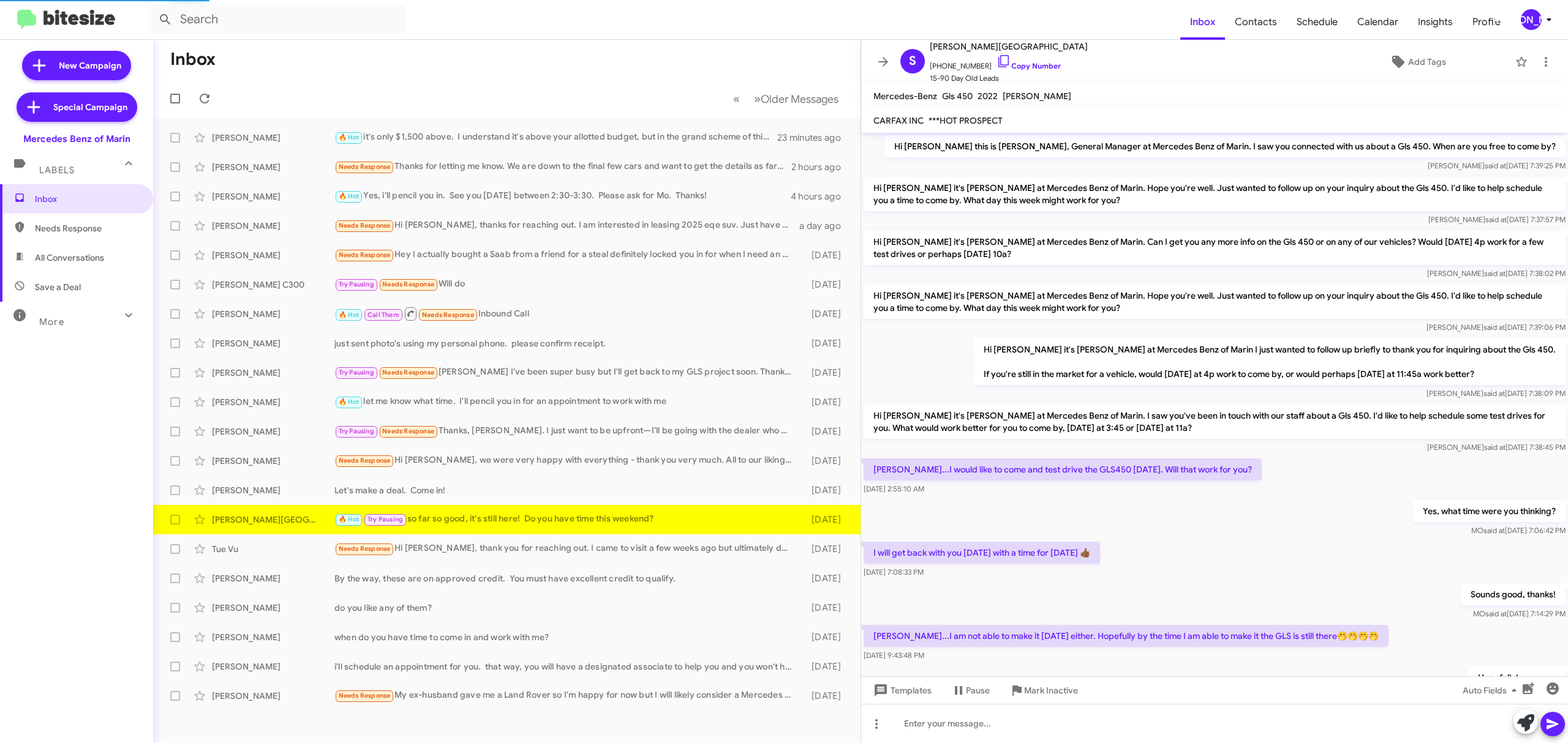
scroll to position [111, 0]
